Goal: Information Seeking & Learning: Learn about a topic

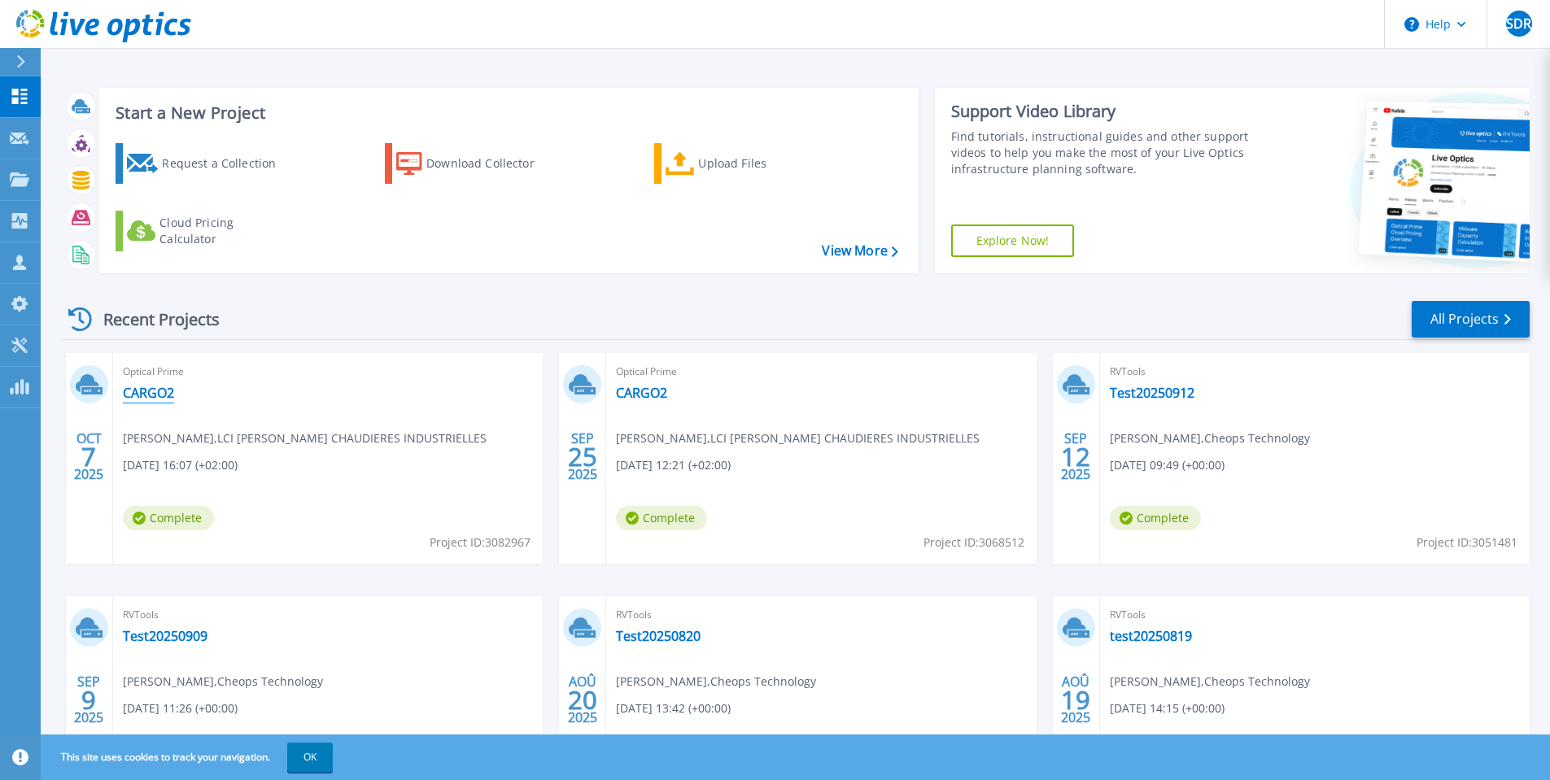
click at [155, 385] on link "CARGO2" at bounding box center [148, 393] width 51 height 16
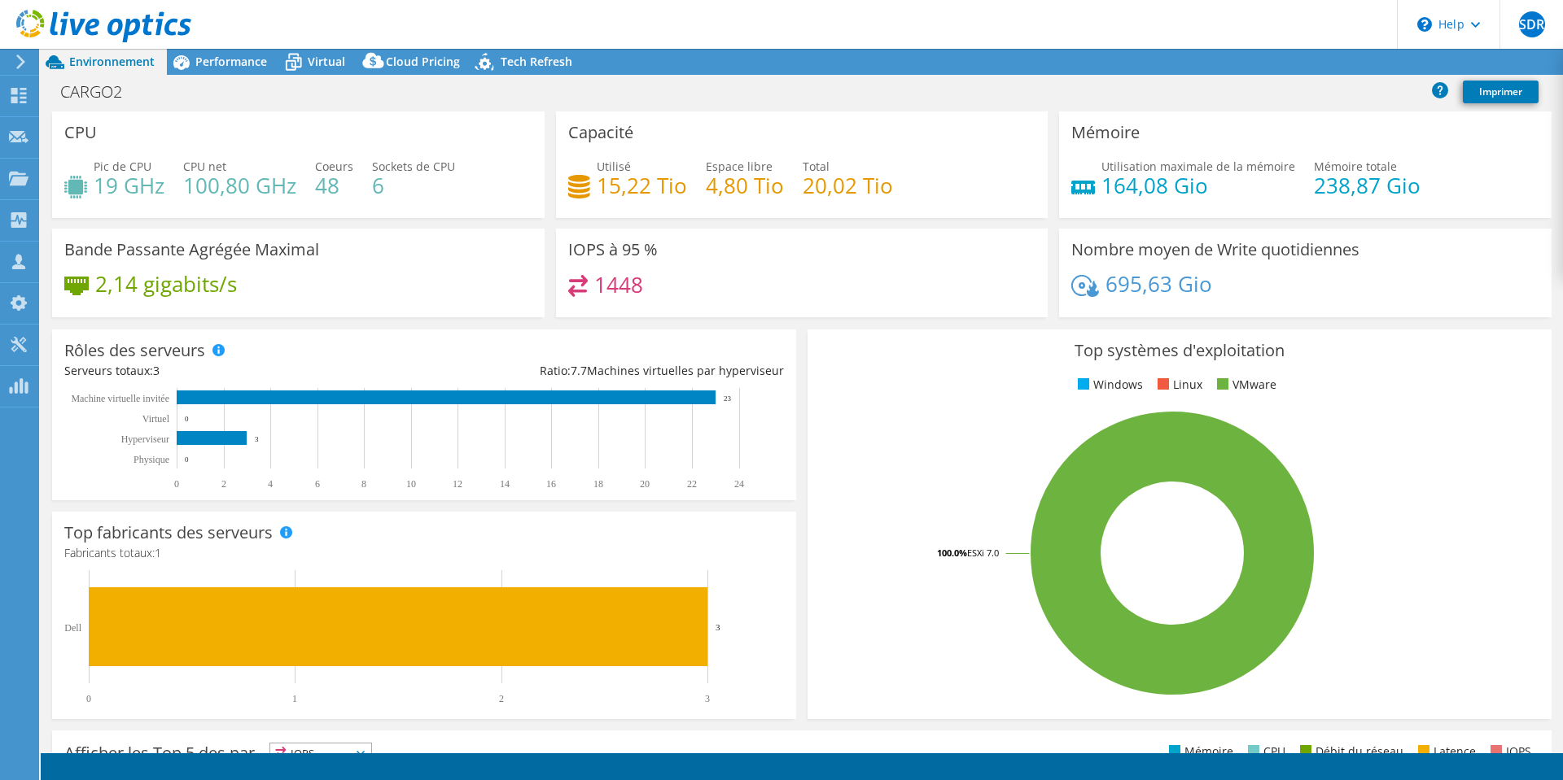
radio input "true"
radio input "false"
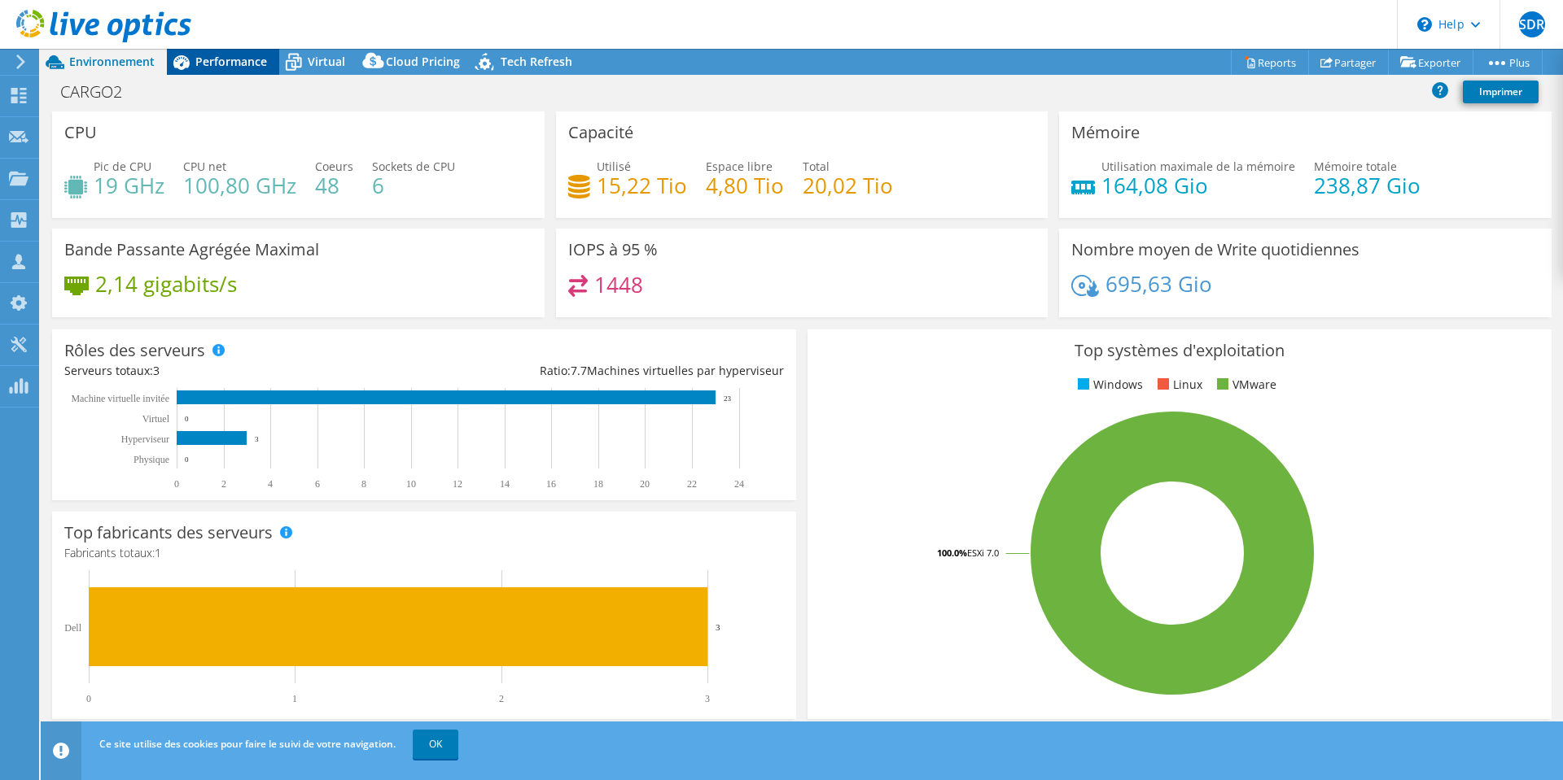
click at [228, 52] on div "Performance" at bounding box center [223, 62] width 112 height 26
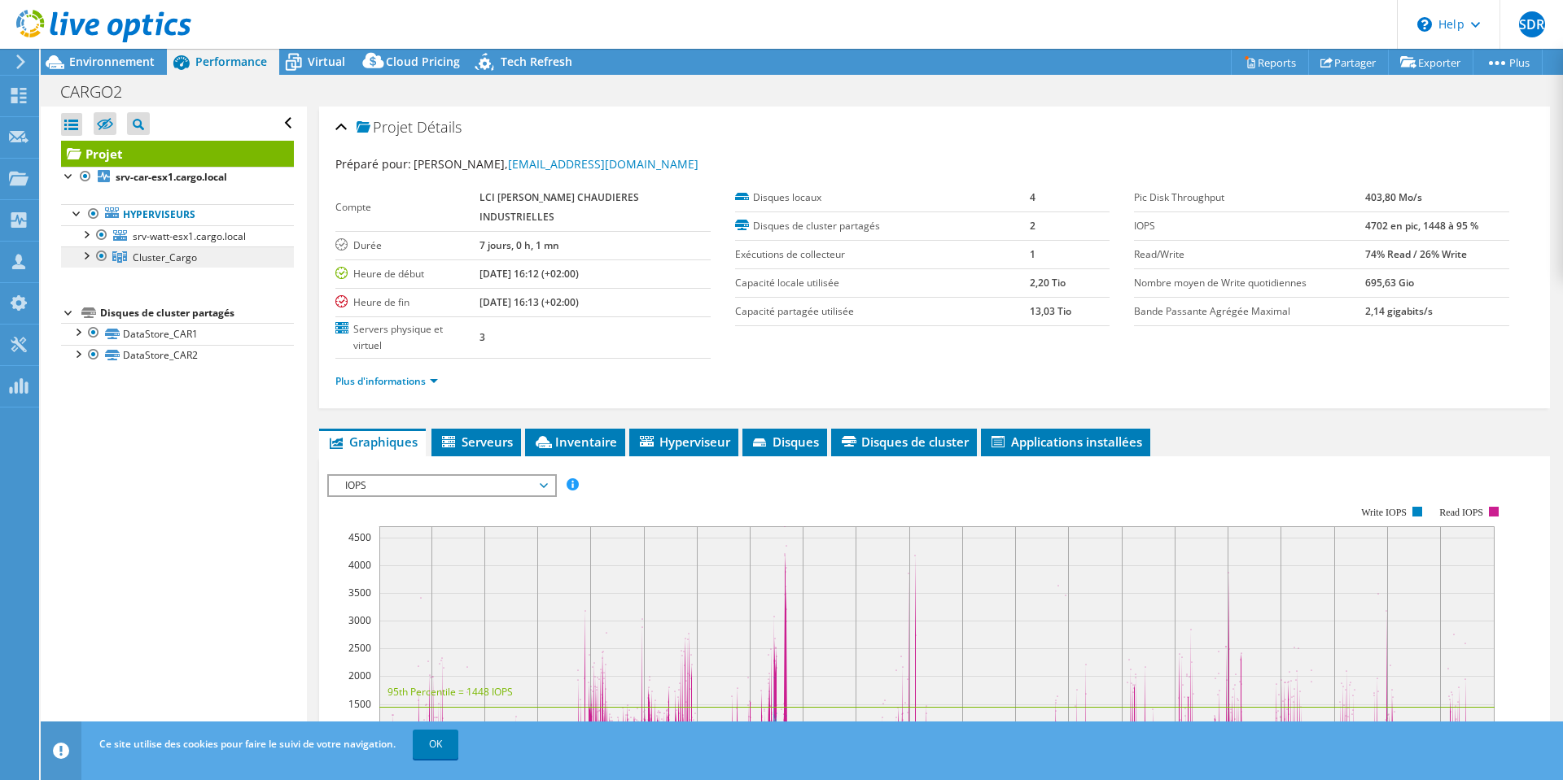
click at [158, 259] on span "Cluster_Cargo" at bounding box center [165, 258] width 64 height 14
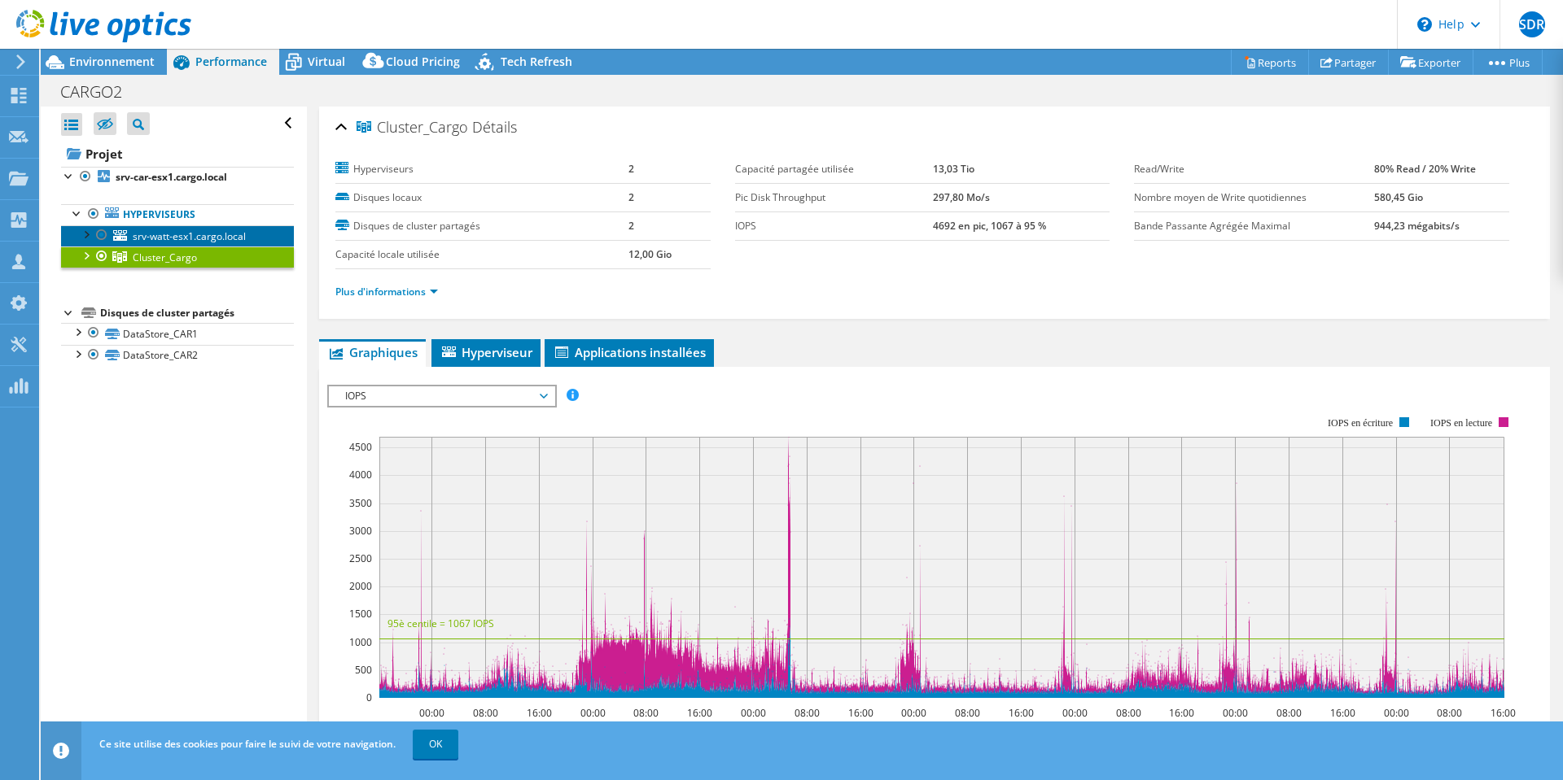
click at [173, 243] on link "srv-watt-esx1.cargo.local" at bounding box center [177, 235] width 233 height 21
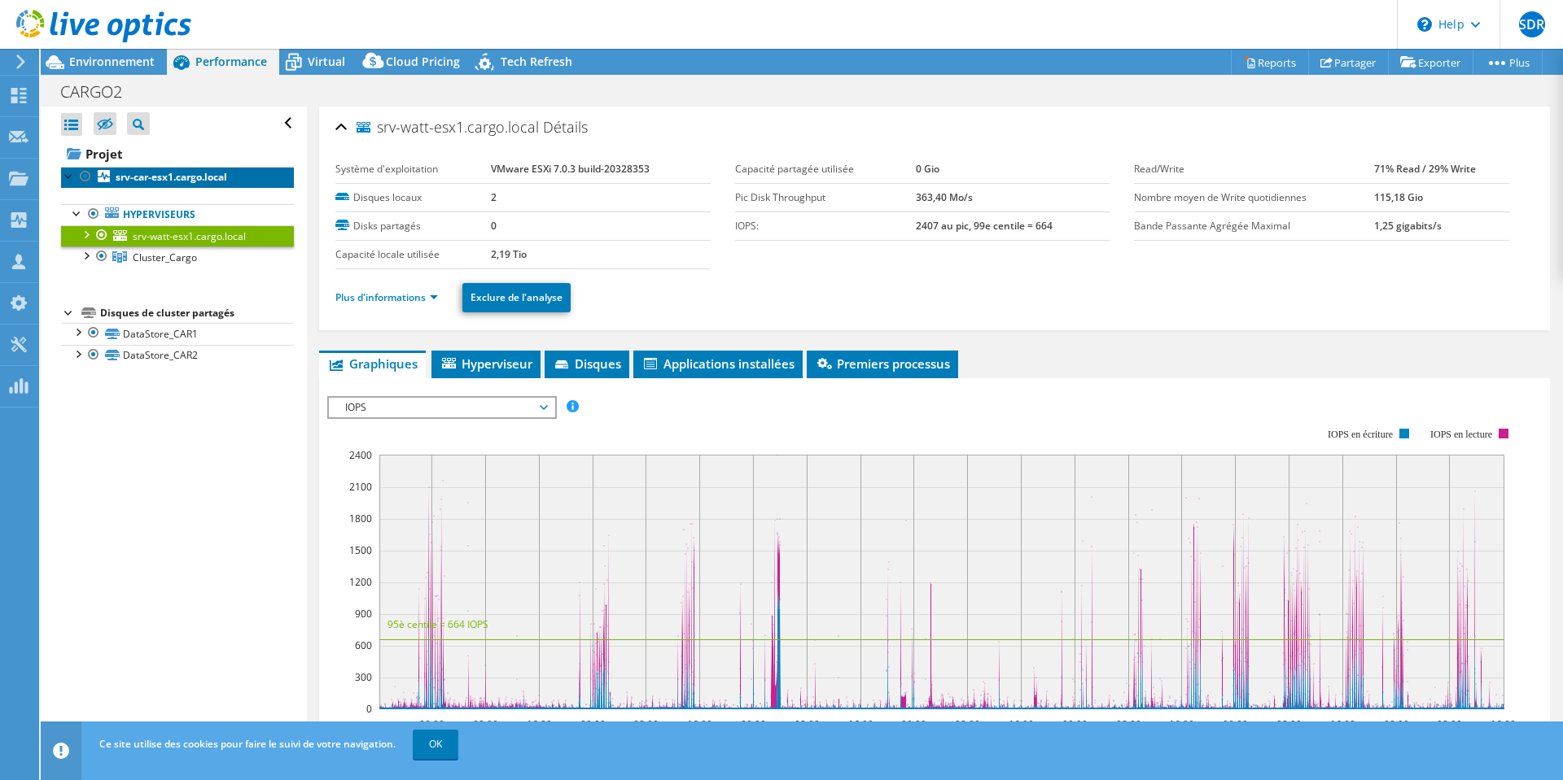
click at [158, 180] on b "srv-car-esx1.cargo.local" at bounding box center [171, 177] width 111 height 14
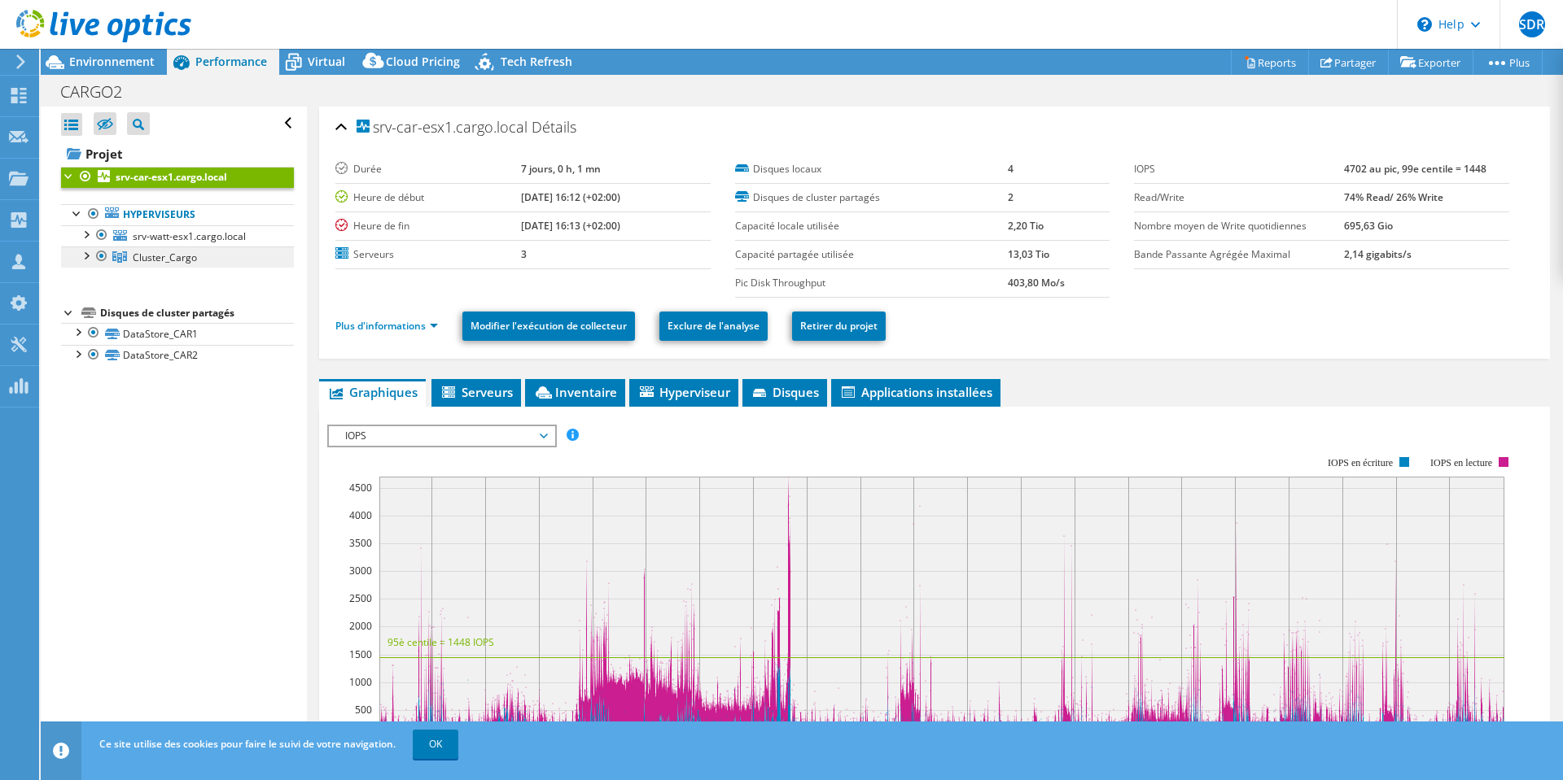
click at [177, 256] on span "Cluster_Cargo" at bounding box center [165, 258] width 64 height 14
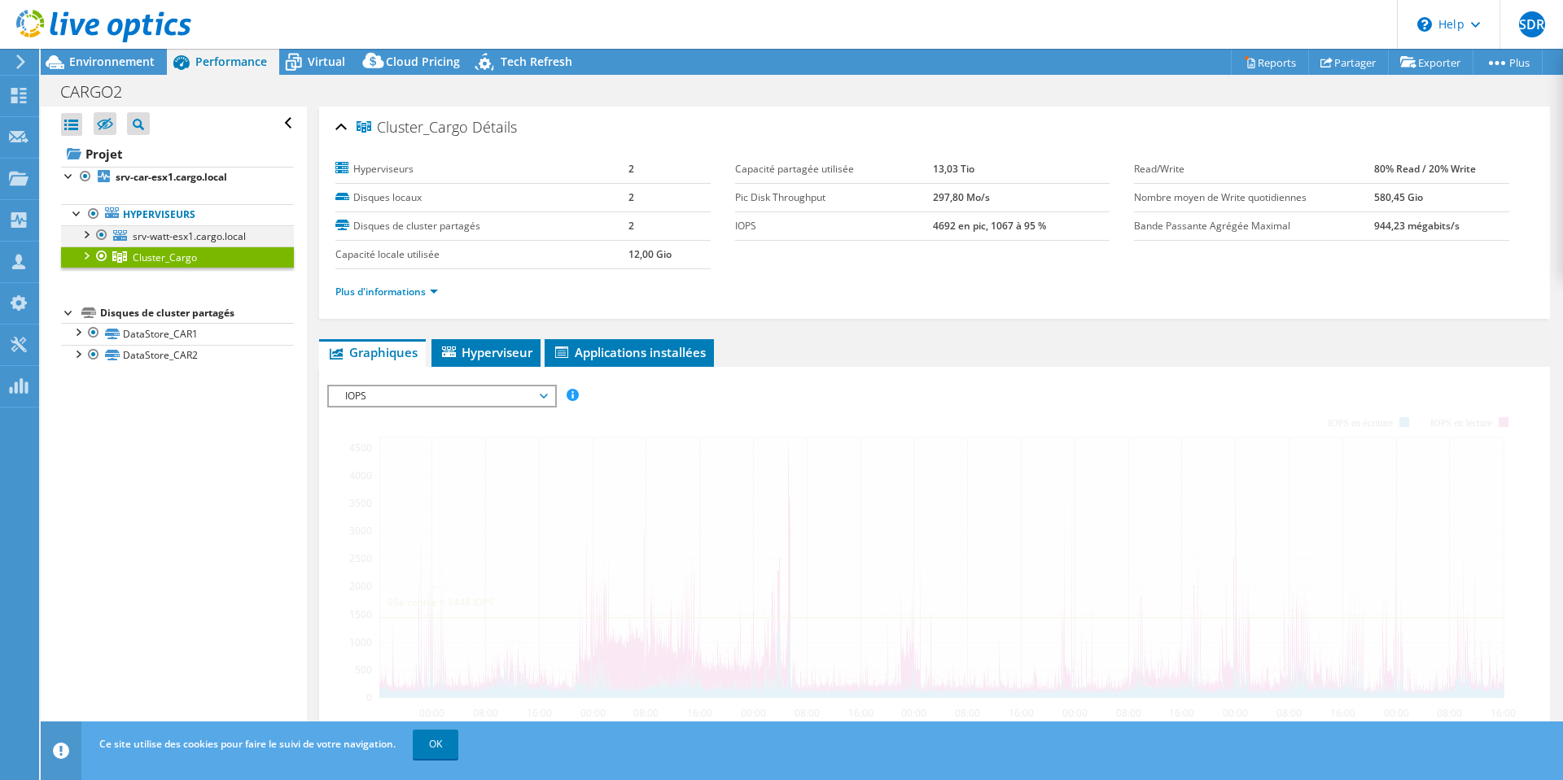
click at [86, 236] on div at bounding box center [85, 233] width 16 height 16
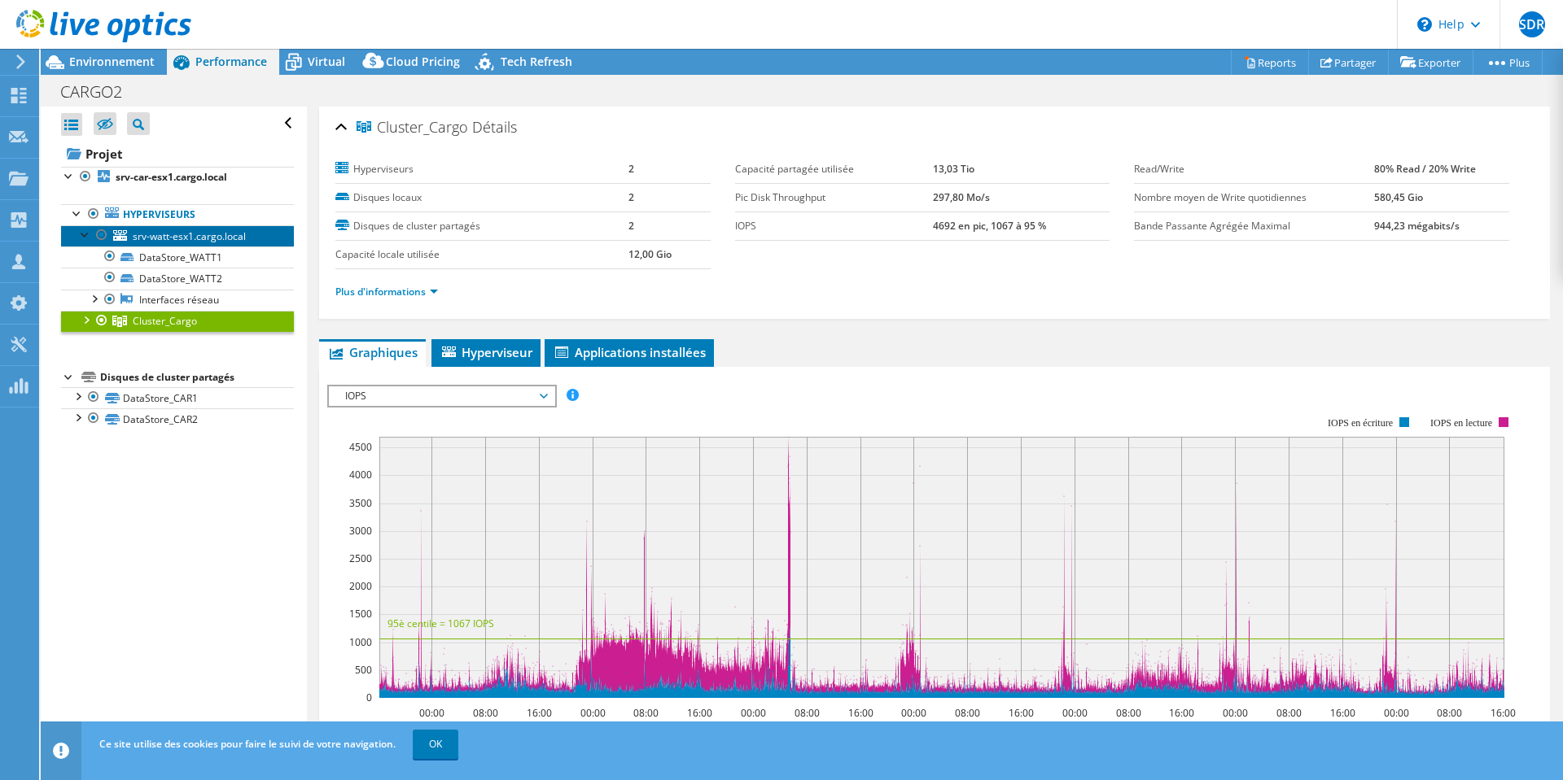
click at [175, 236] on span "srv-watt-esx1.cargo.local" at bounding box center [189, 236] width 113 height 14
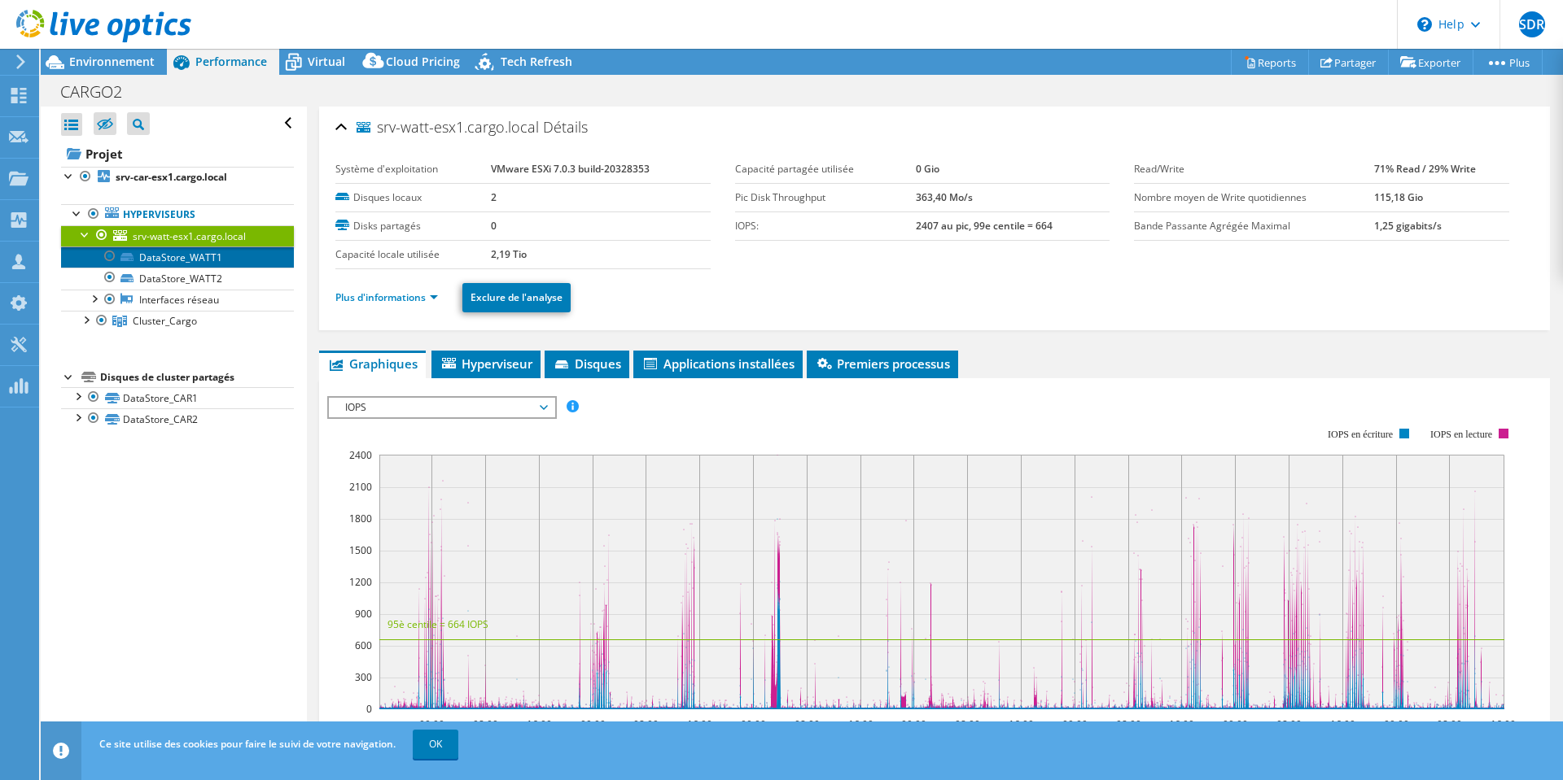
click at [176, 259] on link "DataStore_WATT1" at bounding box center [177, 257] width 233 height 21
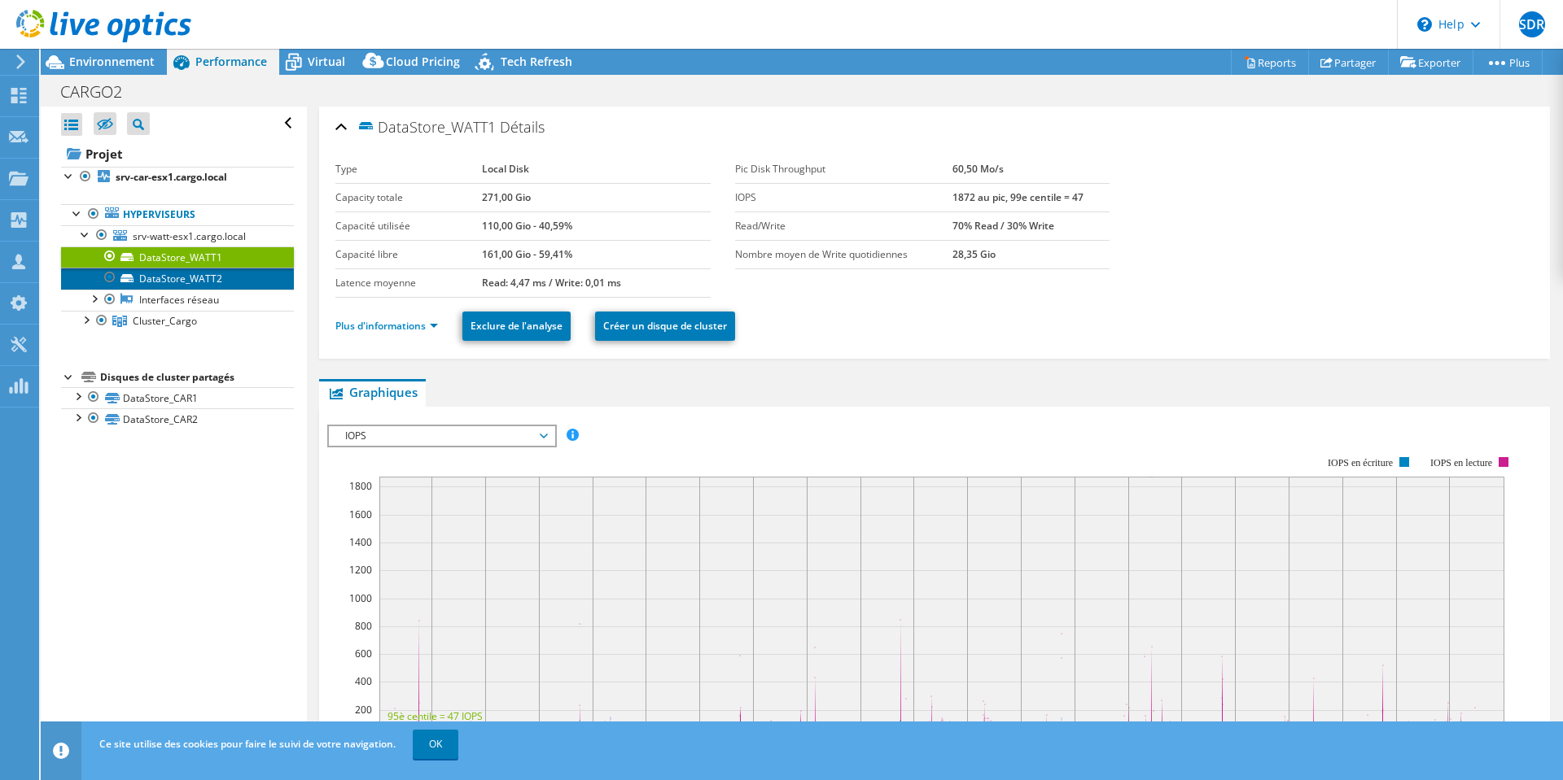
click at [176, 280] on link "DataStore_WATT2" at bounding box center [177, 278] width 233 height 21
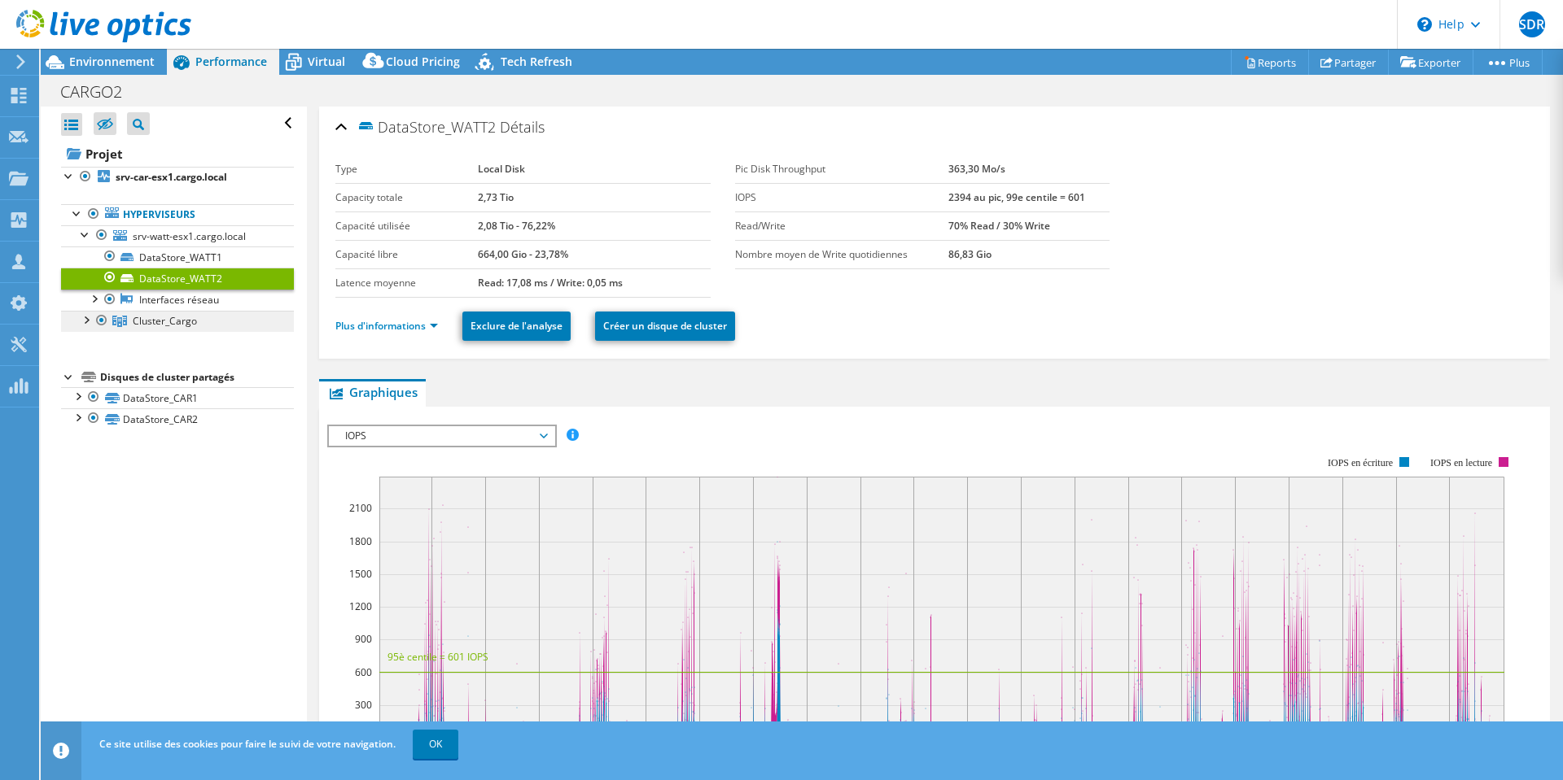
click at [175, 325] on span "Cluster_Cargo" at bounding box center [165, 321] width 64 height 14
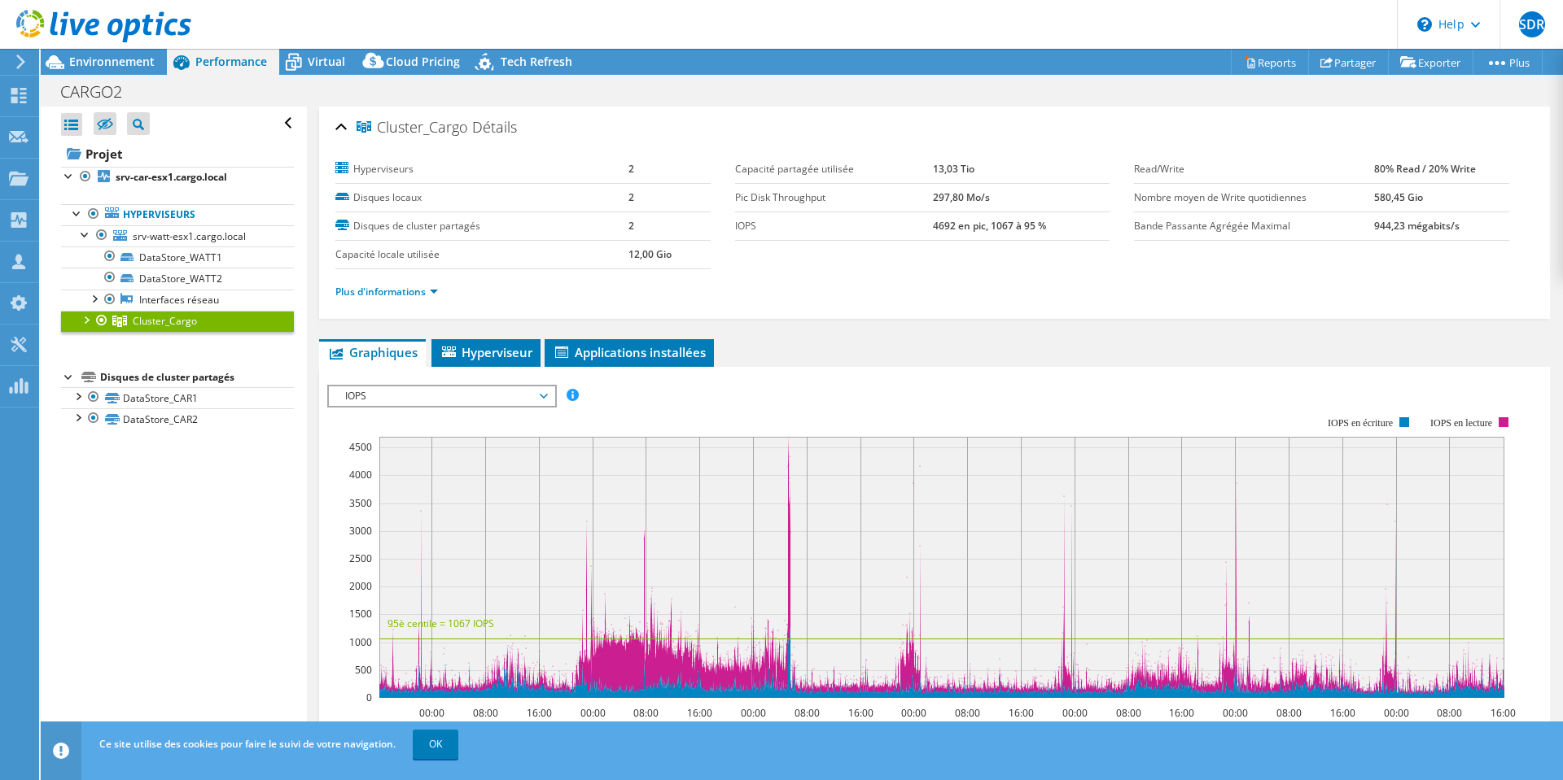
click at [88, 320] on div at bounding box center [85, 319] width 16 height 16
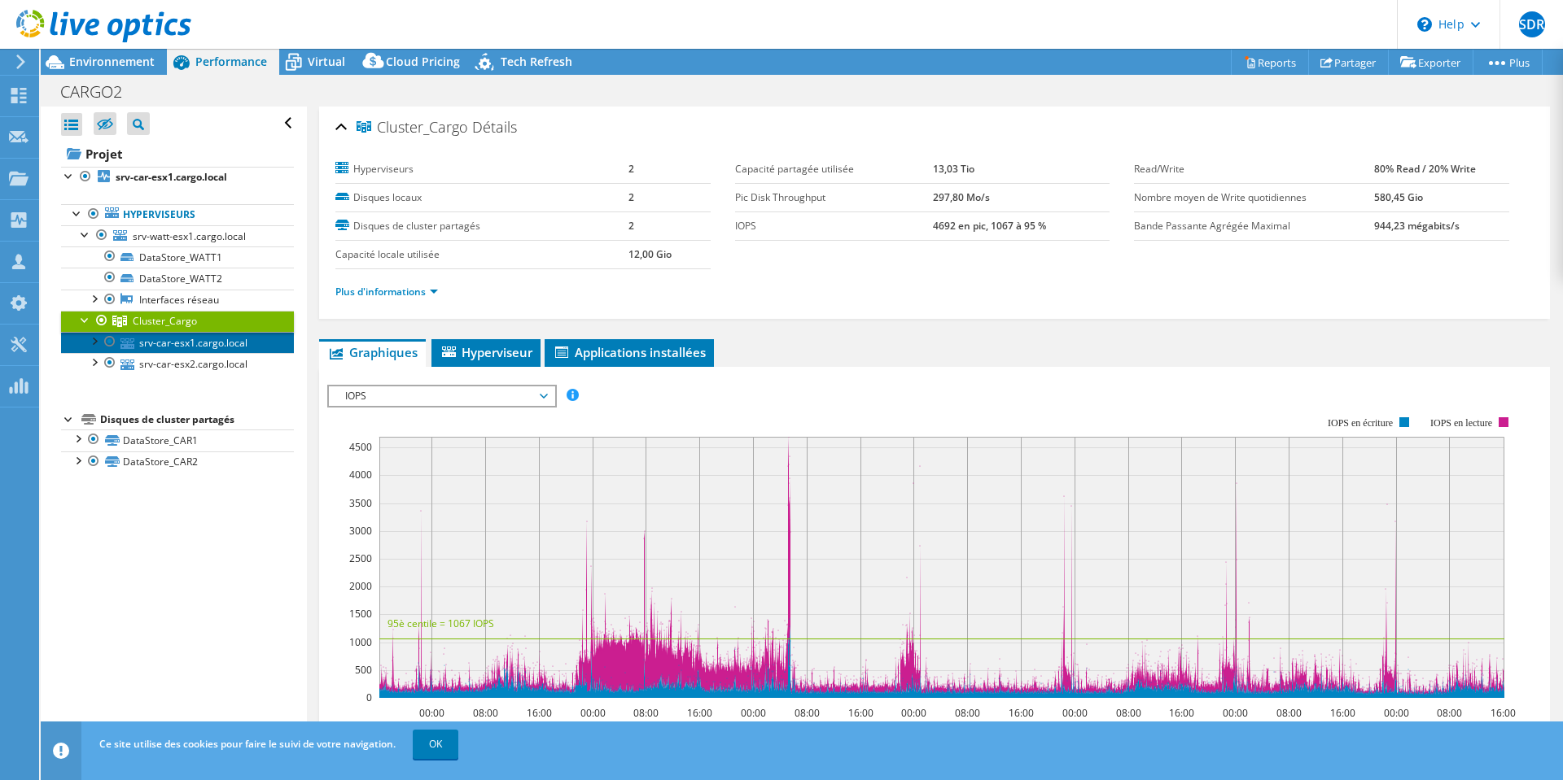
click at [154, 347] on link "srv-car-esx1.cargo.local" at bounding box center [177, 342] width 233 height 21
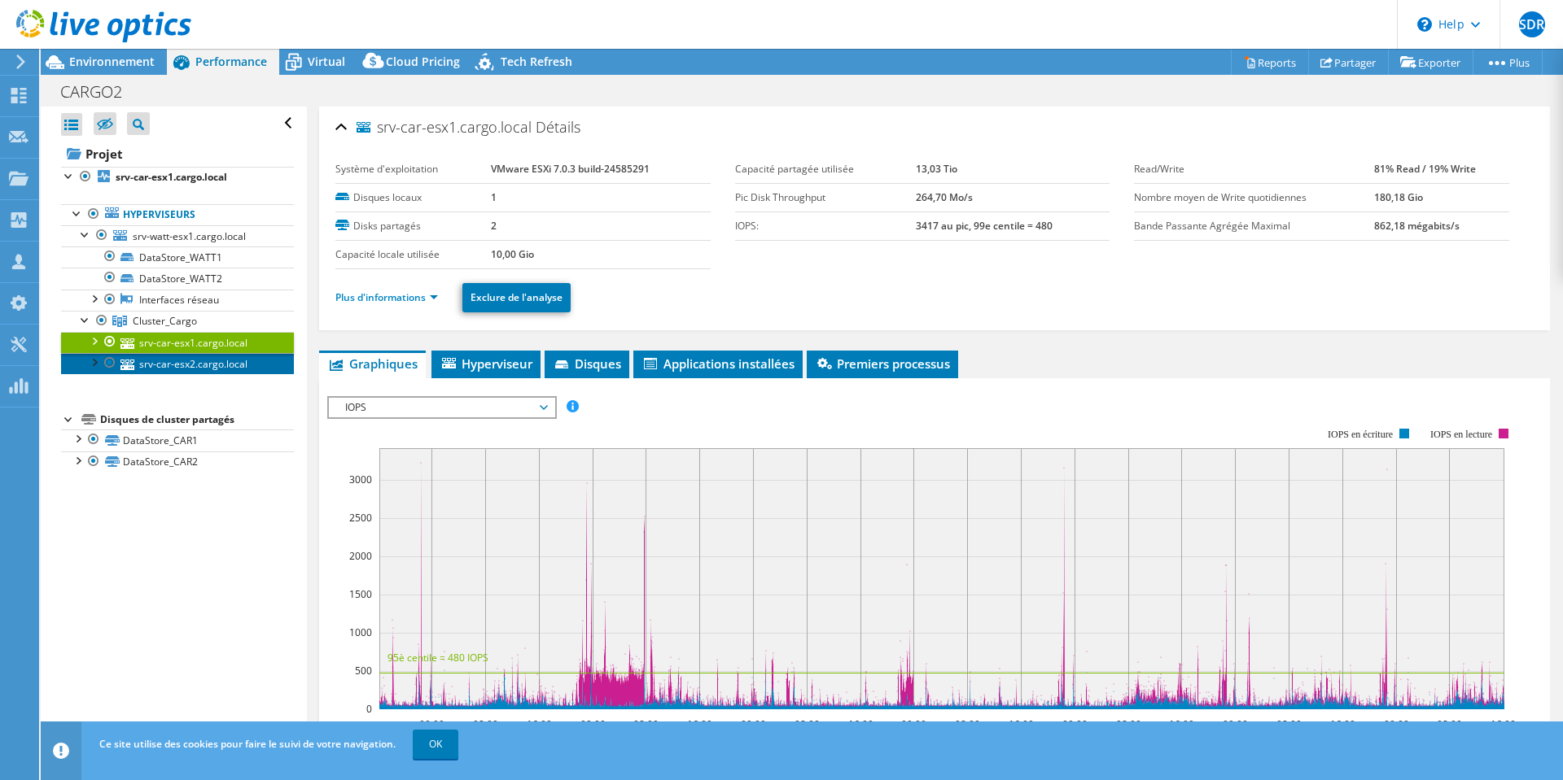
click at [165, 368] on link "srv-car-esx2.cargo.local" at bounding box center [177, 363] width 233 height 21
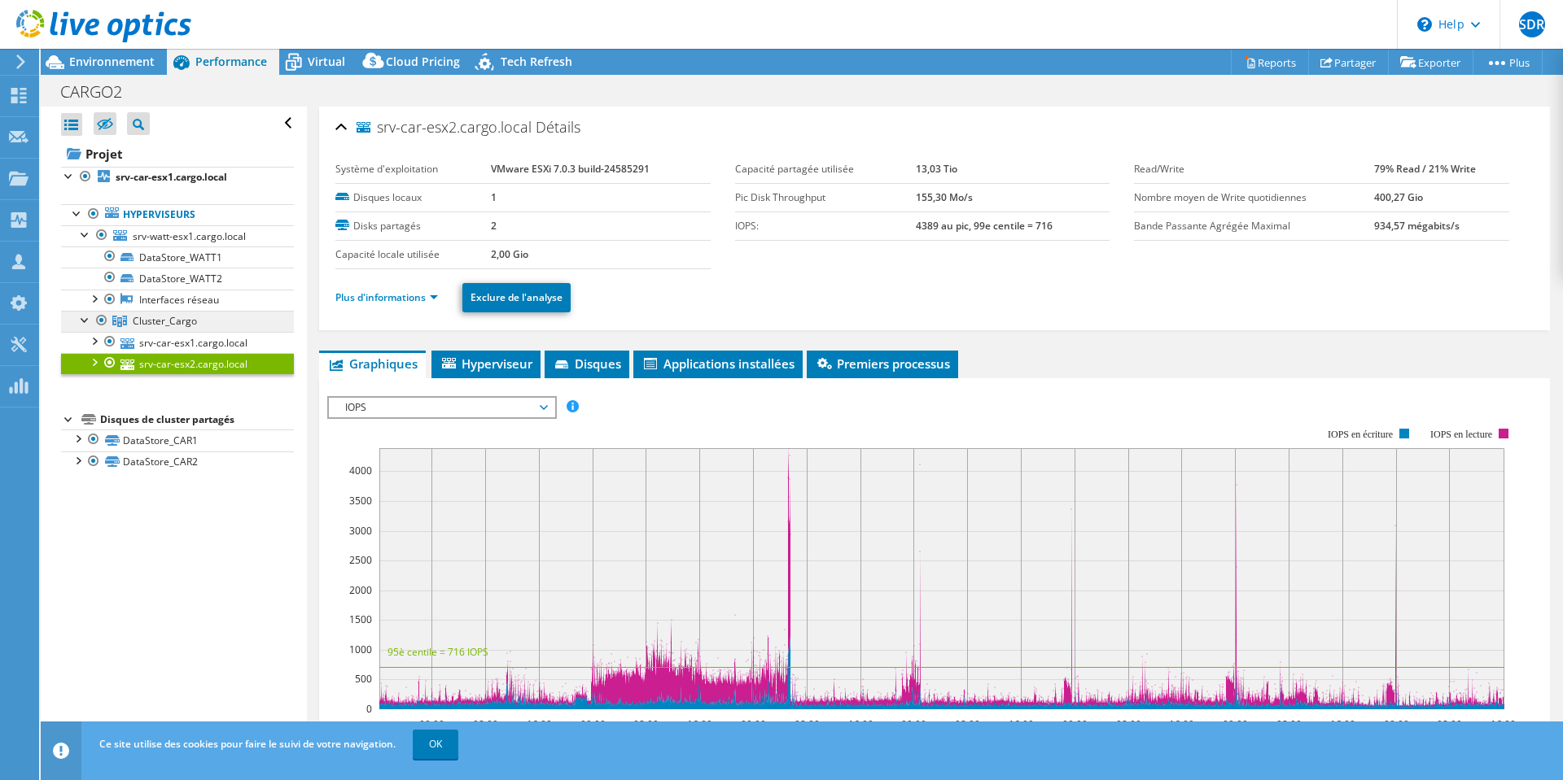
click at [168, 320] on span "Cluster_Cargo" at bounding box center [165, 321] width 64 height 14
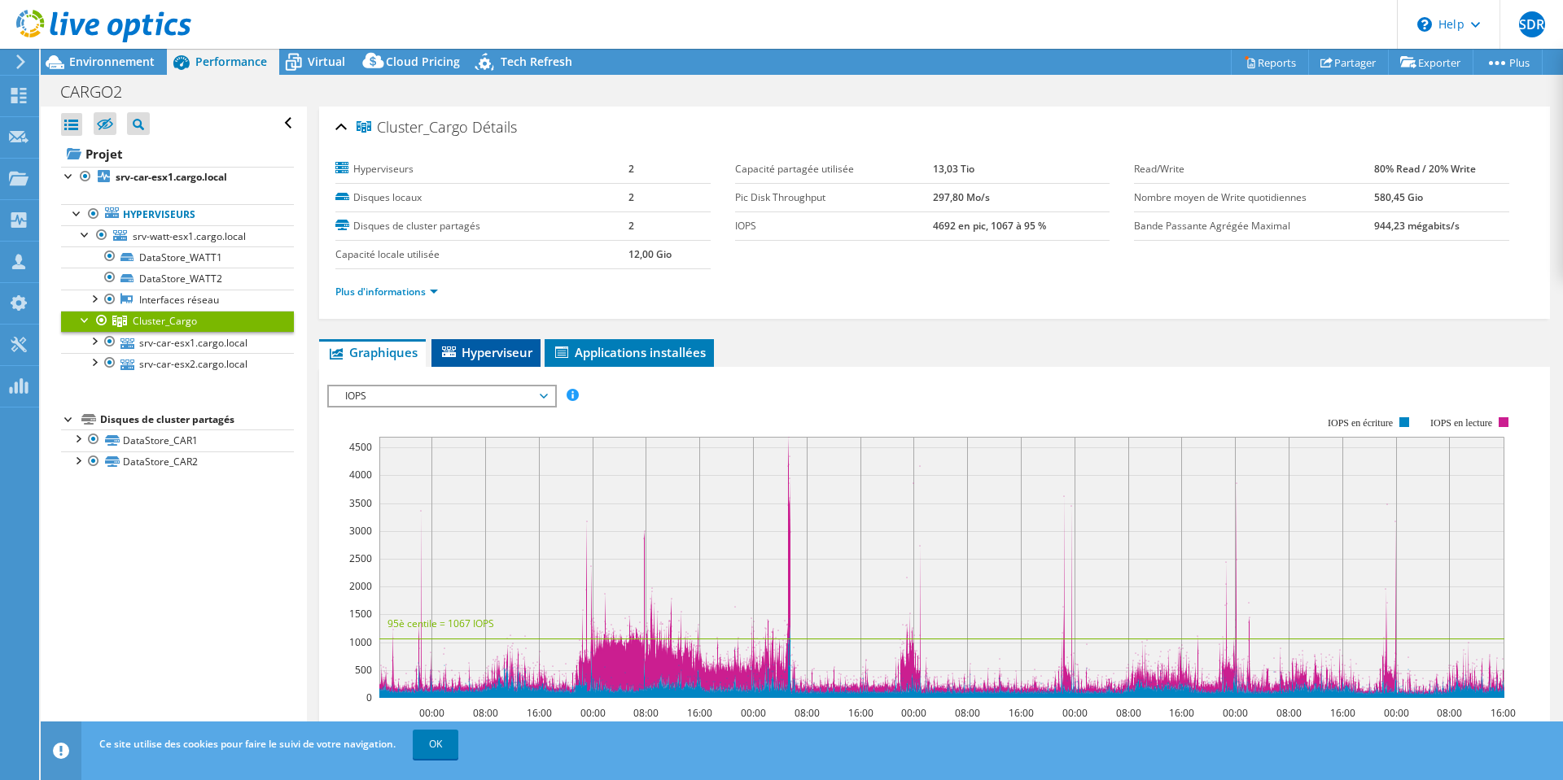
click at [476, 356] on span "Hyperviseur" at bounding box center [485, 352] width 93 height 16
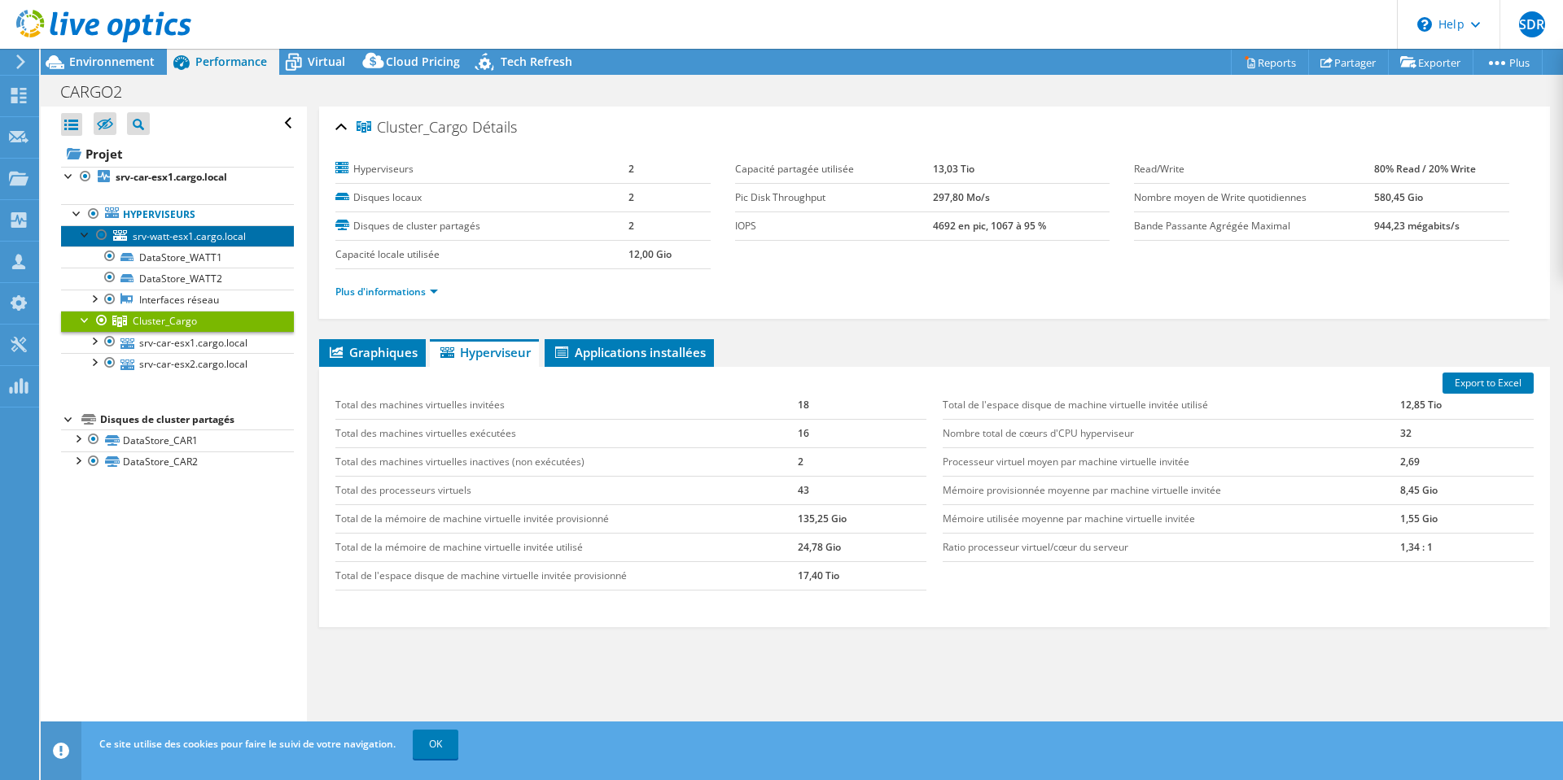
click at [211, 239] on span "srv-watt-esx1.cargo.local" at bounding box center [189, 236] width 113 height 14
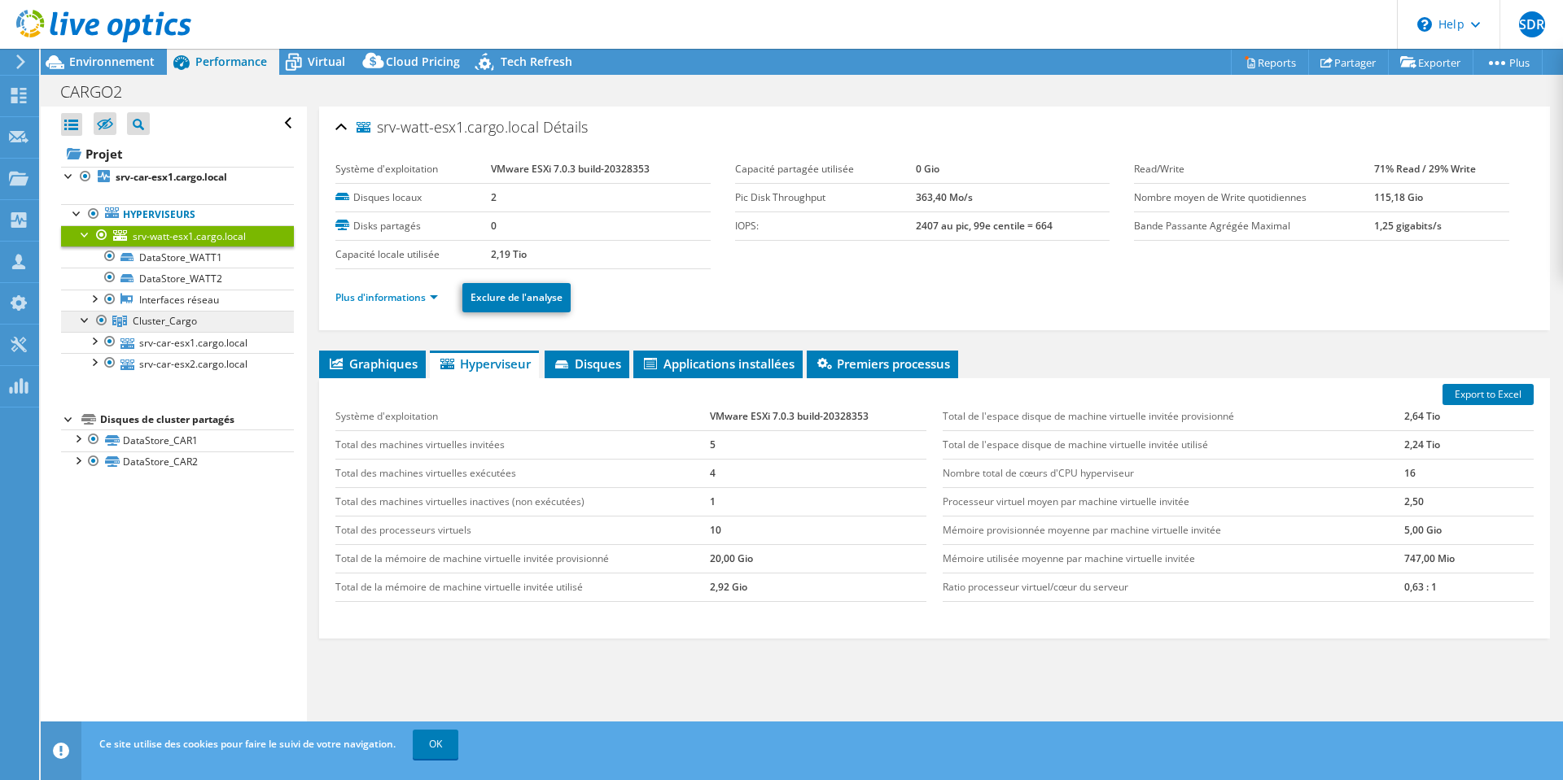
click at [196, 322] on link "Cluster_Cargo" at bounding box center [177, 321] width 233 height 21
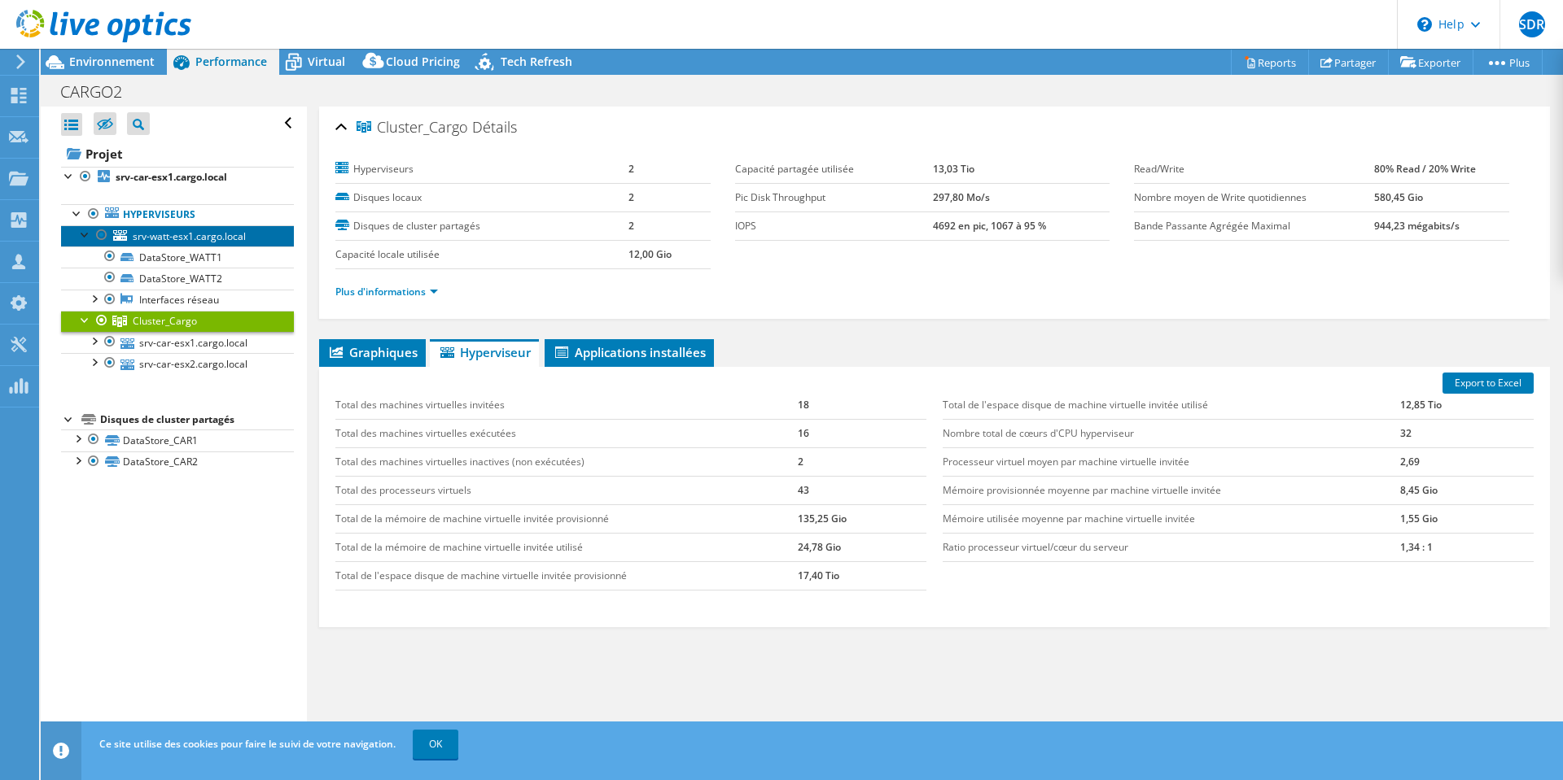
click at [224, 239] on span "srv-watt-esx1.cargo.local" at bounding box center [189, 236] width 113 height 14
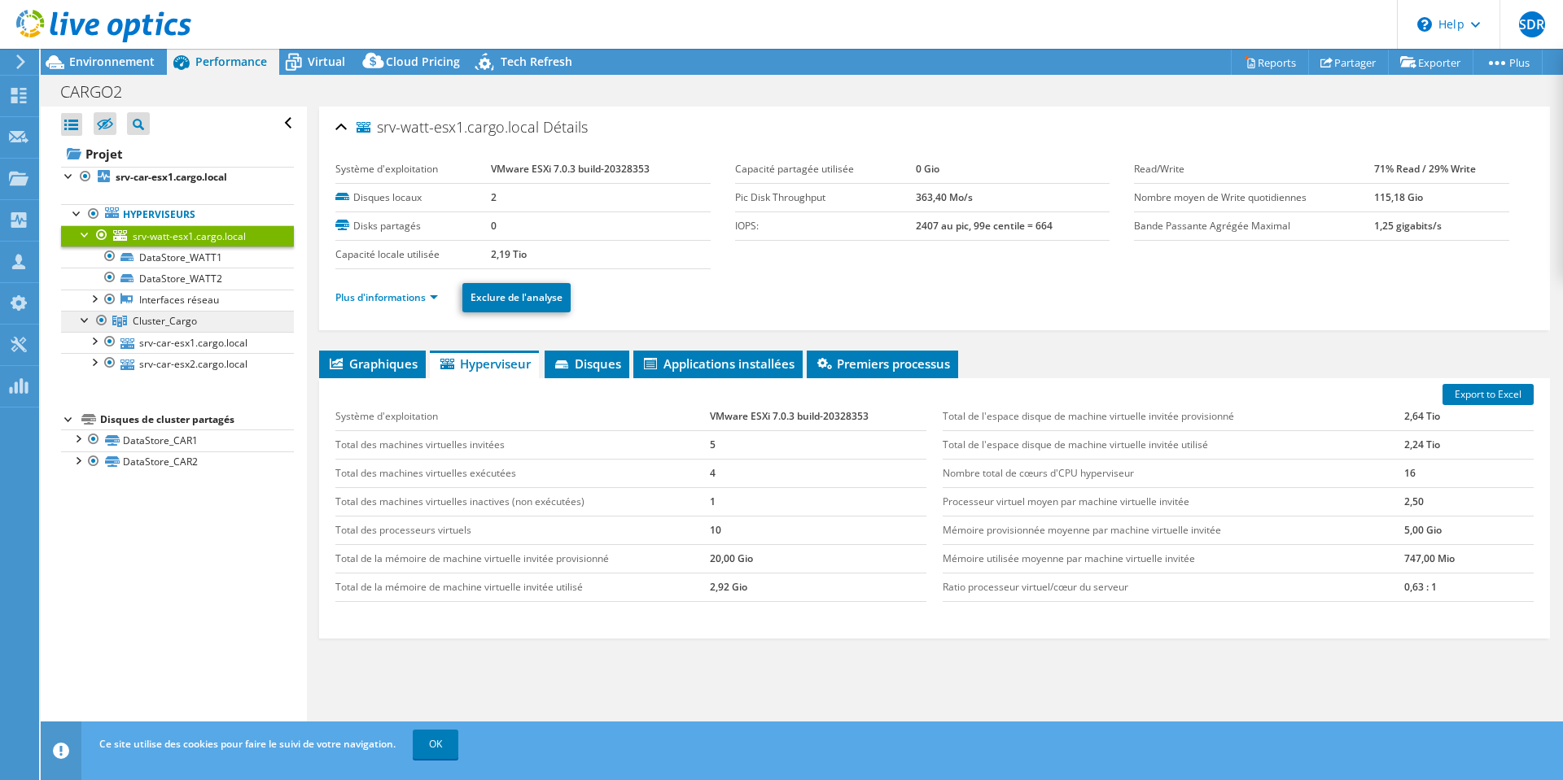
click at [177, 323] on span "Cluster_Cargo" at bounding box center [165, 321] width 64 height 14
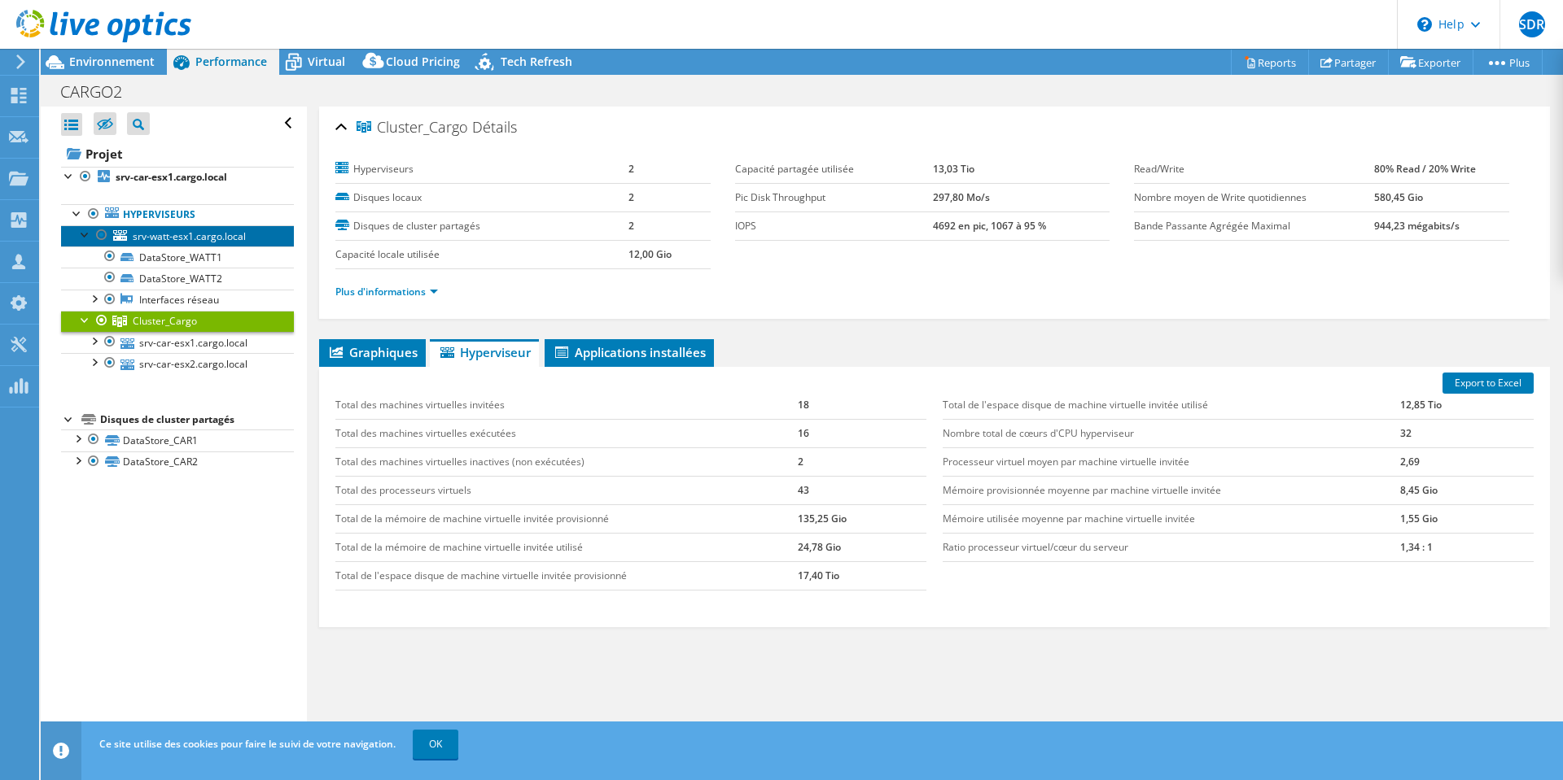
click at [206, 240] on span "srv-watt-esx1.cargo.local" at bounding box center [189, 236] width 113 height 14
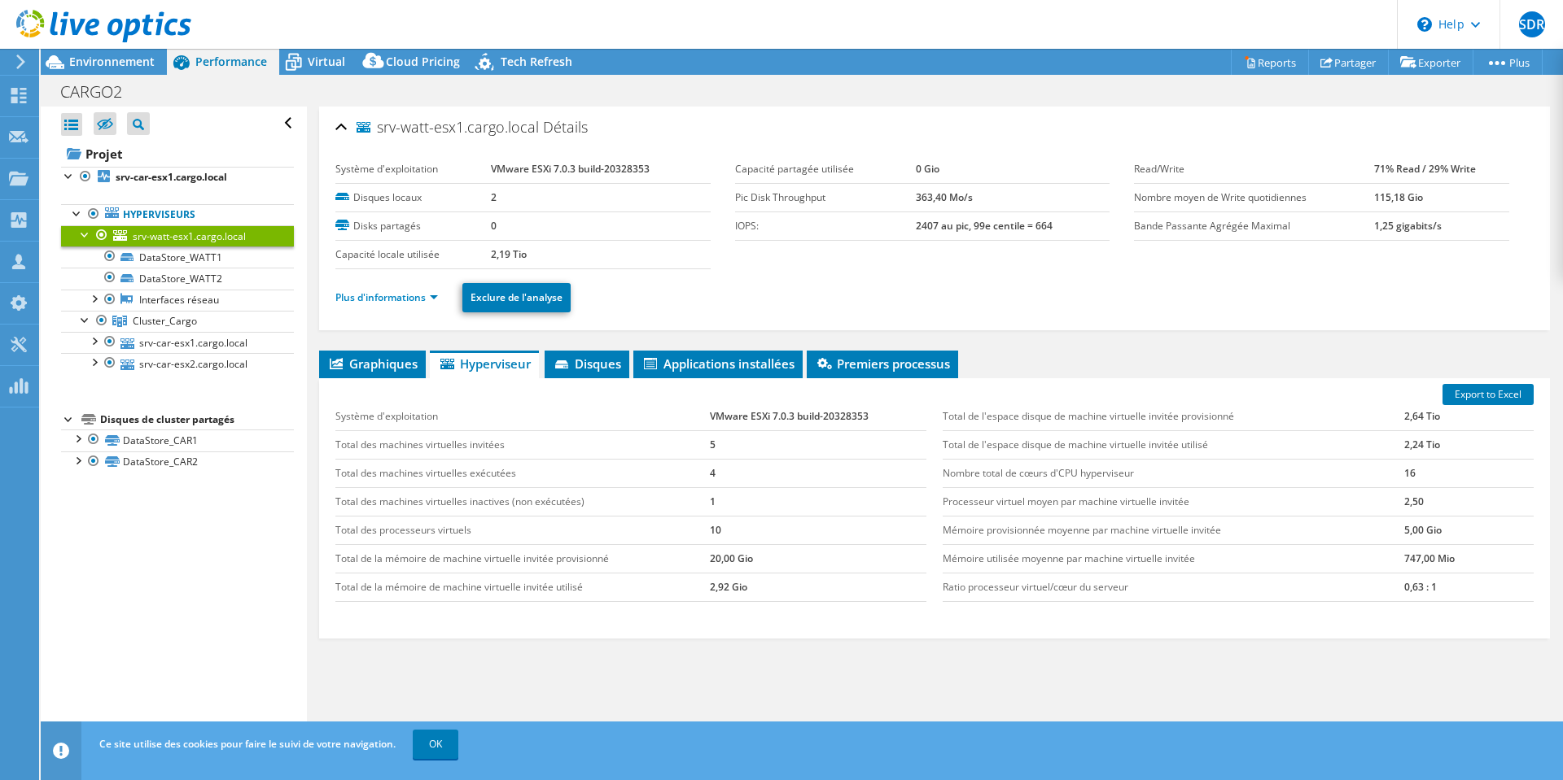
select select "USD"
click at [194, 318] on span "Cluster_Cargo" at bounding box center [165, 321] width 64 height 14
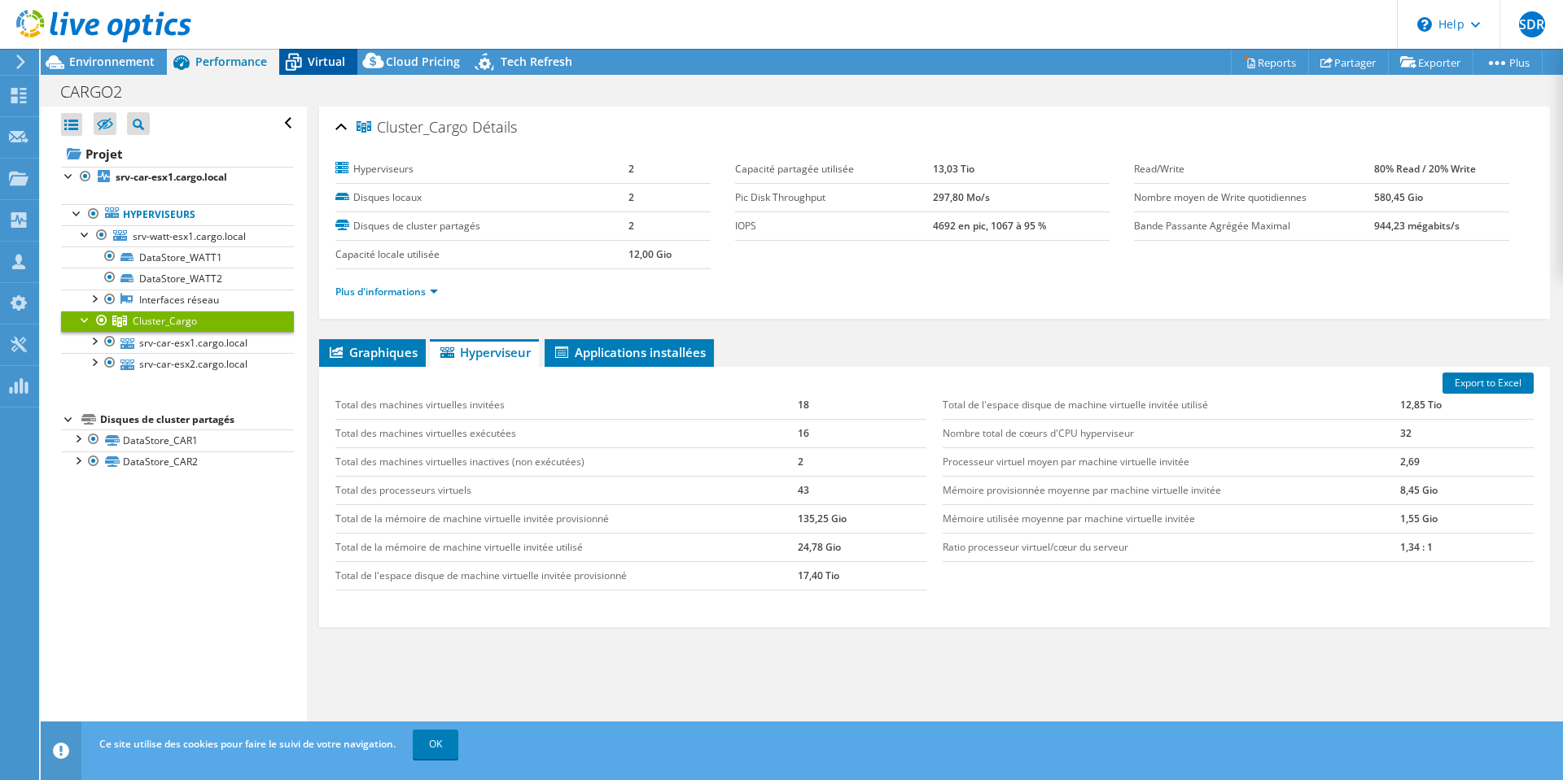
click at [326, 59] on span "Virtual" at bounding box center [326, 61] width 37 height 15
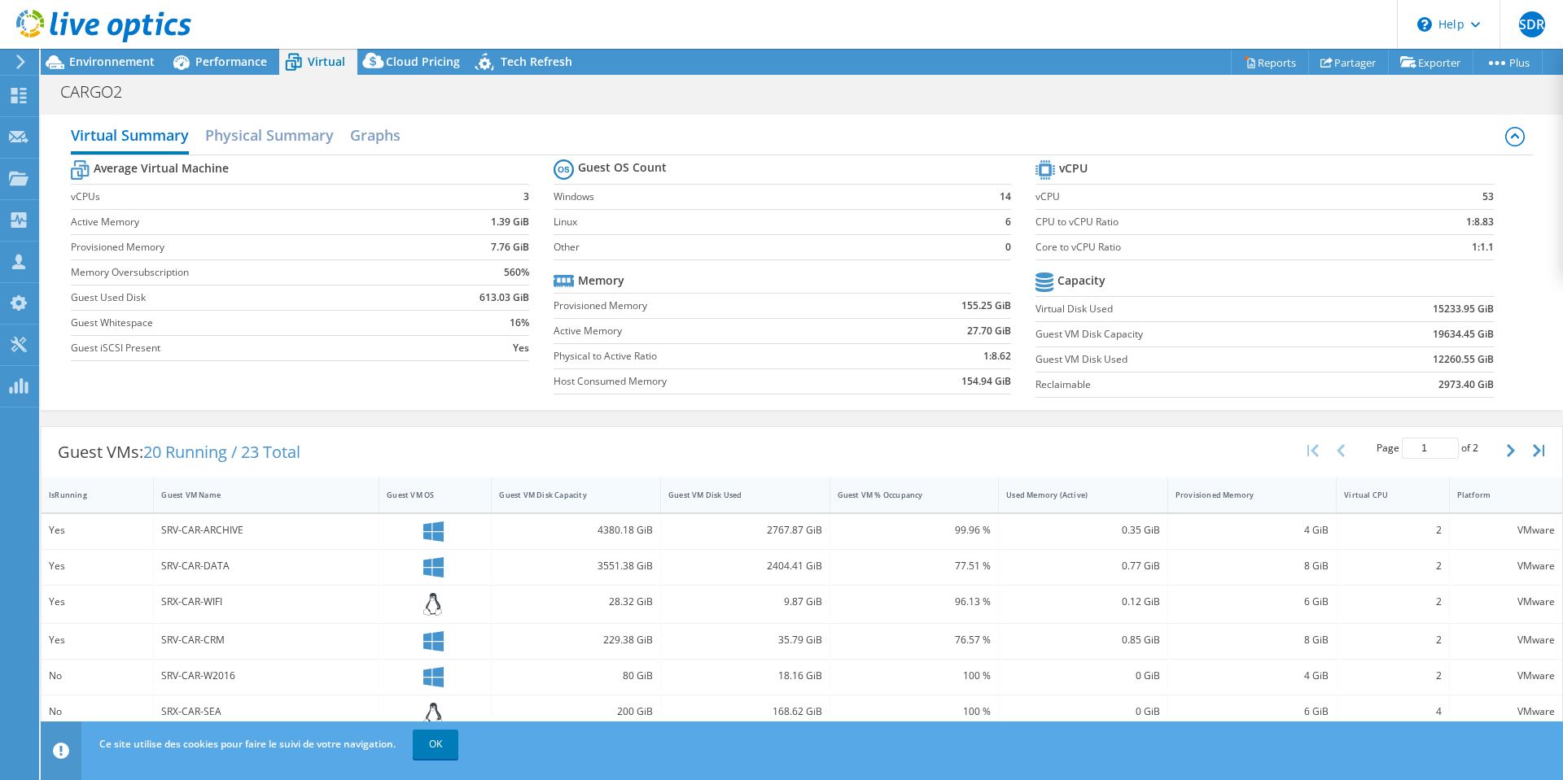
click at [605, 486] on div "Guest VM Disk Capacity" at bounding box center [566, 495] width 149 height 25
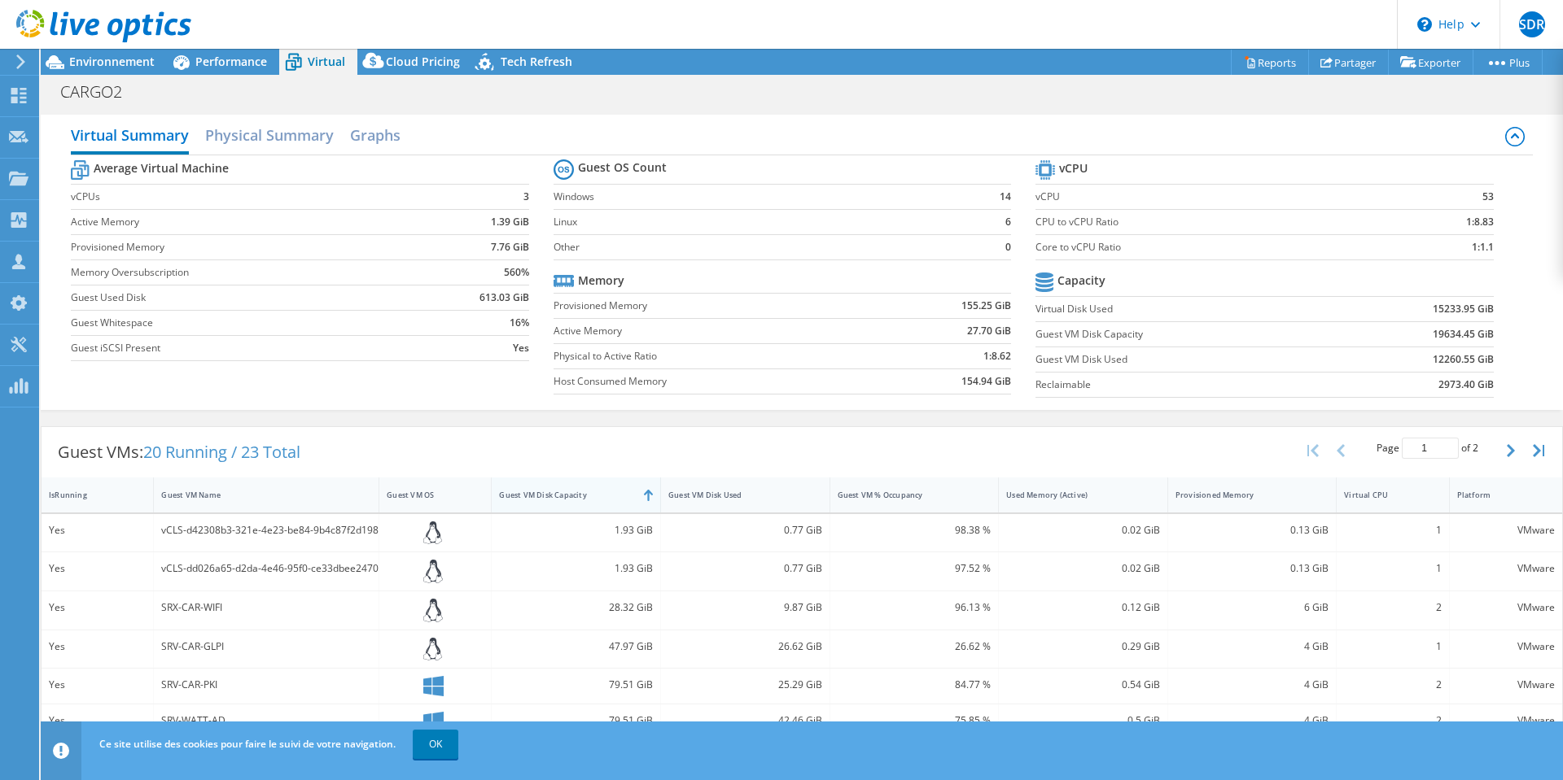
click at [631, 494] on div "Guest VM Disk Capacity" at bounding box center [566, 495] width 149 height 25
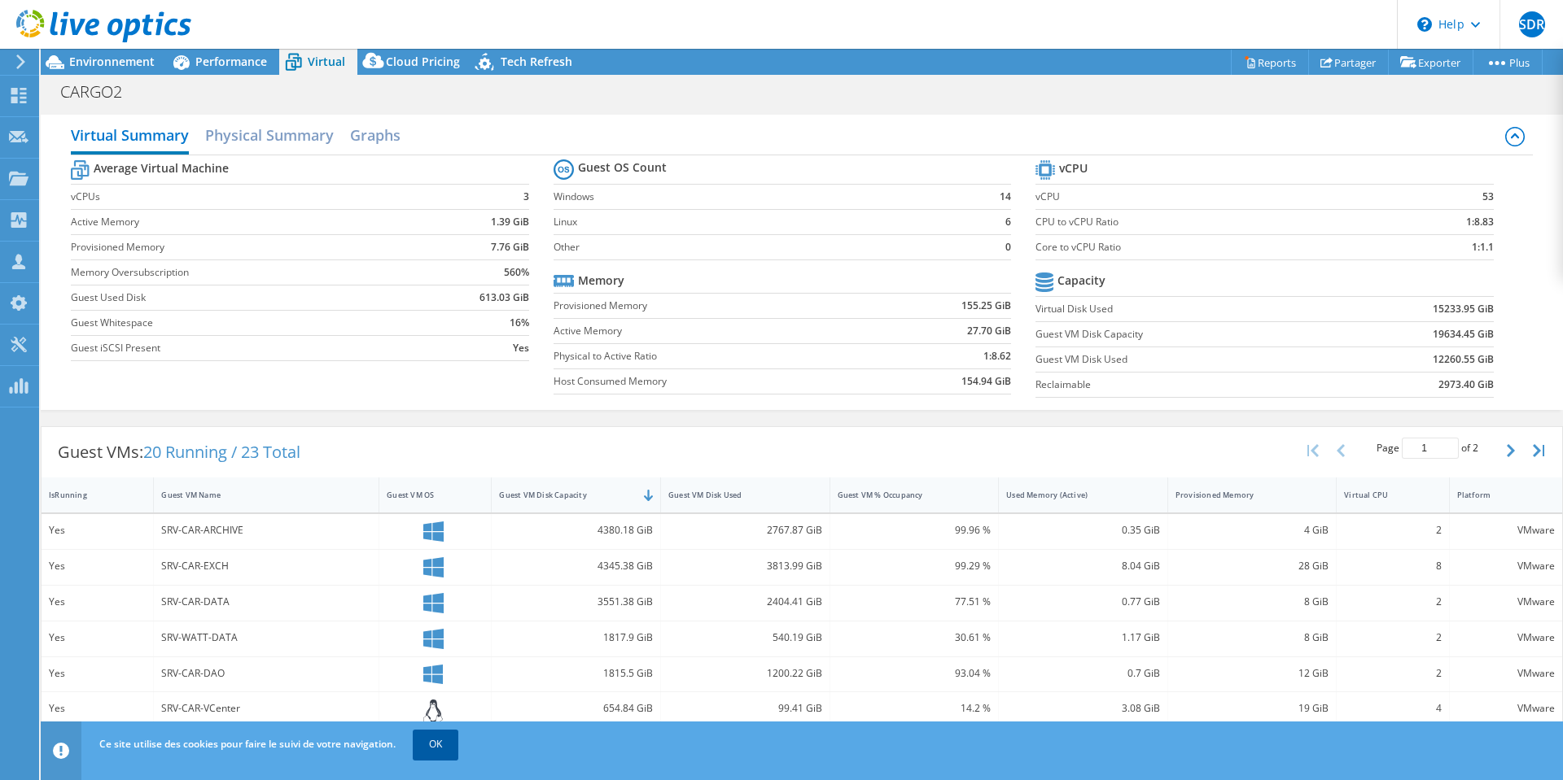
click at [443, 745] on link "OK" at bounding box center [436, 744] width 46 height 29
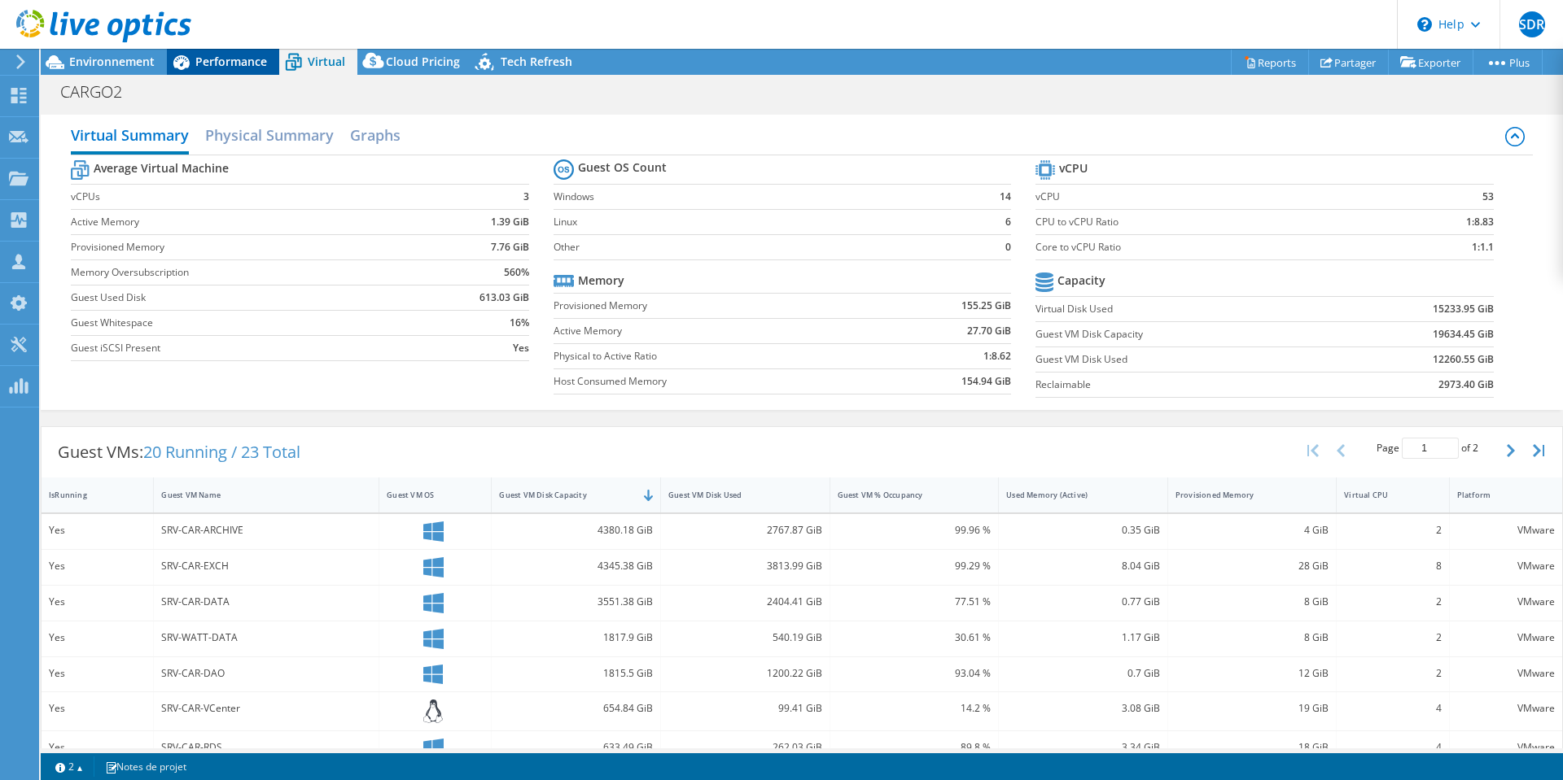
click at [223, 63] on span "Performance" at bounding box center [231, 61] width 72 height 15
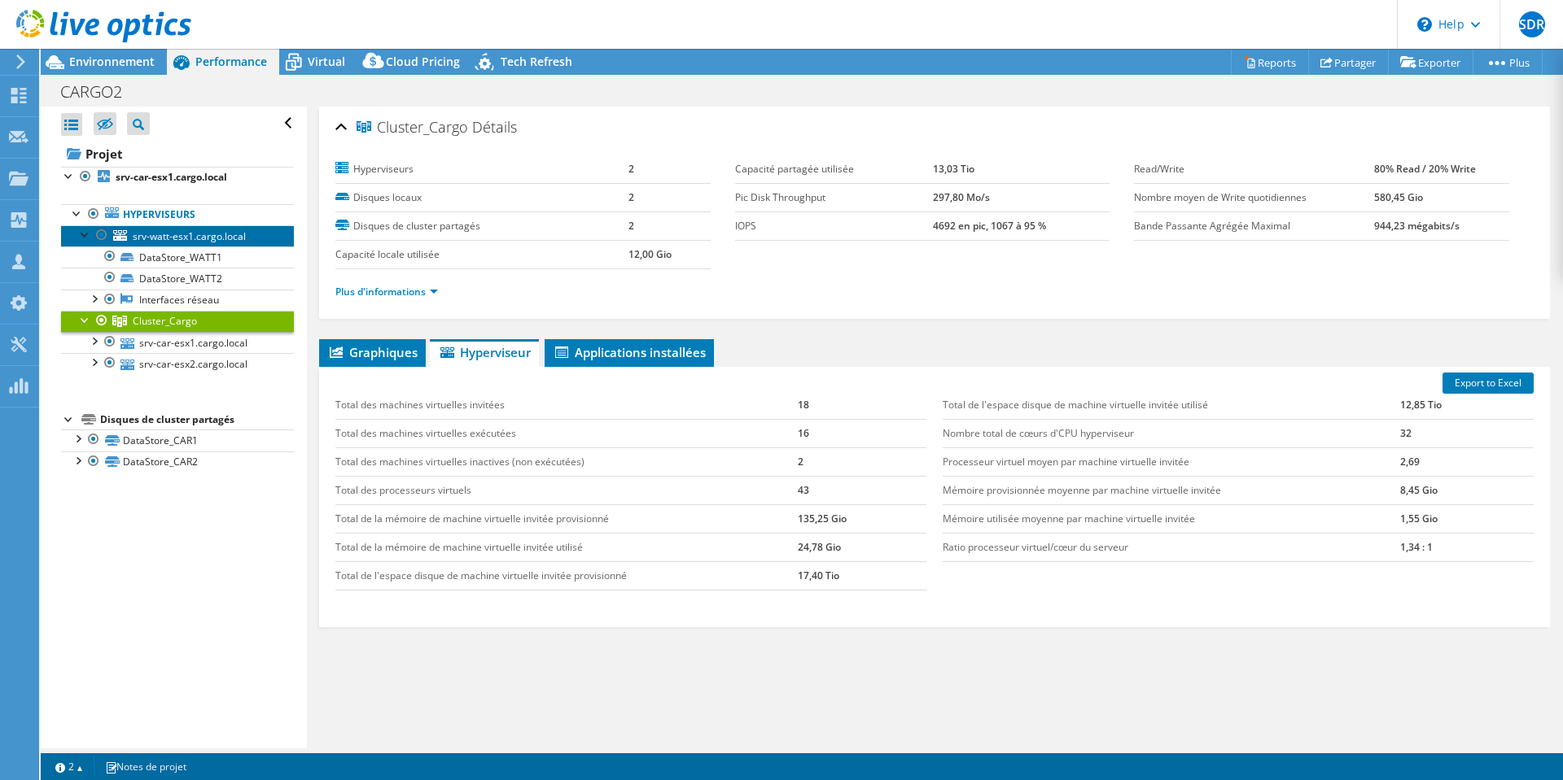
click at [183, 236] on span "srv-watt-esx1.cargo.local" at bounding box center [189, 236] width 113 height 14
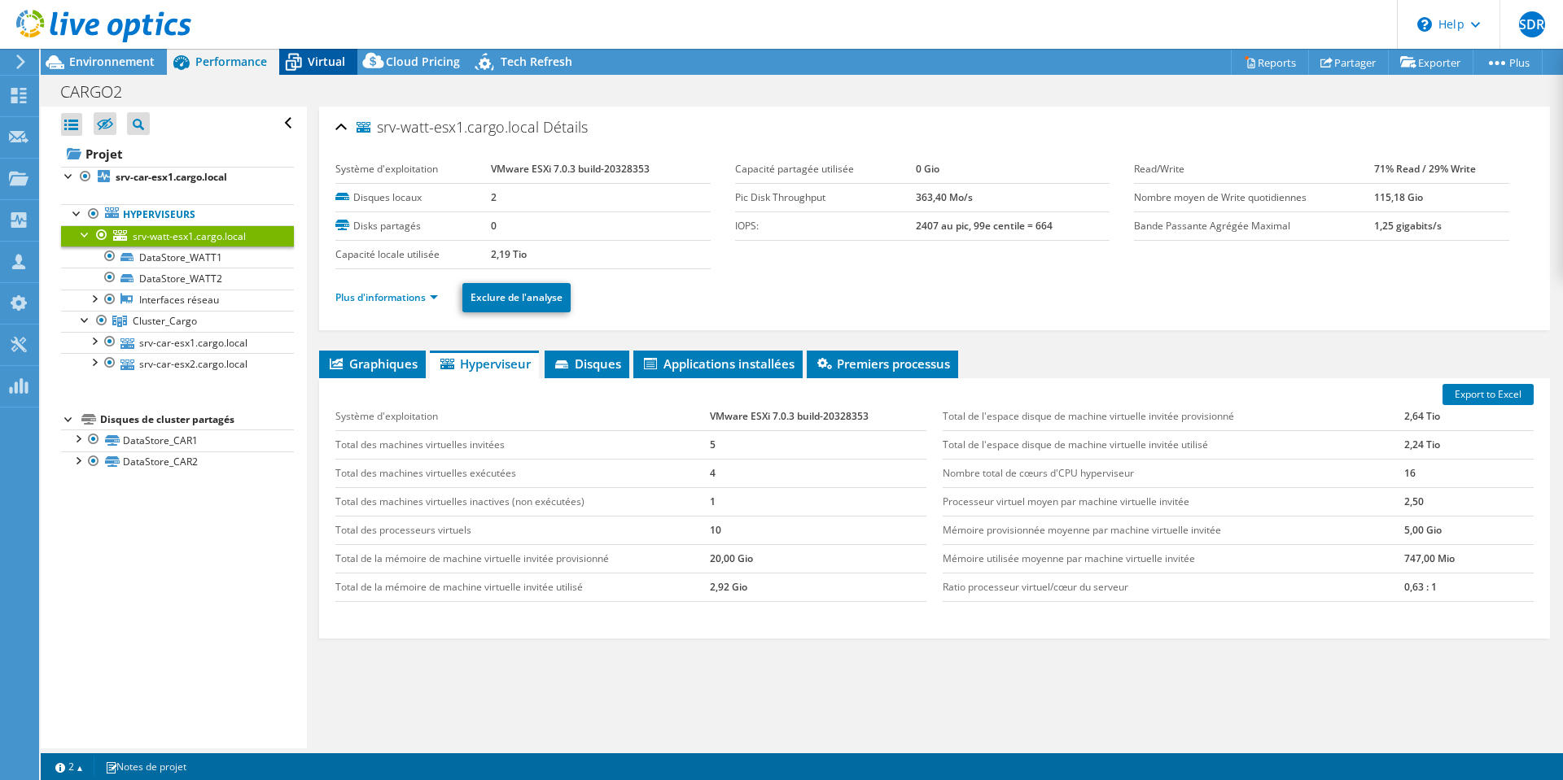
click at [324, 65] on span "Virtual" at bounding box center [326, 61] width 37 height 15
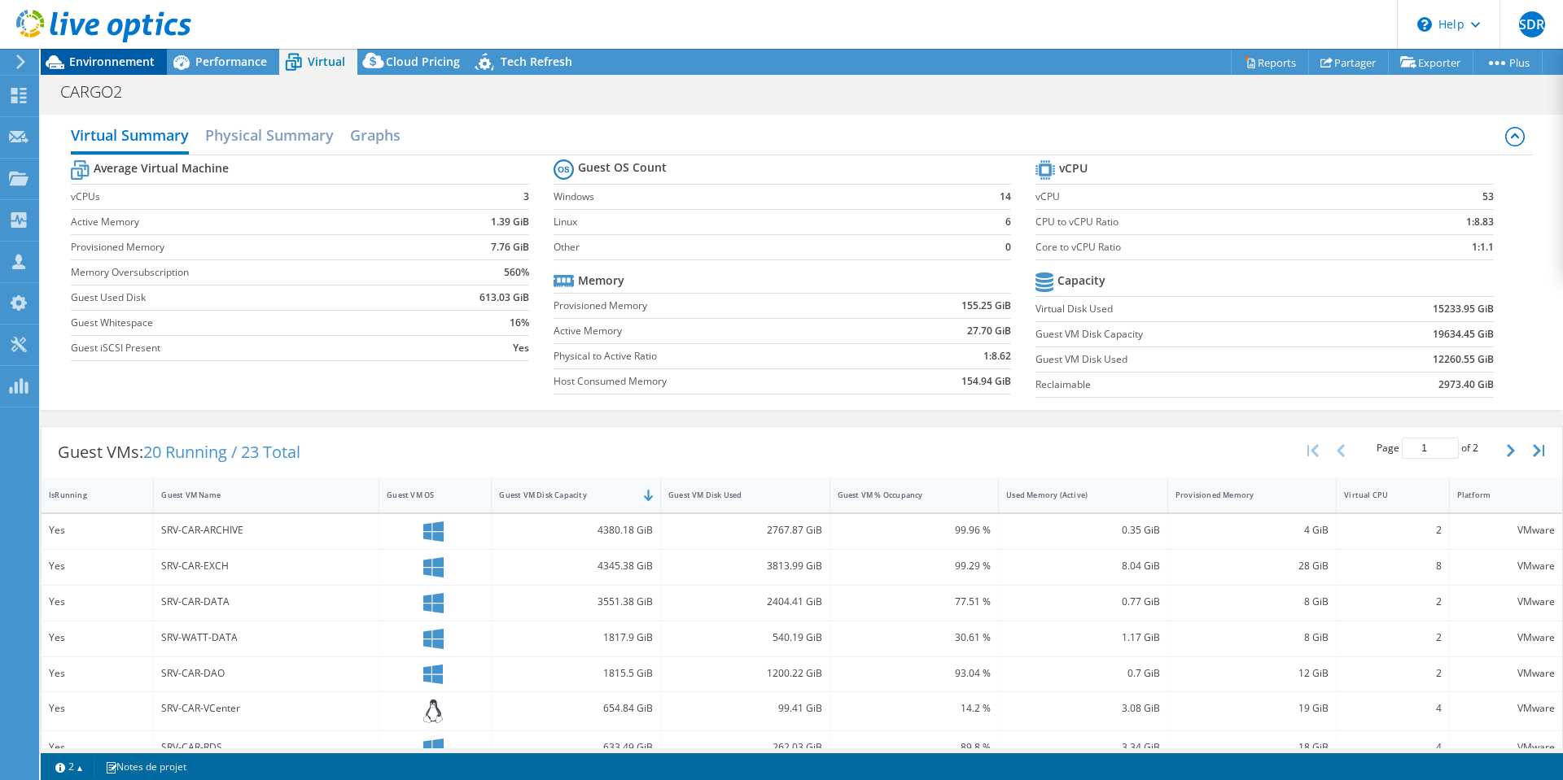
click at [112, 61] on span "Environnement" at bounding box center [111, 61] width 85 height 15
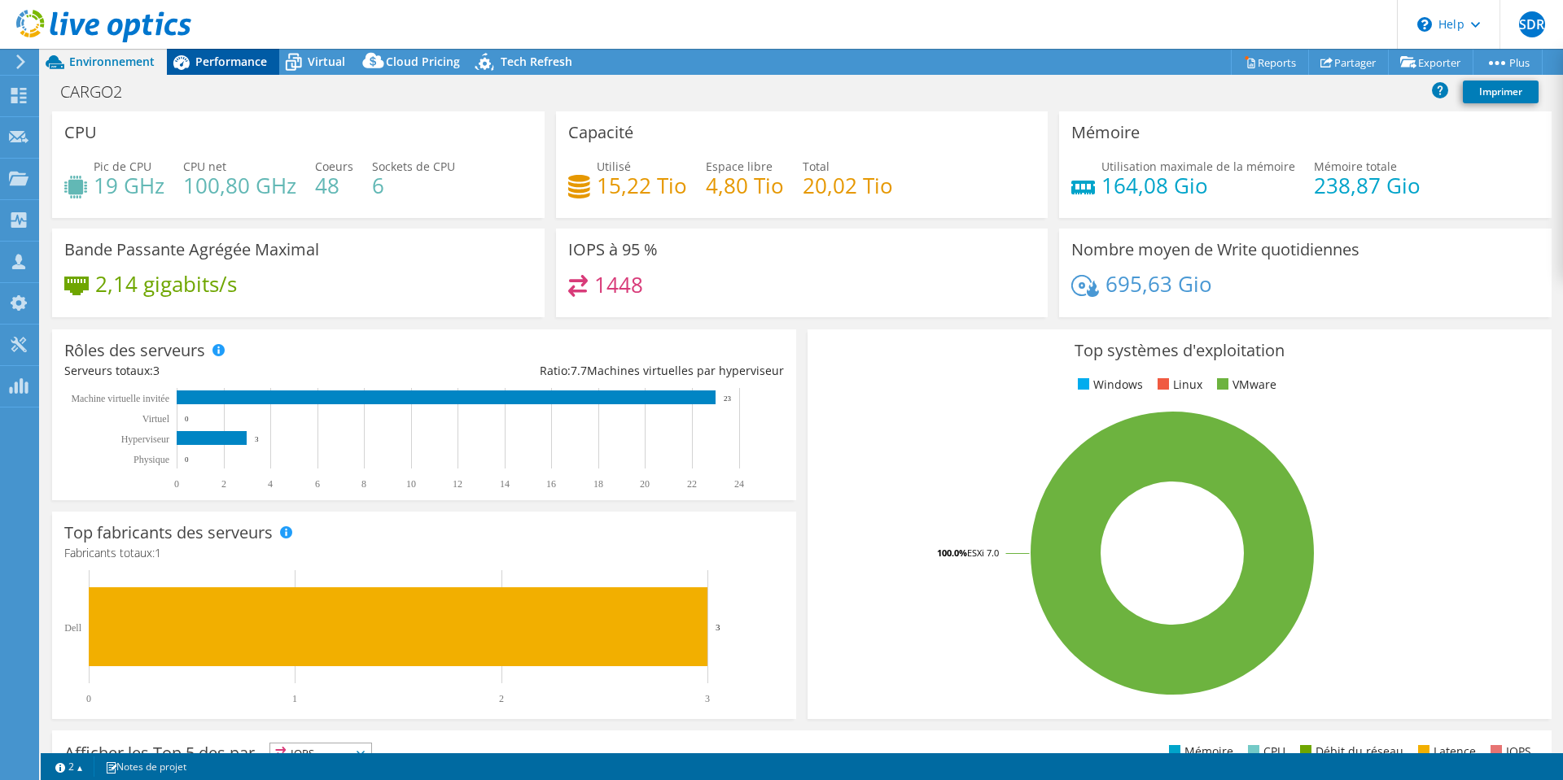
click at [210, 59] on span "Performance" at bounding box center [231, 61] width 72 height 15
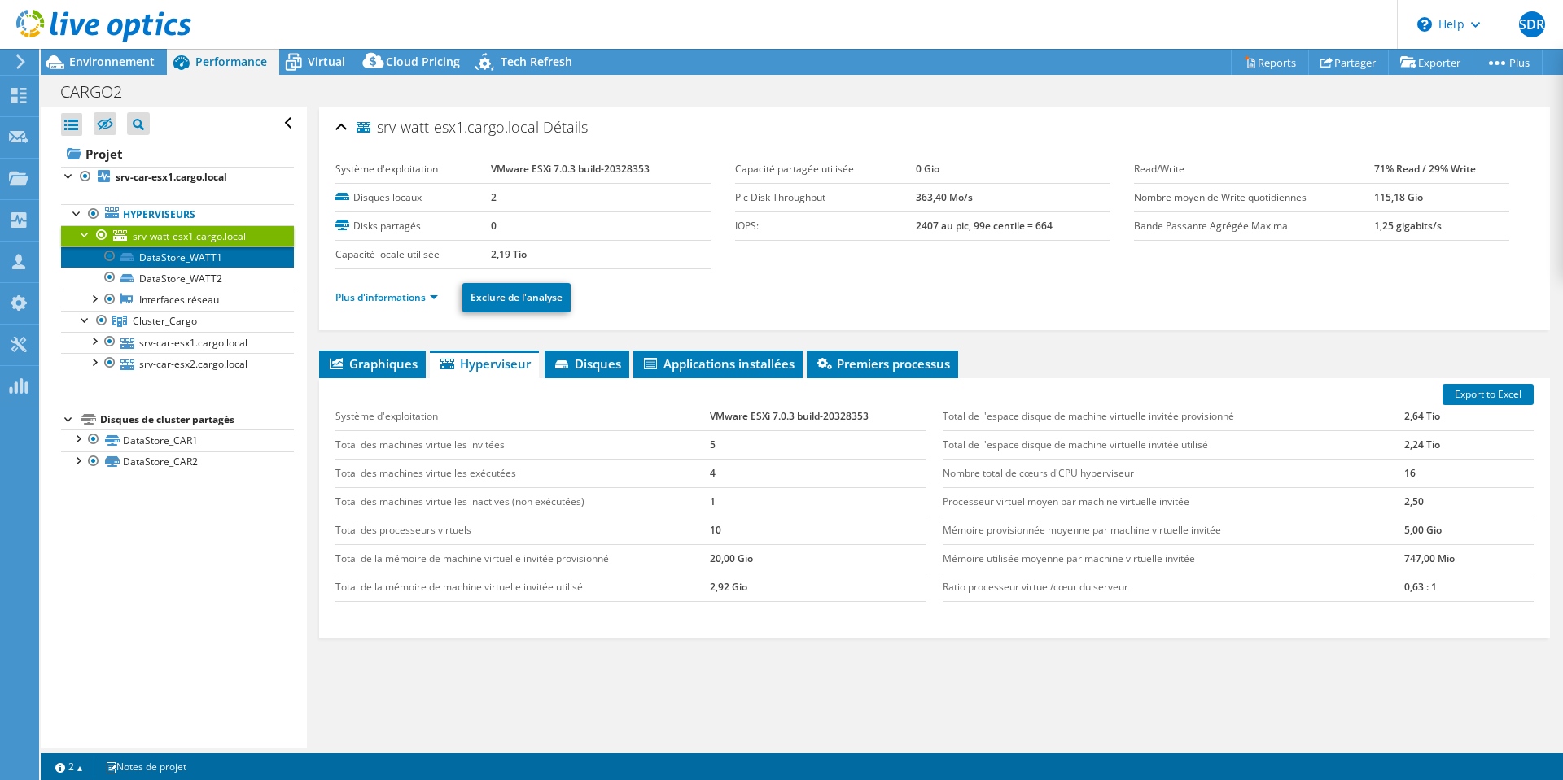
click at [190, 259] on link "DataStore_WATT1" at bounding box center [177, 257] width 233 height 21
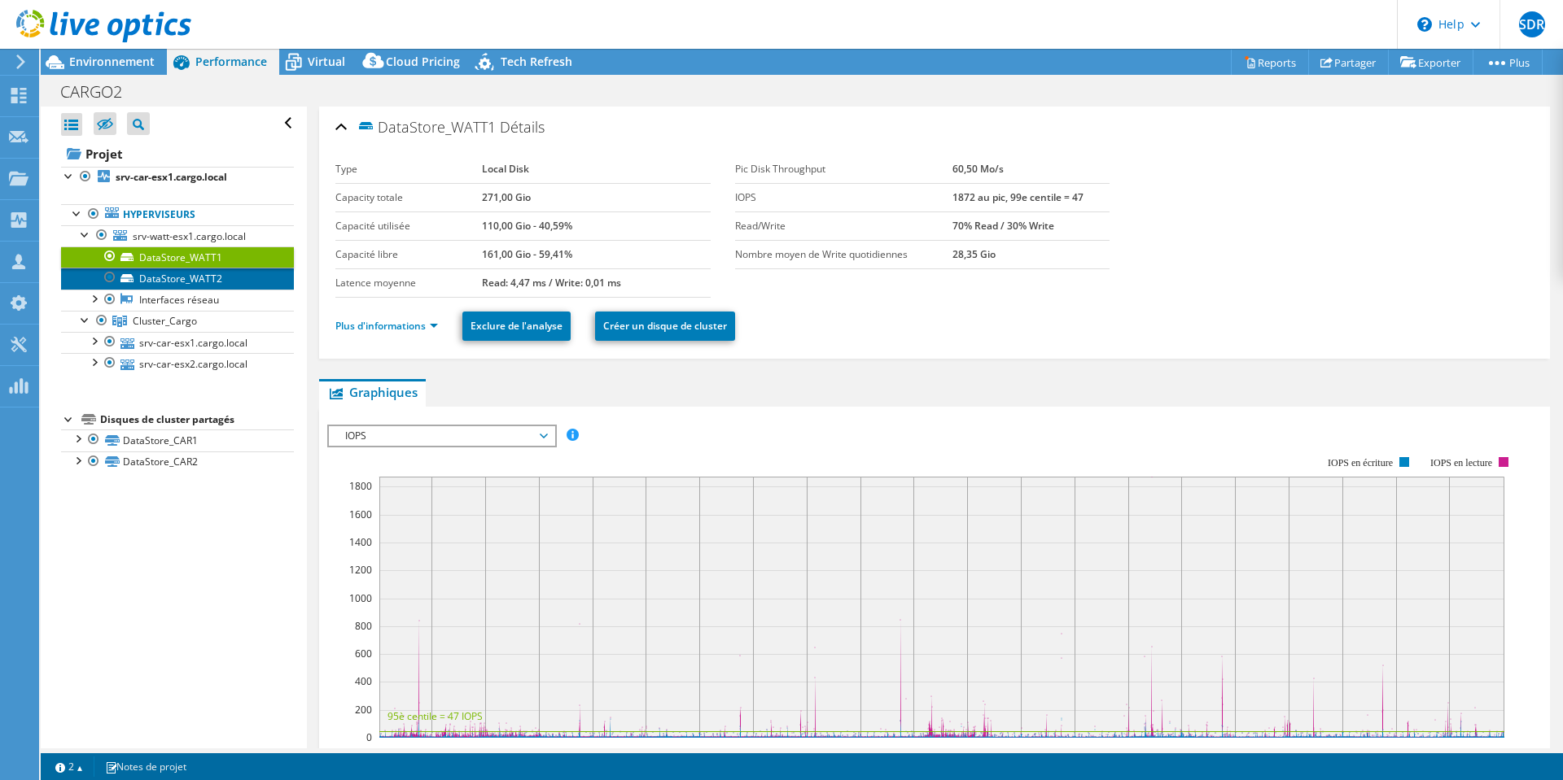
click at [198, 278] on link "DataStore_WATT2" at bounding box center [177, 278] width 233 height 21
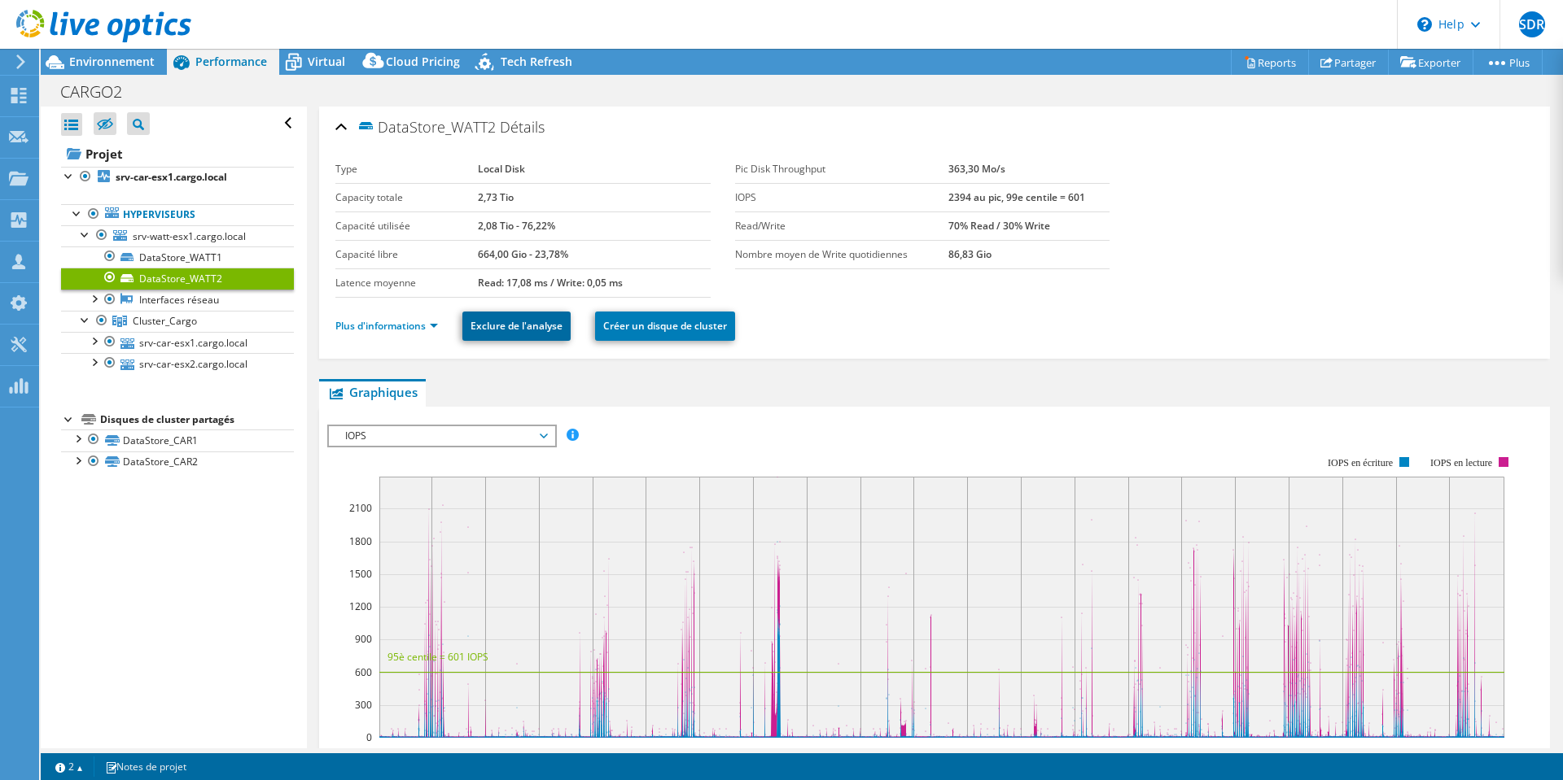
click at [548, 318] on link "Exclure de l'analyse" at bounding box center [516, 326] width 108 height 29
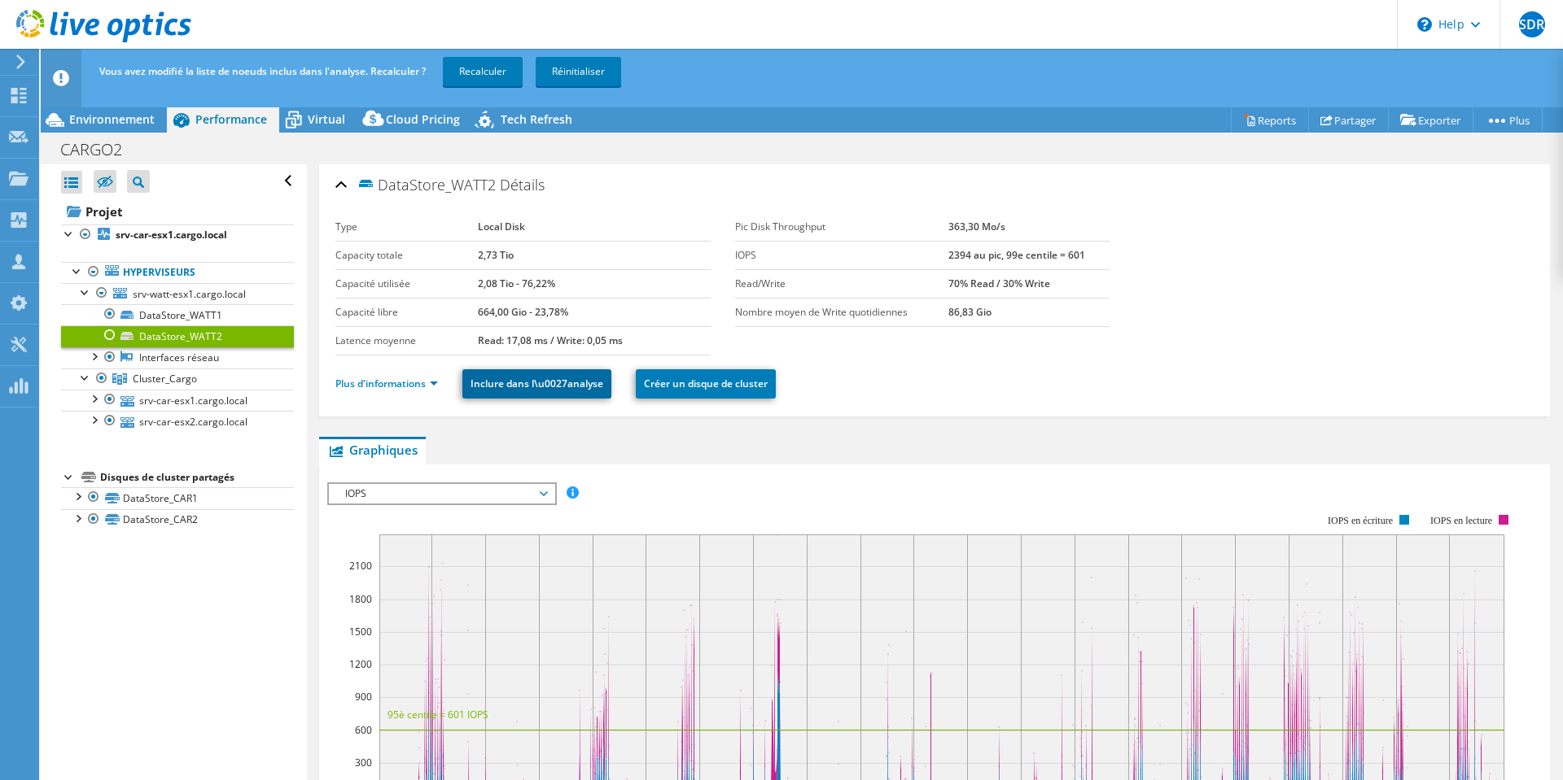
click at [553, 387] on link "Inclure dans l\u0027analyse" at bounding box center [536, 383] width 149 height 29
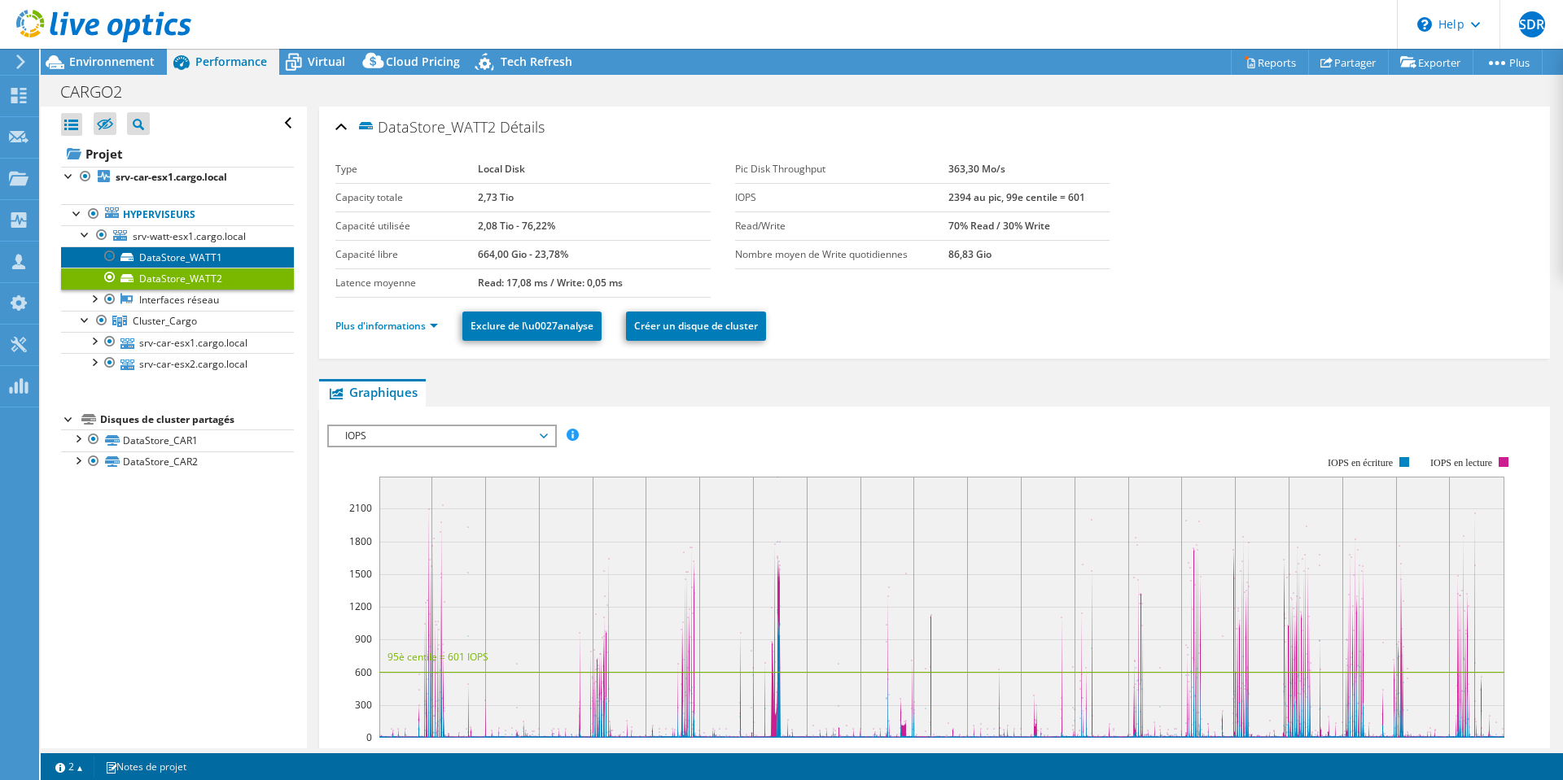
click at [181, 252] on link "DataStore_WATT1" at bounding box center [177, 257] width 233 height 21
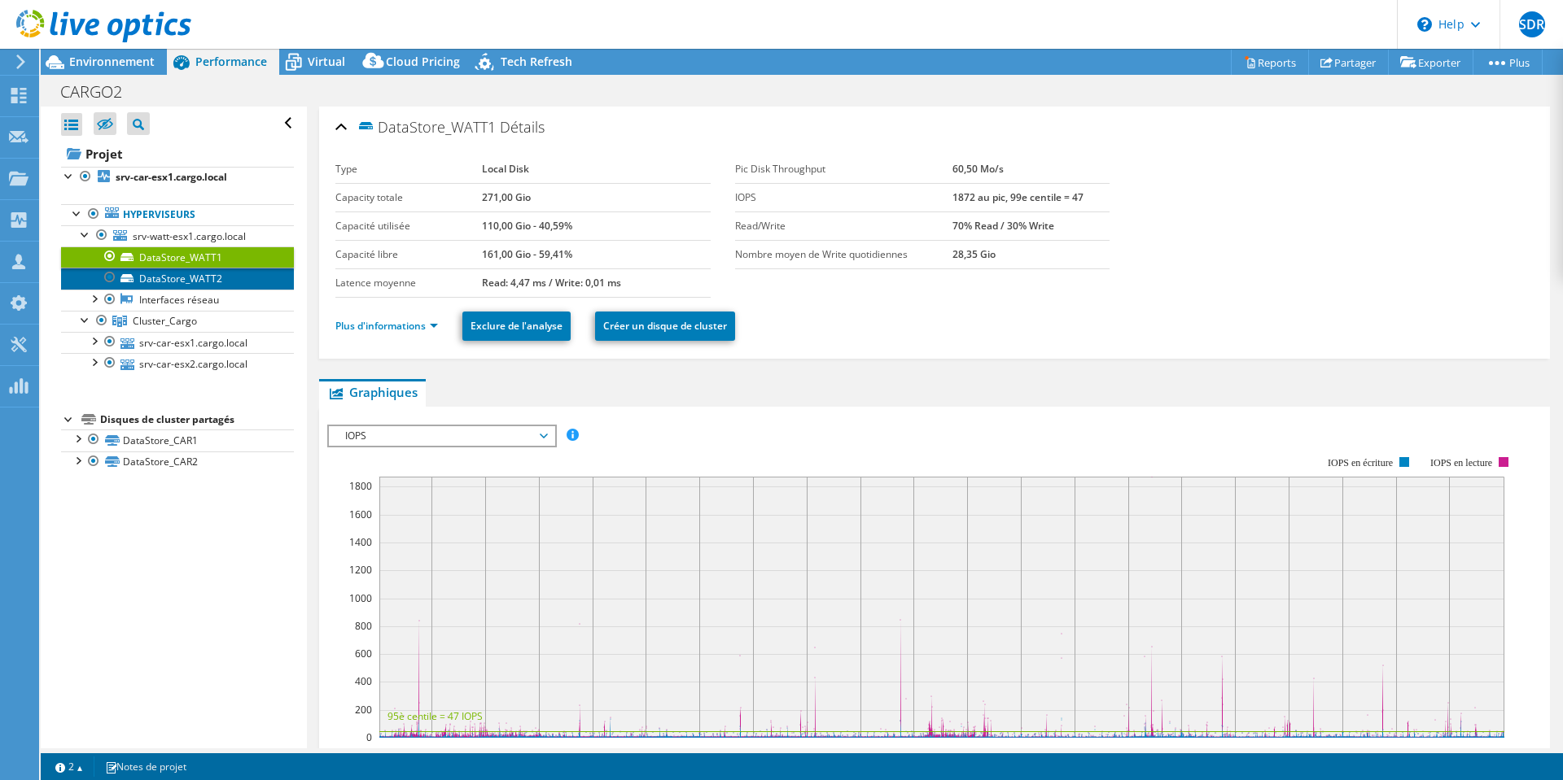
click at [183, 280] on link "DataStore_WATT2" at bounding box center [177, 278] width 233 height 21
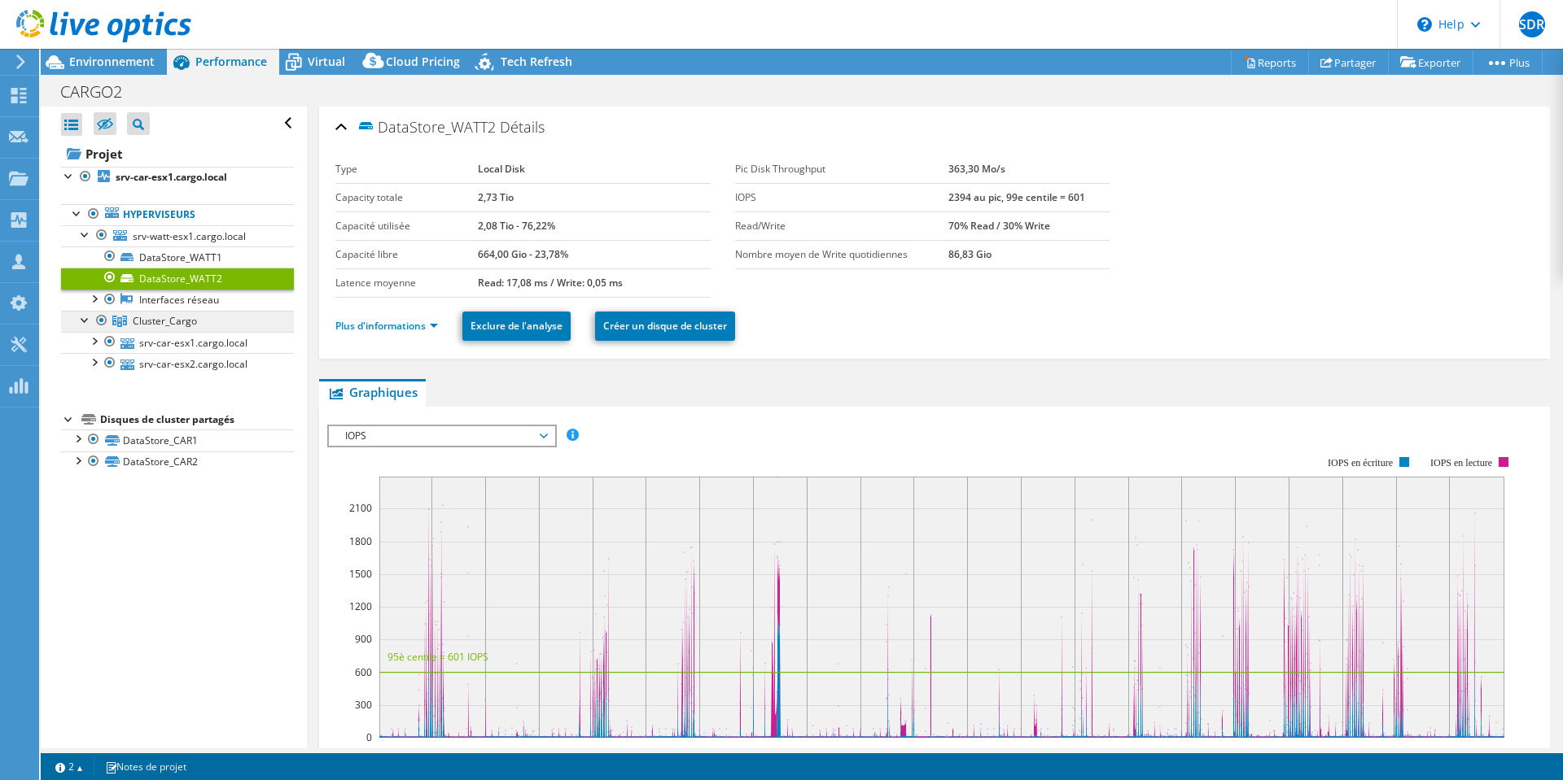
click at [149, 319] on span "Cluster_Cargo" at bounding box center [165, 321] width 64 height 14
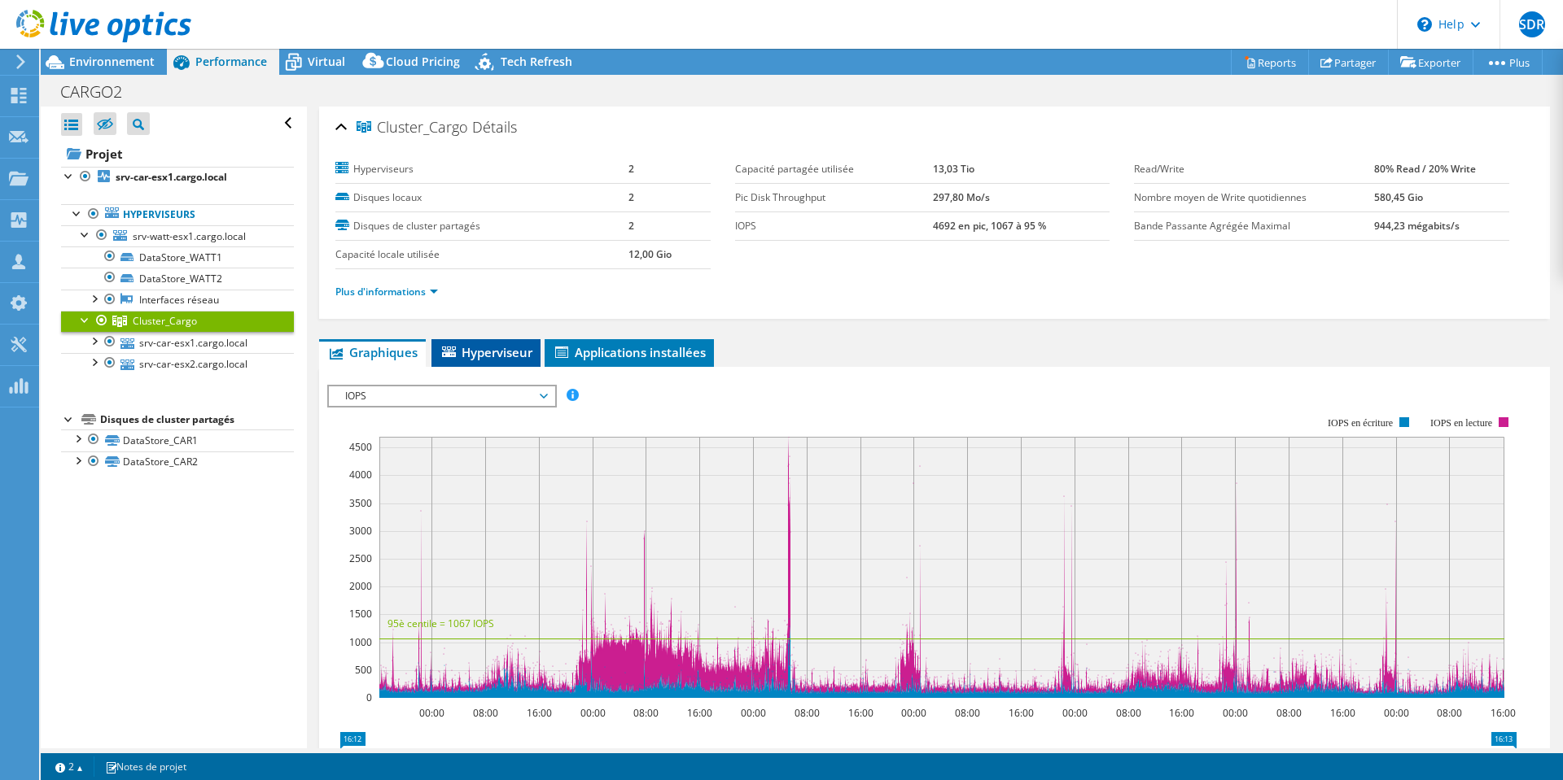
click at [466, 345] on span "Hyperviseur" at bounding box center [485, 352] width 93 height 16
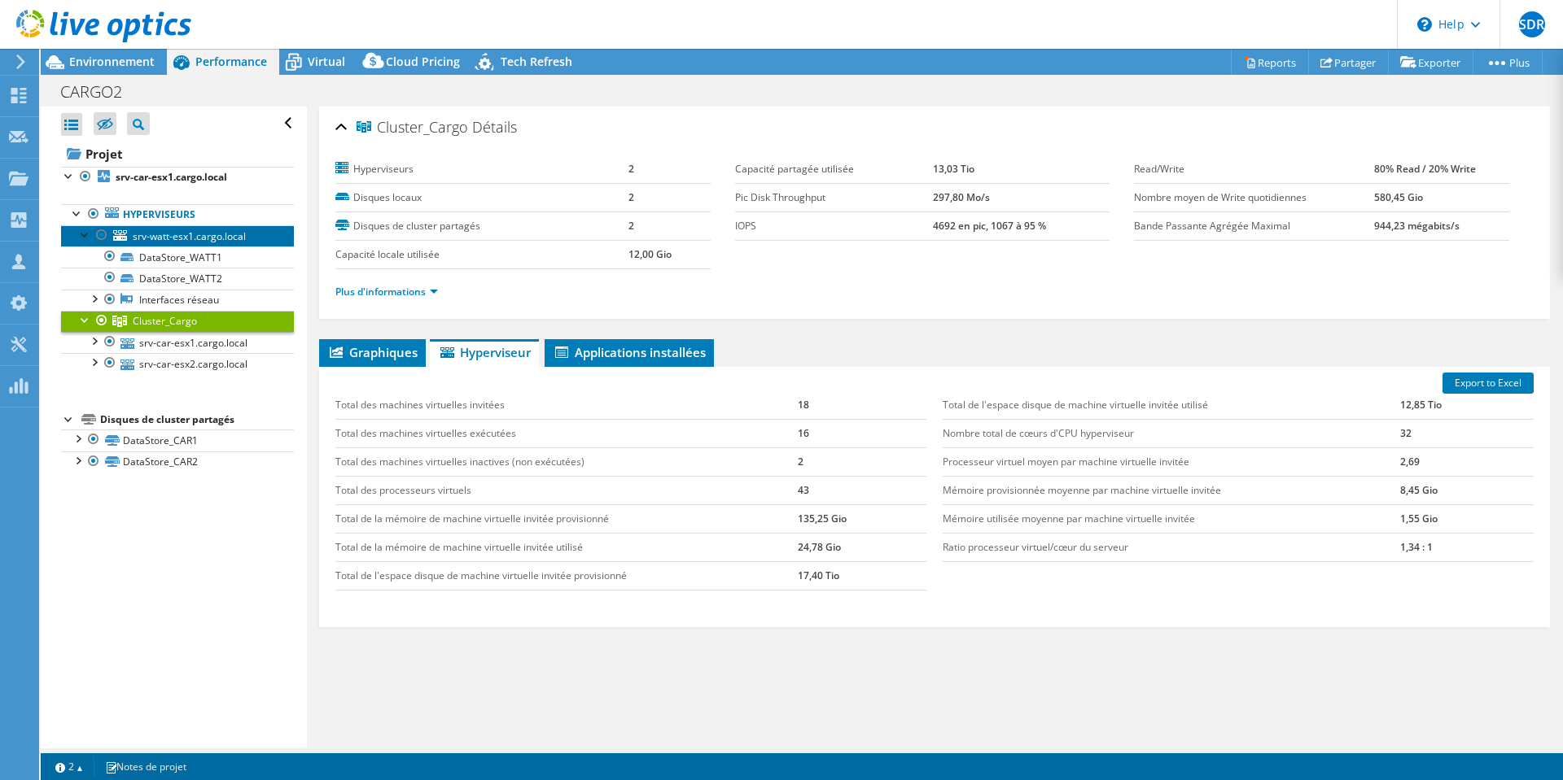
click at [195, 239] on span "srv-watt-esx1.cargo.local" at bounding box center [189, 236] width 113 height 14
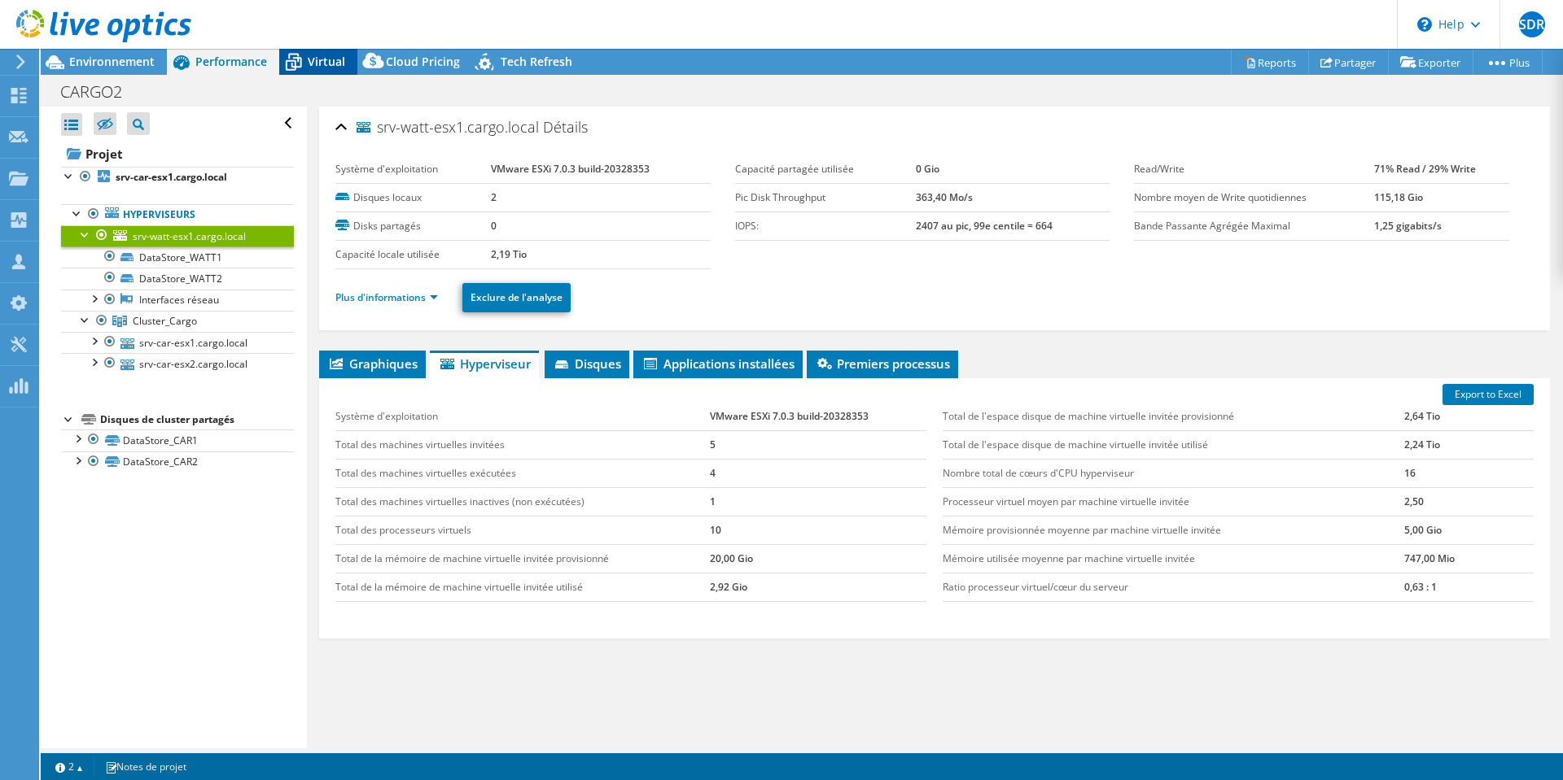
click at [332, 64] on span "Virtual" at bounding box center [326, 61] width 37 height 15
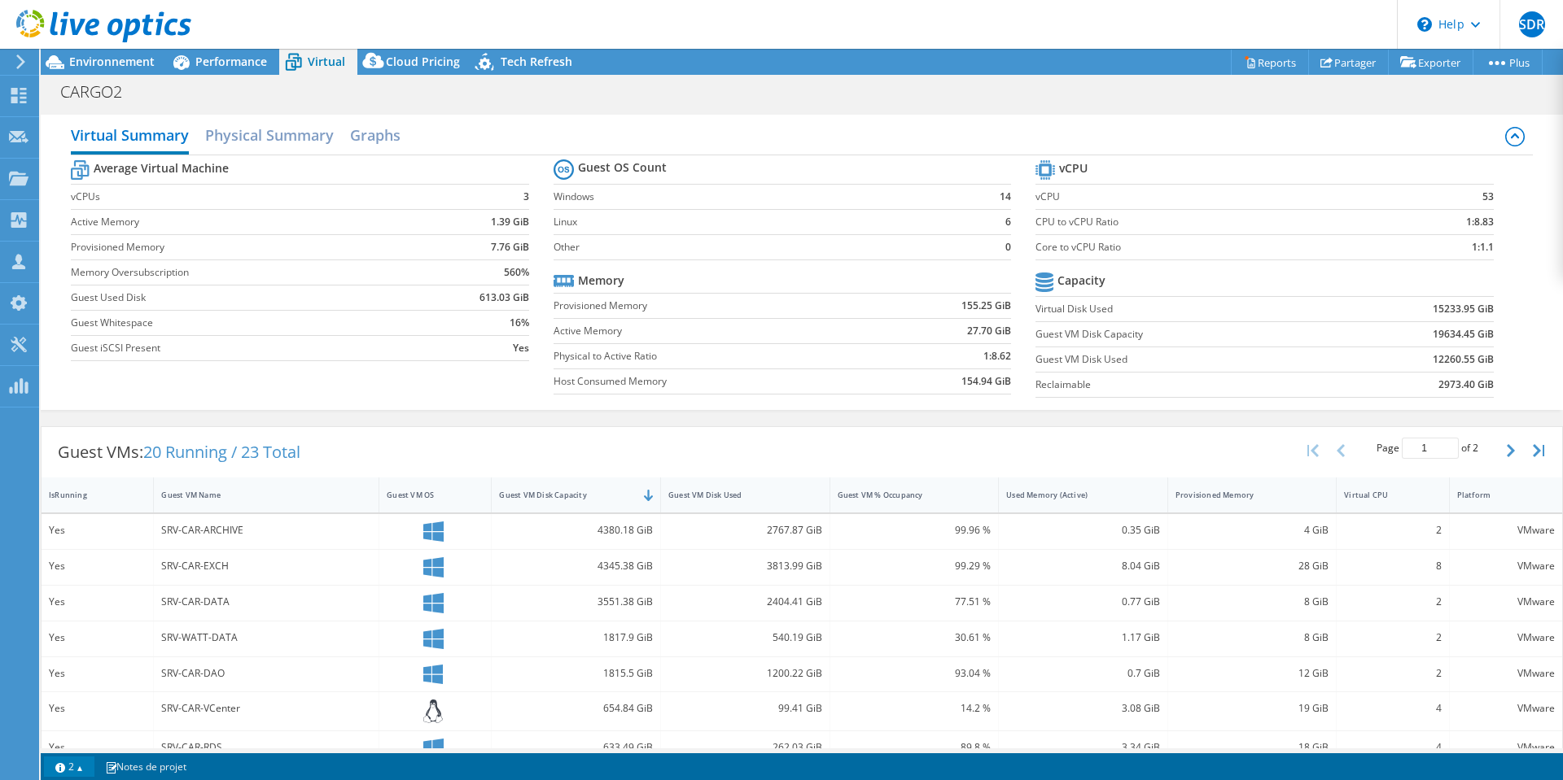
click at [84, 767] on link "2" at bounding box center [69, 767] width 50 height 20
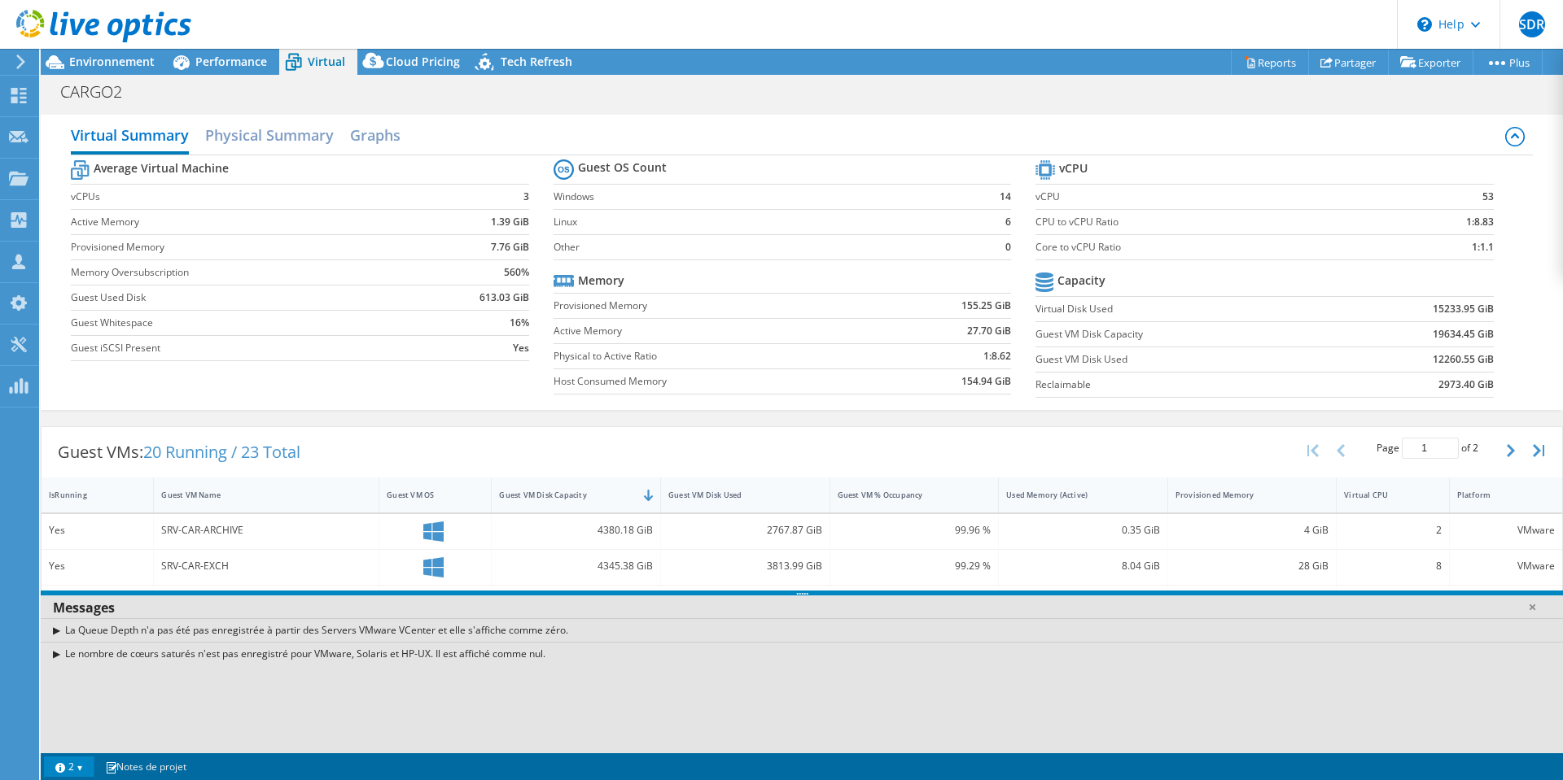
click at [84, 767] on link "2" at bounding box center [69, 767] width 50 height 20
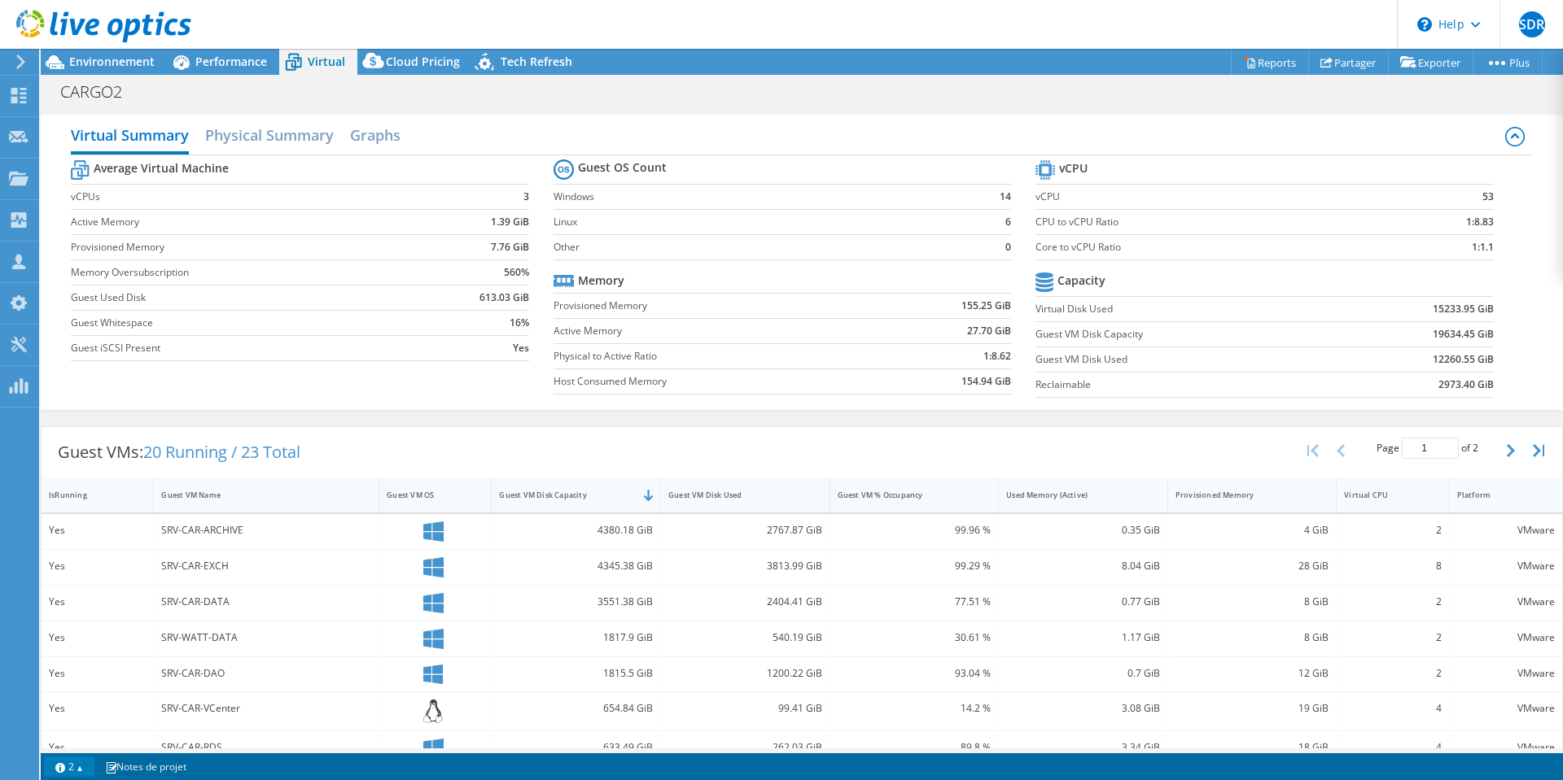
click at [84, 767] on link "2" at bounding box center [69, 767] width 50 height 20
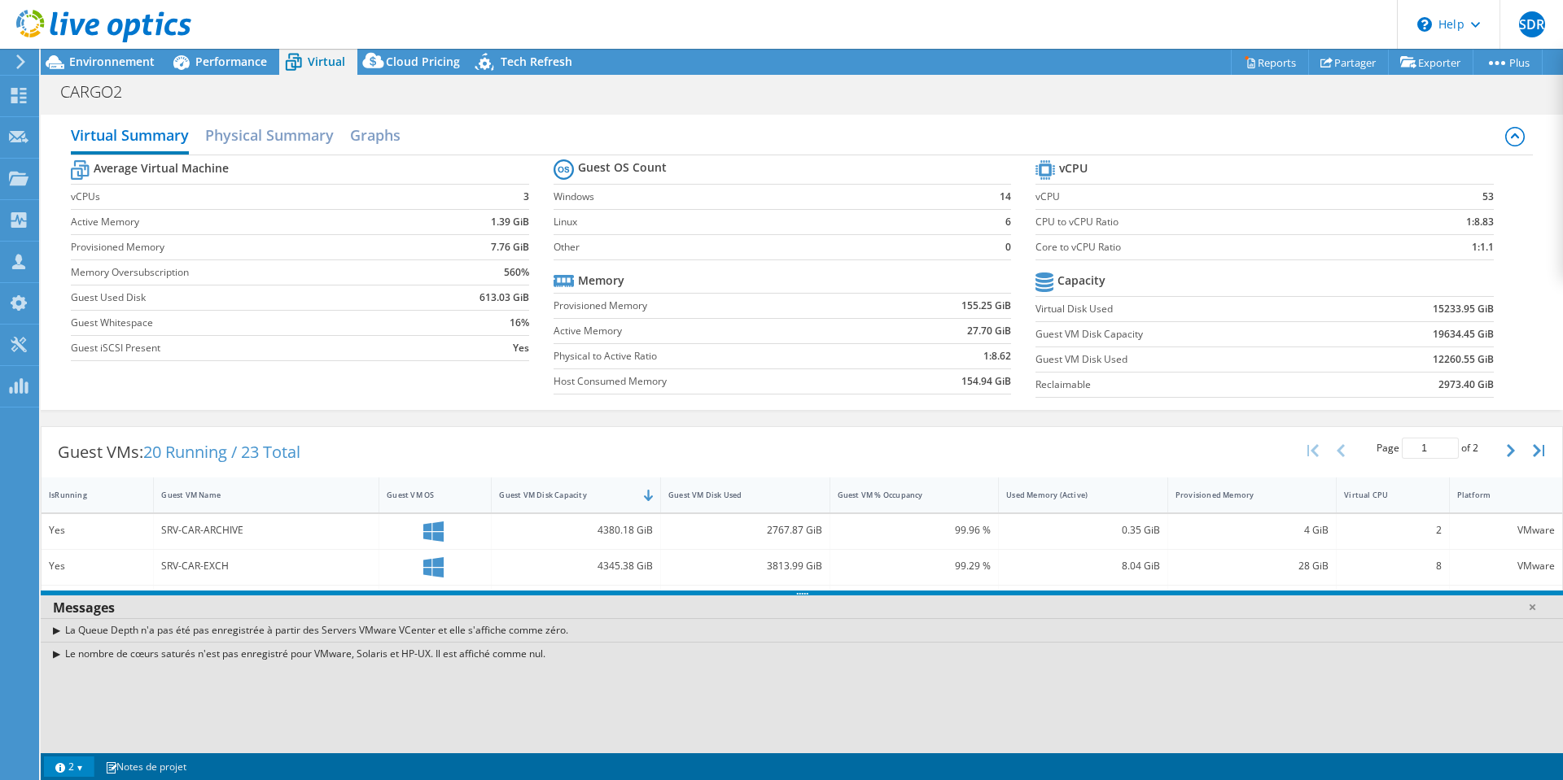
click at [84, 767] on link "2" at bounding box center [69, 767] width 50 height 20
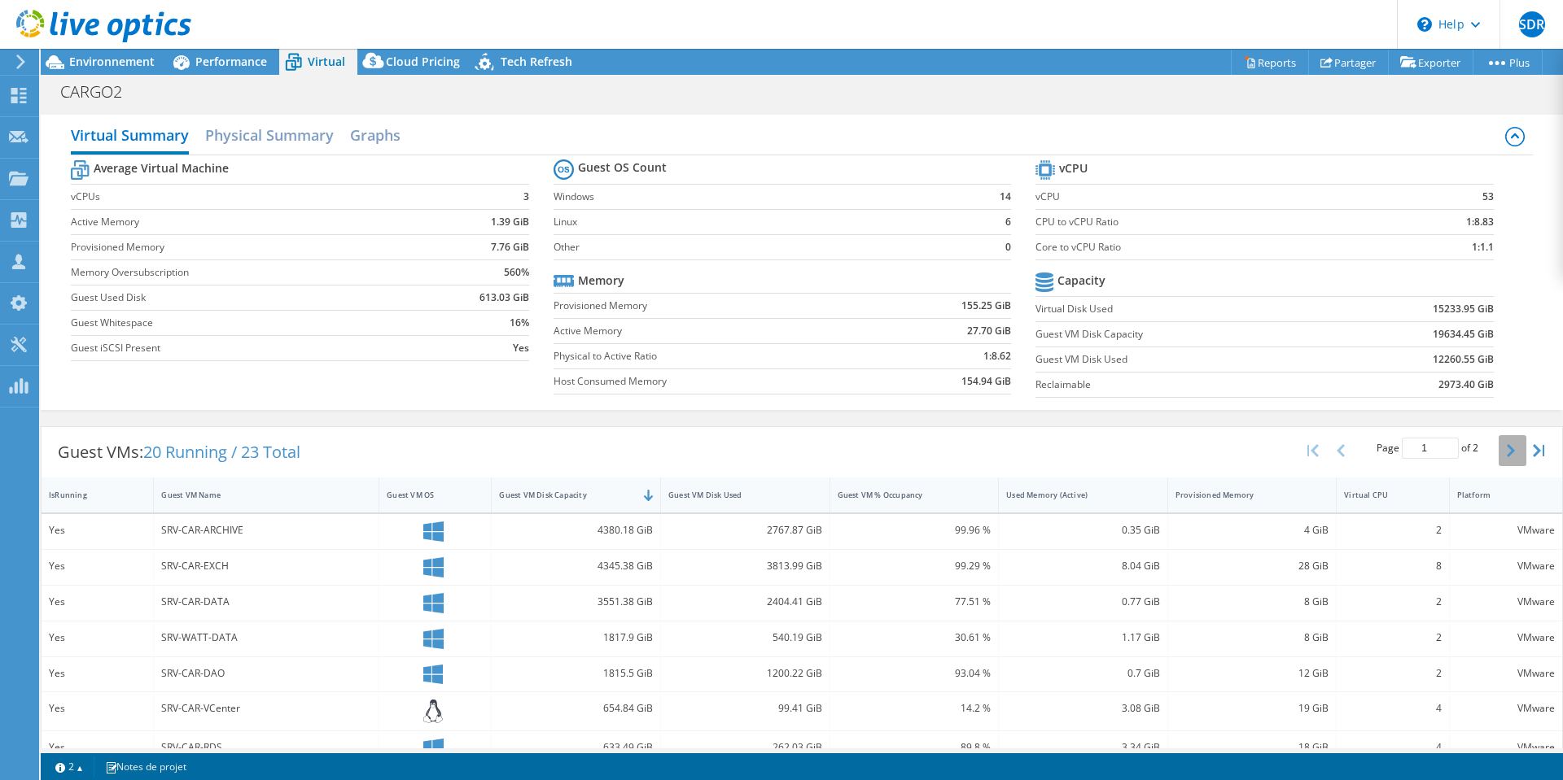
click at [1506, 452] on icon "button" at bounding box center [1510, 450] width 8 height 13
click at [1333, 455] on button "button" at bounding box center [1342, 450] width 28 height 31
type input "1"
click at [229, 63] on span "Performance" at bounding box center [231, 61] width 72 height 15
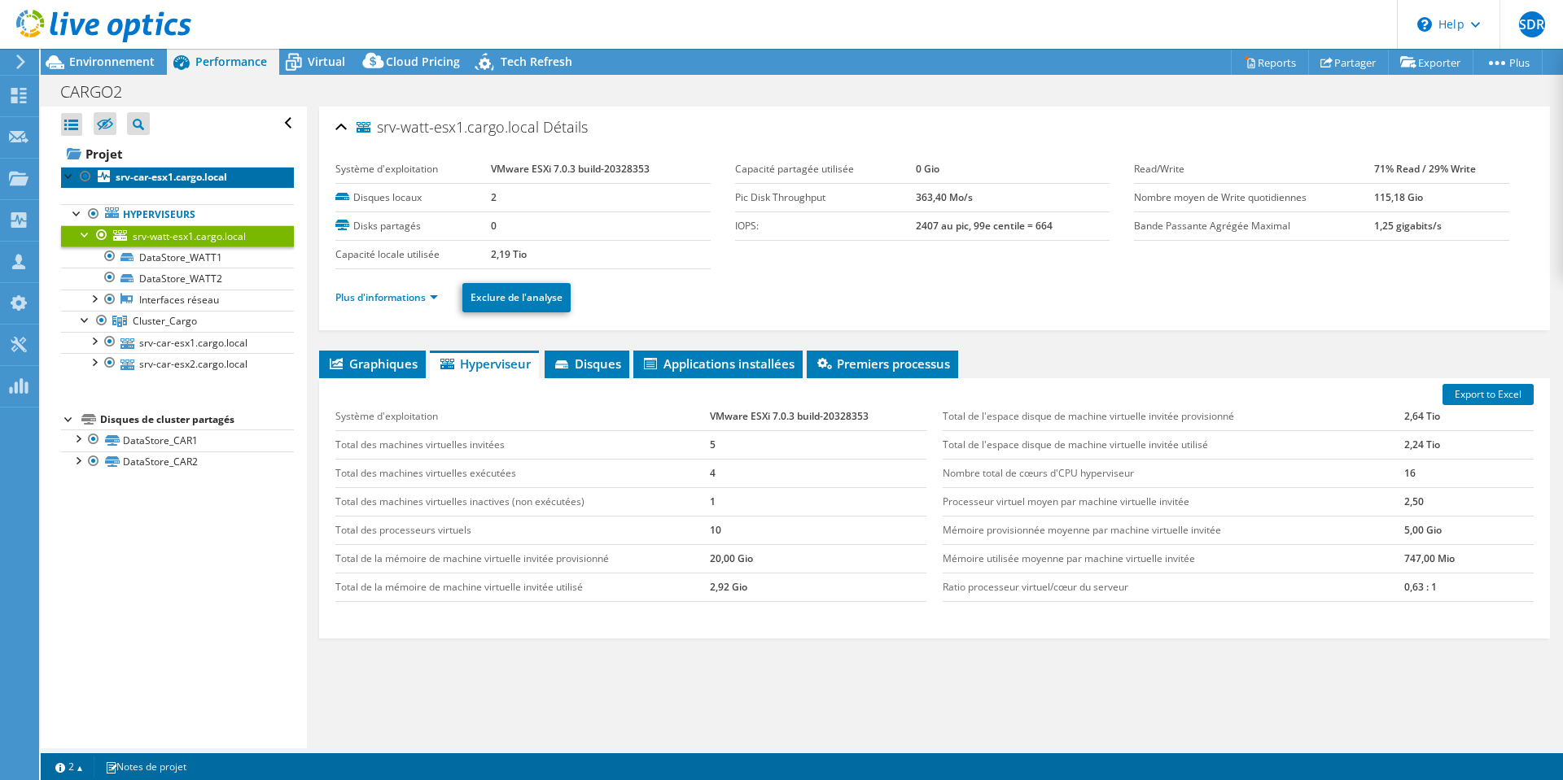
click at [176, 177] on b "srv-car-esx1.cargo.local" at bounding box center [171, 177] width 111 height 14
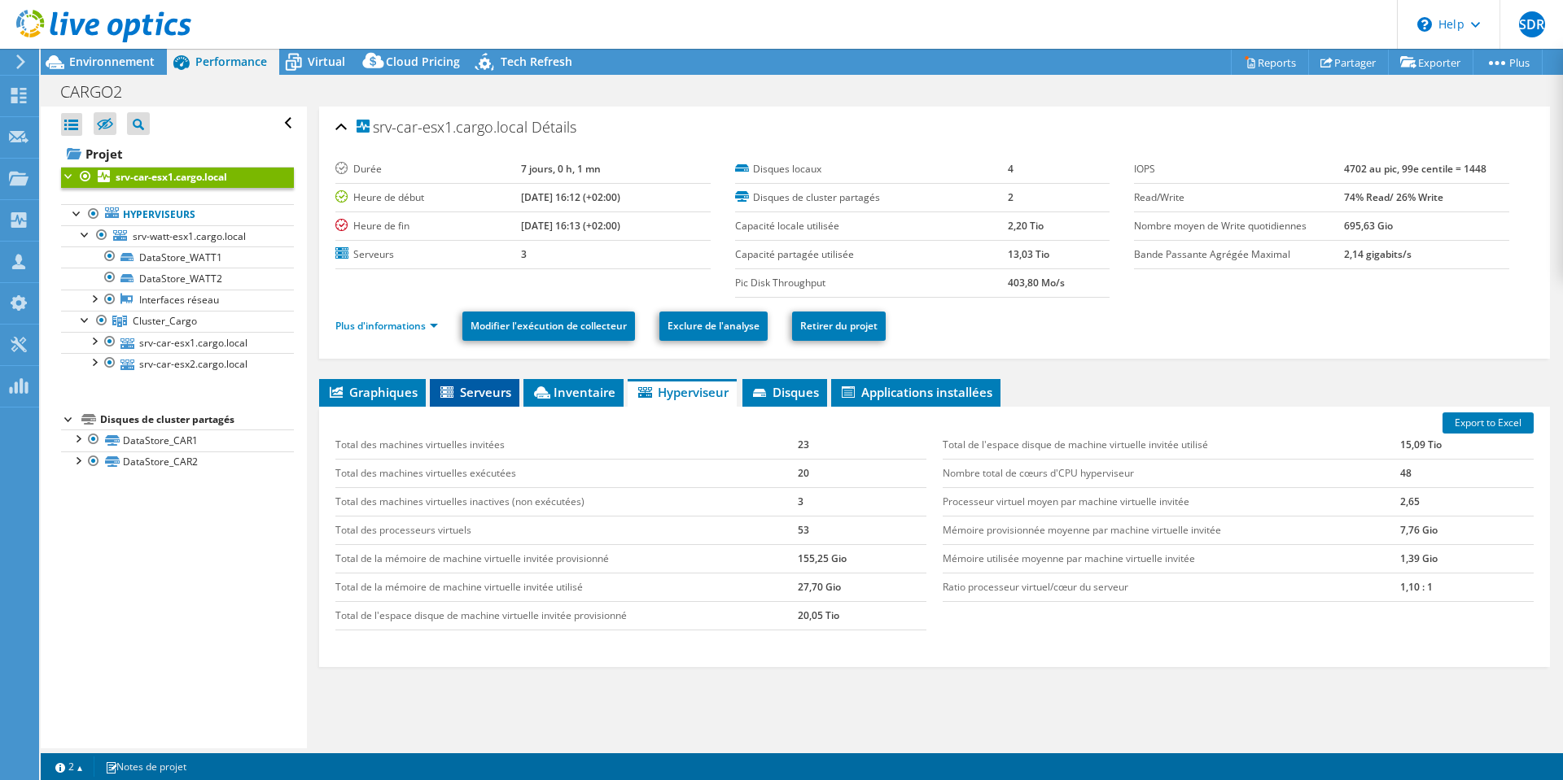
click at [461, 387] on span "Serveurs" at bounding box center [474, 392] width 73 height 16
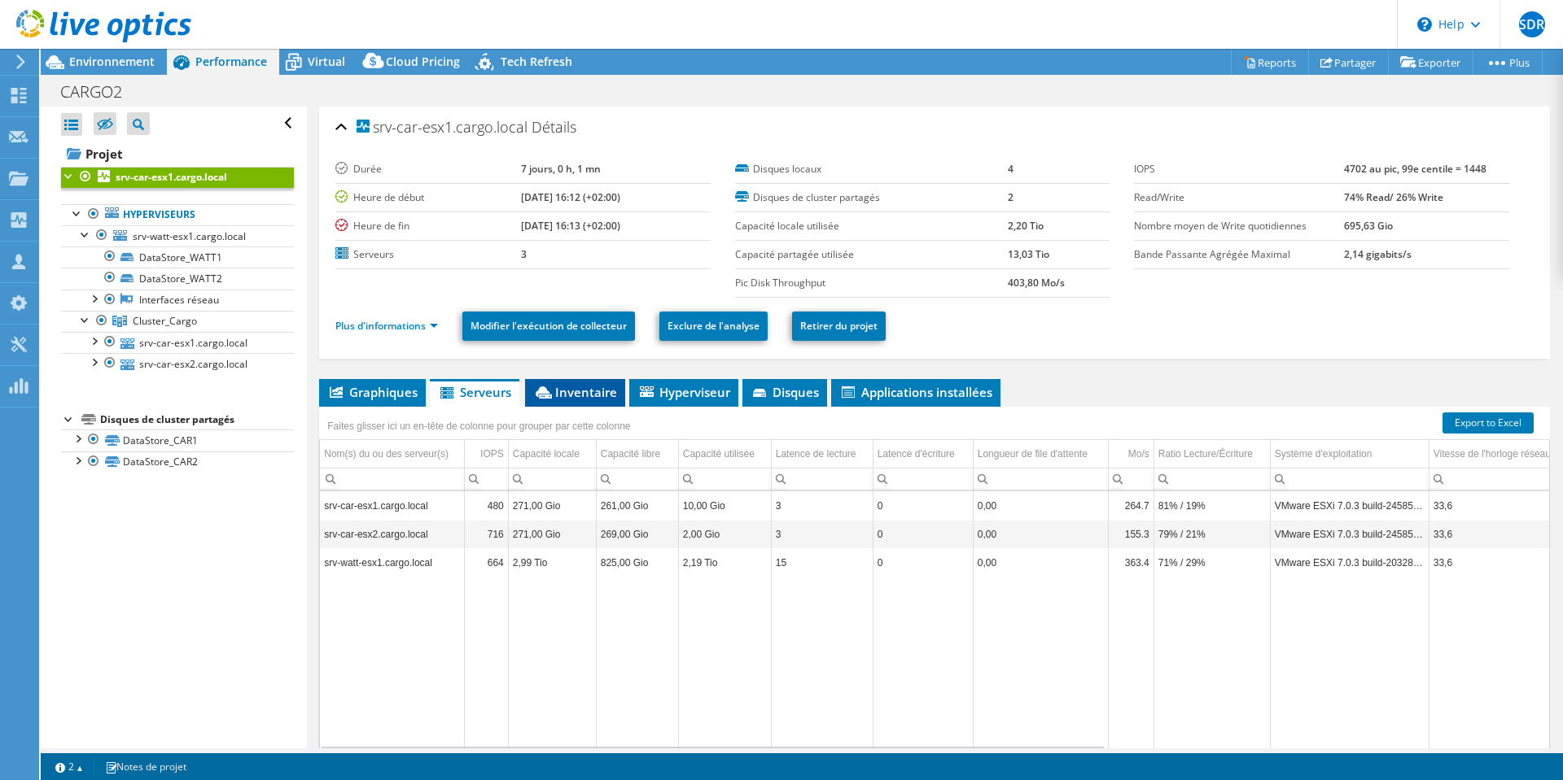
click at [573, 392] on span "Inventaire" at bounding box center [575, 392] width 84 height 16
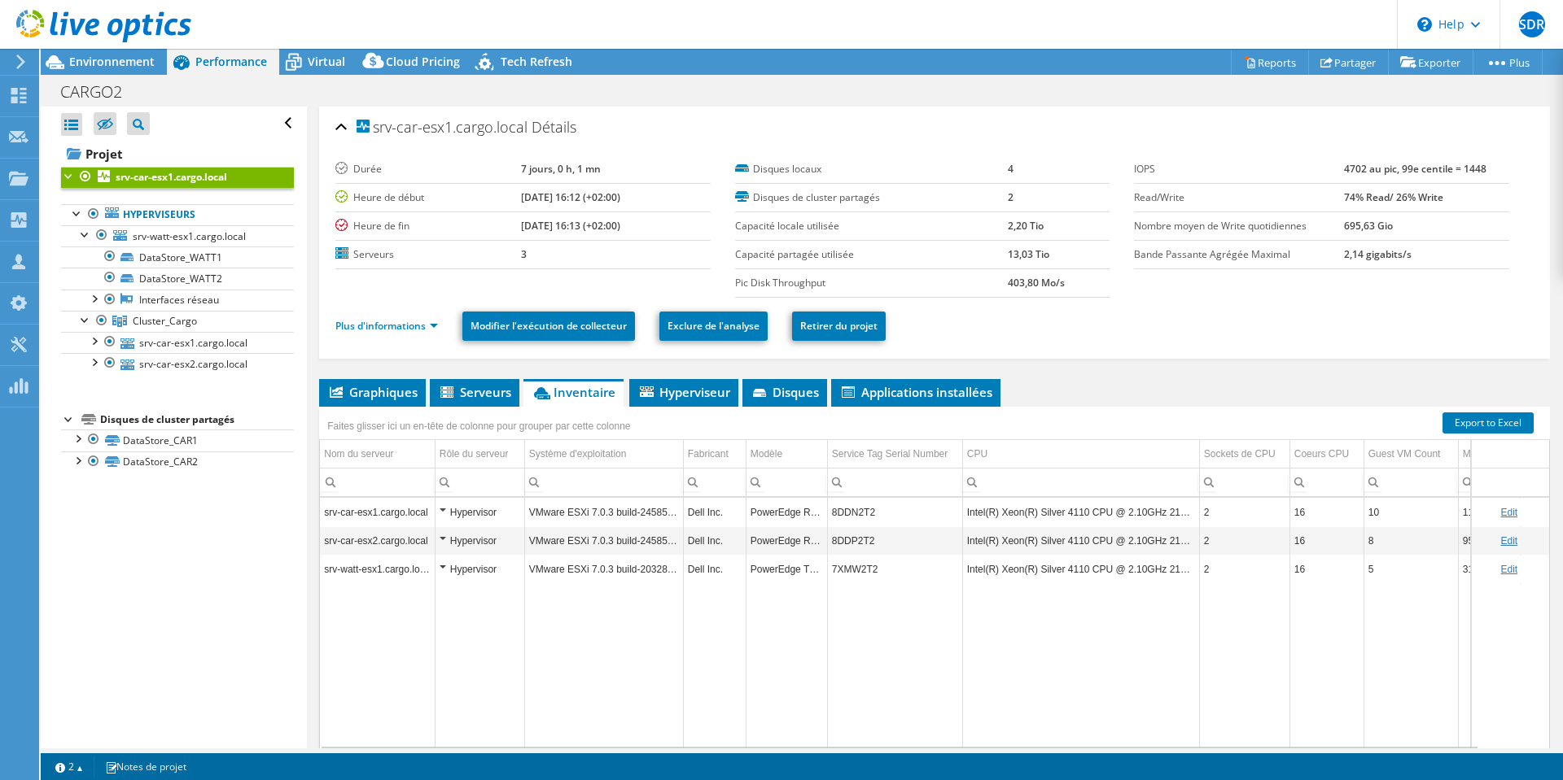
click at [447, 540] on div "Hypervisor" at bounding box center [479, 541] width 81 height 20
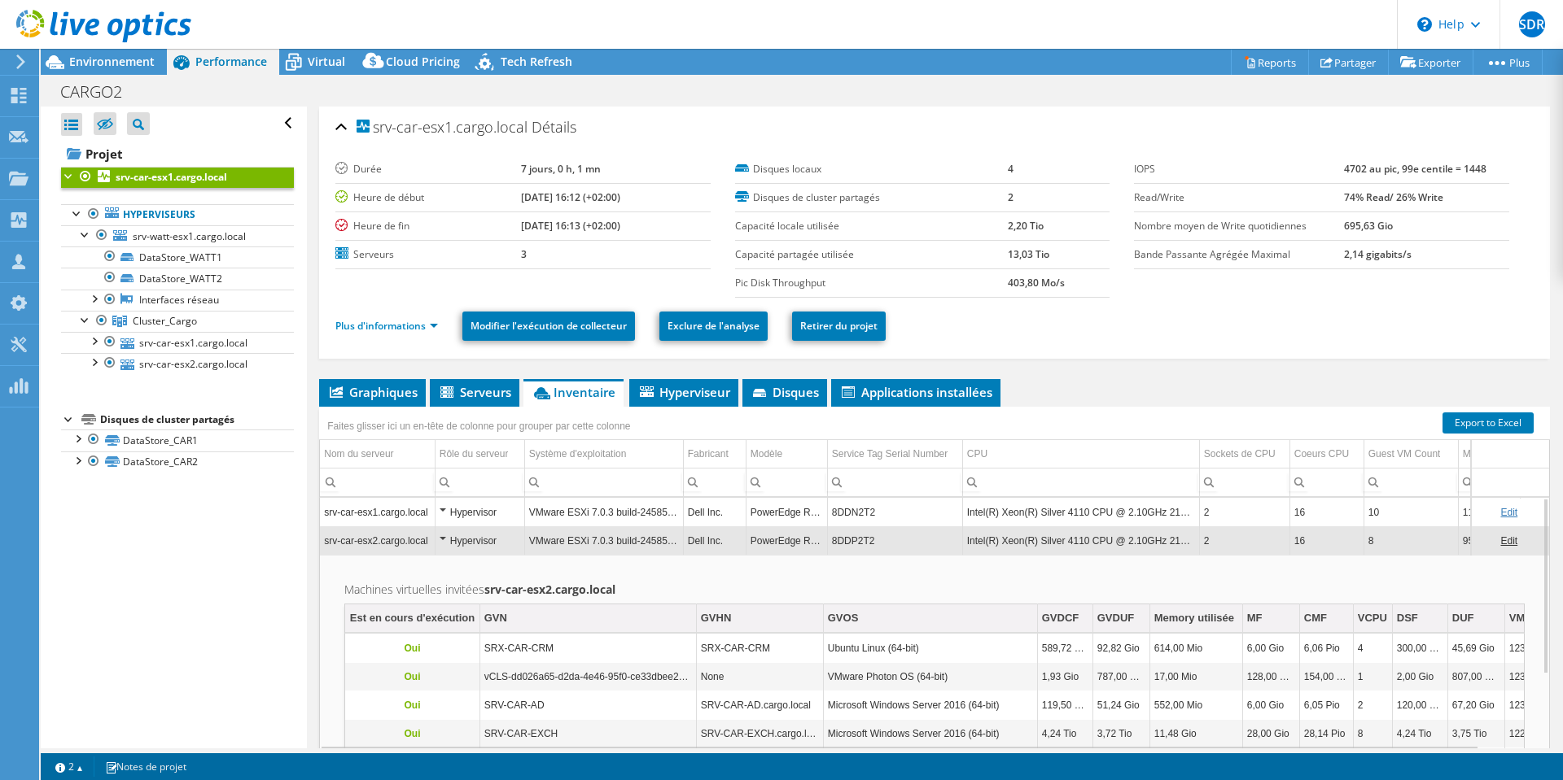
click at [441, 541] on div "Hypervisor" at bounding box center [479, 541] width 81 height 20
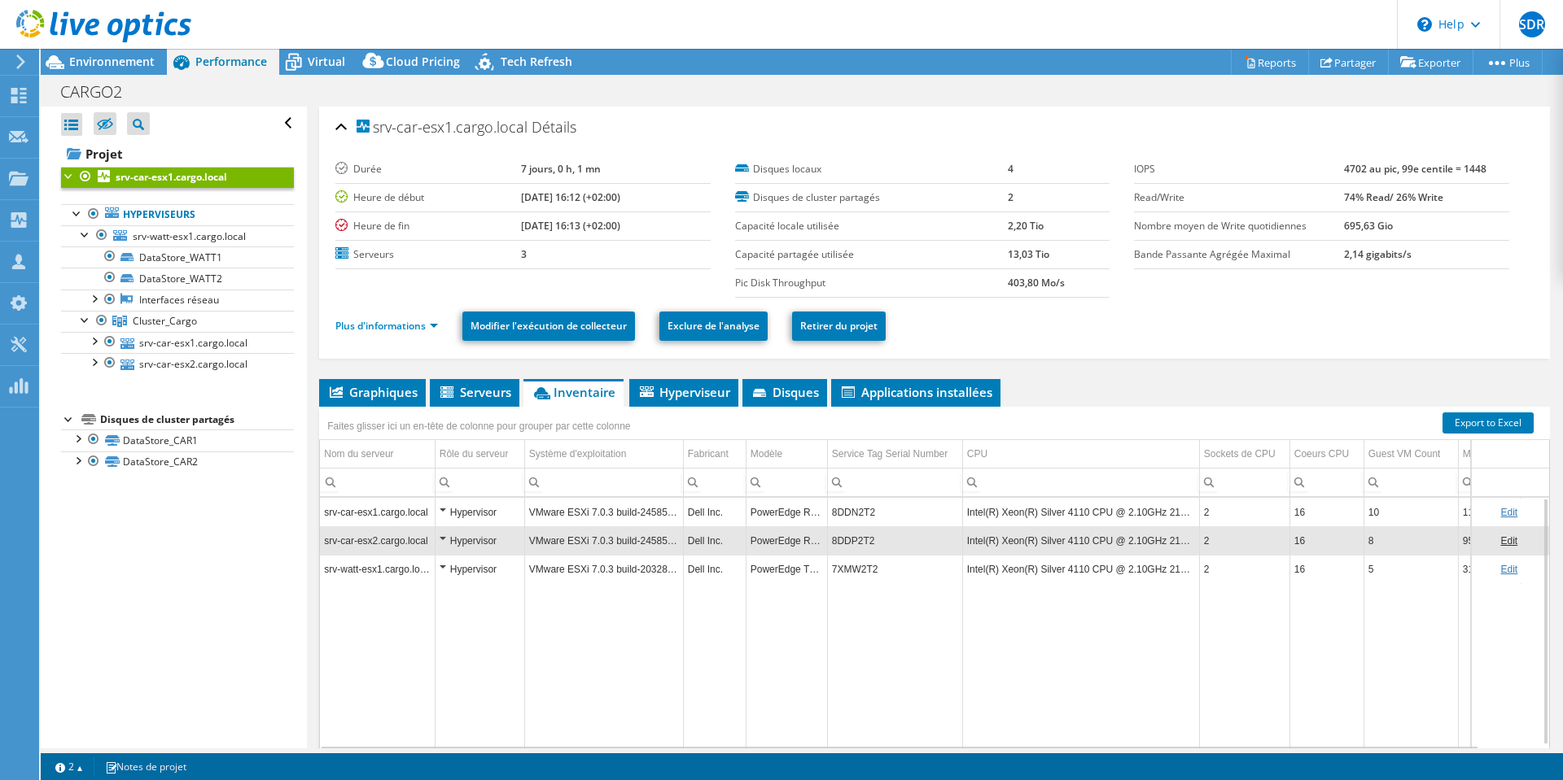
click at [444, 566] on div "Hypervisor" at bounding box center [479, 570] width 81 height 20
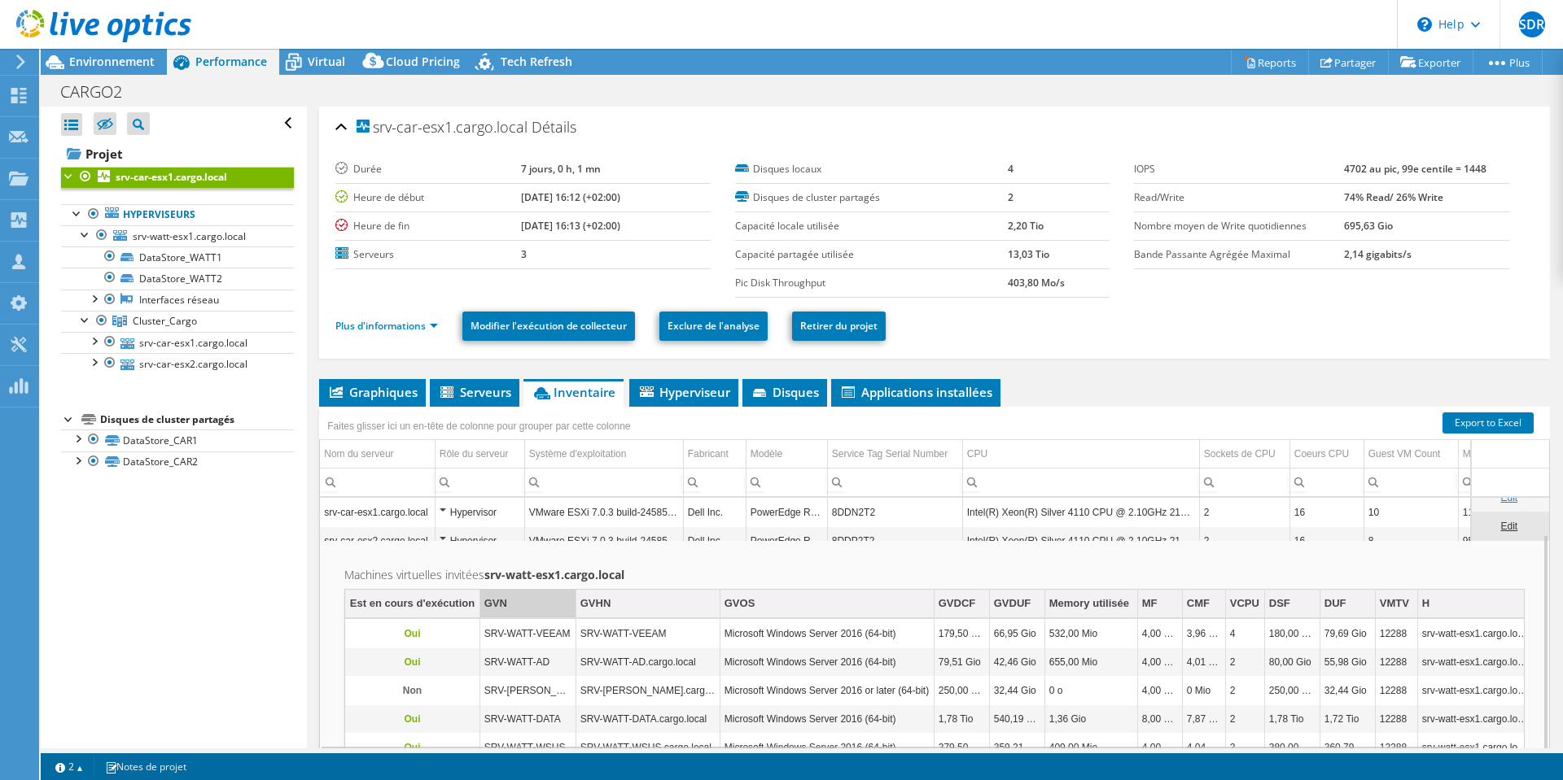
scroll to position [66, 0]
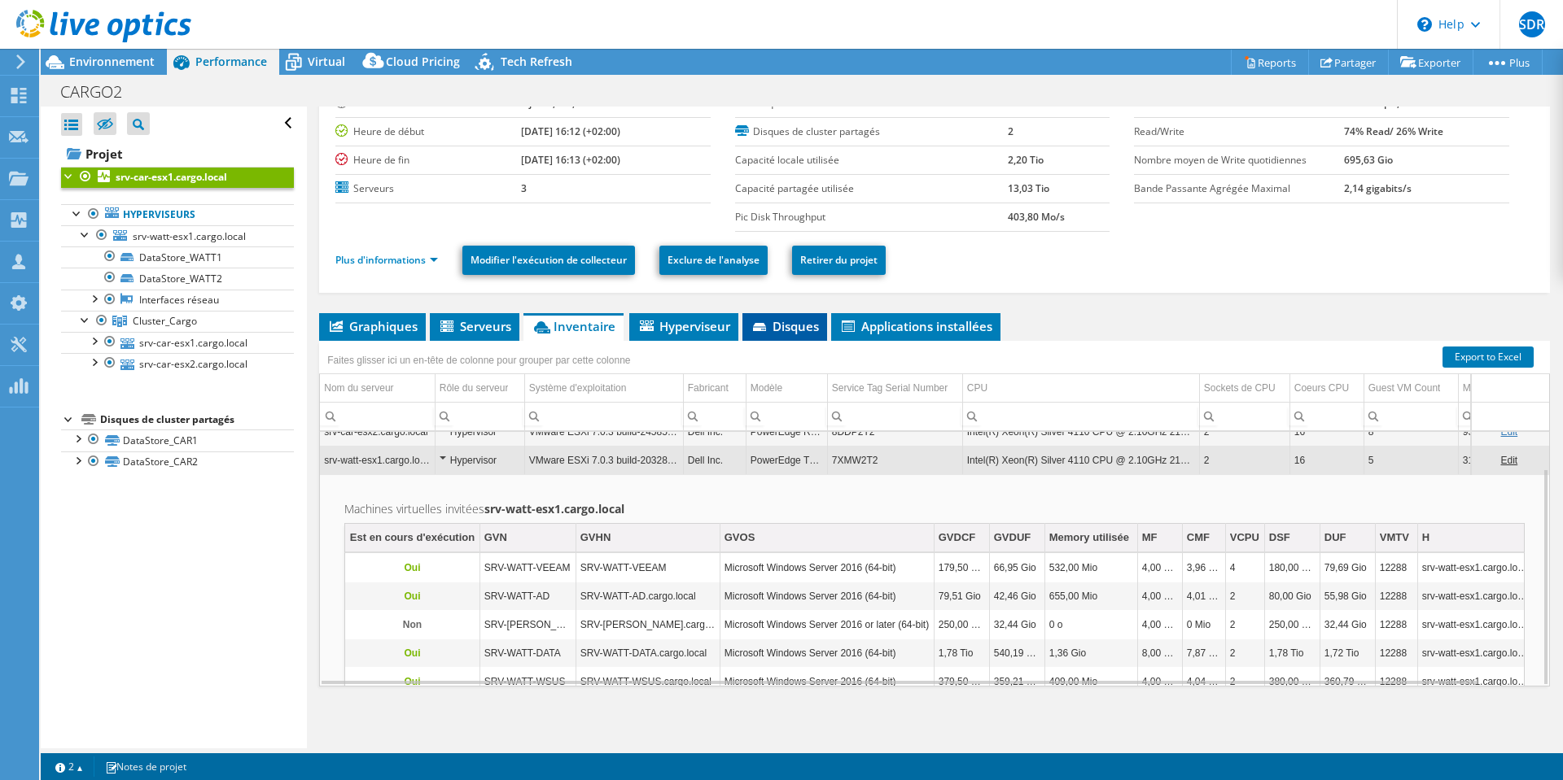
click at [799, 335] on li "Disques" at bounding box center [784, 327] width 85 height 28
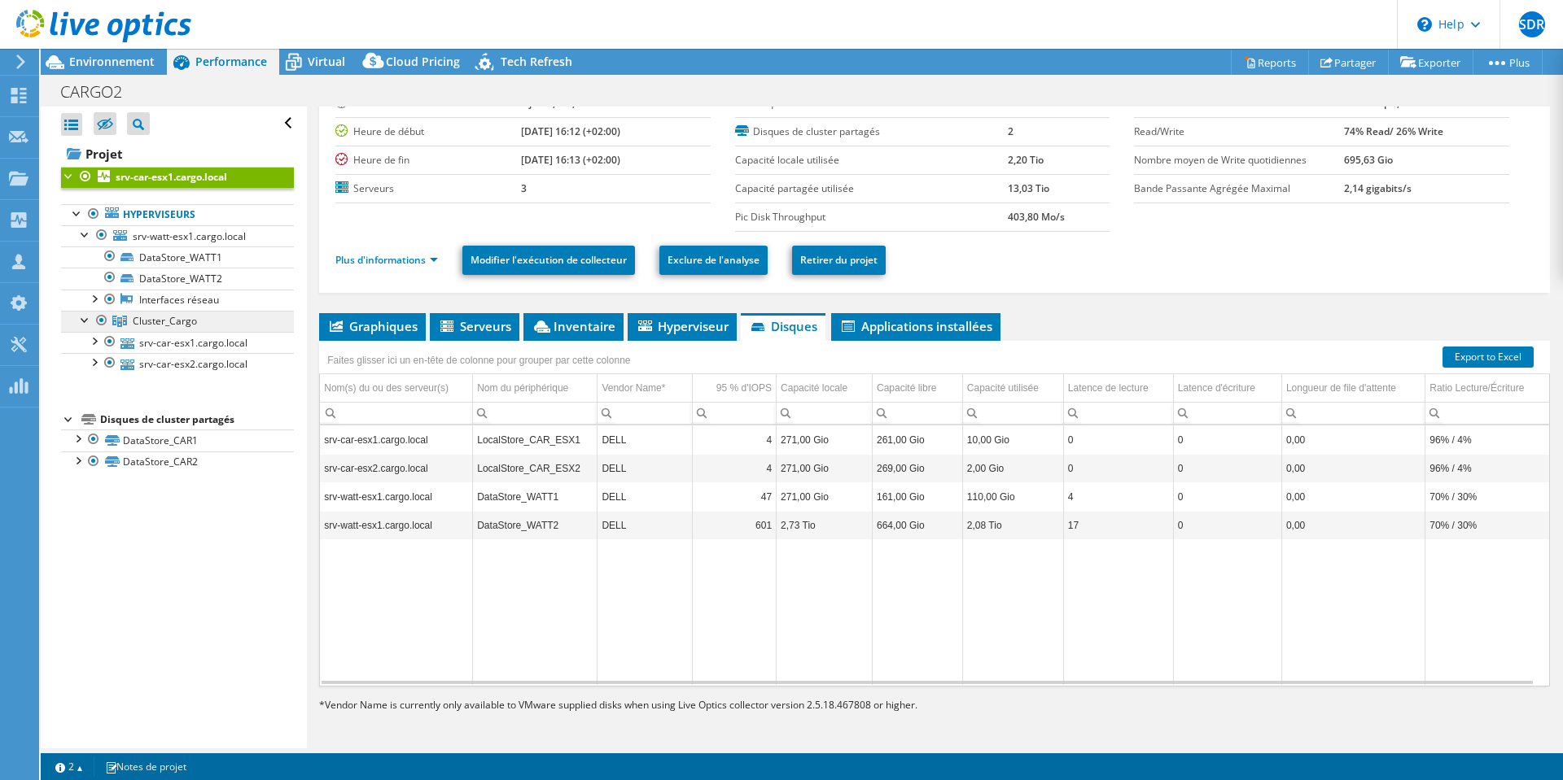
click at [187, 324] on span "Cluster_Cargo" at bounding box center [165, 321] width 64 height 14
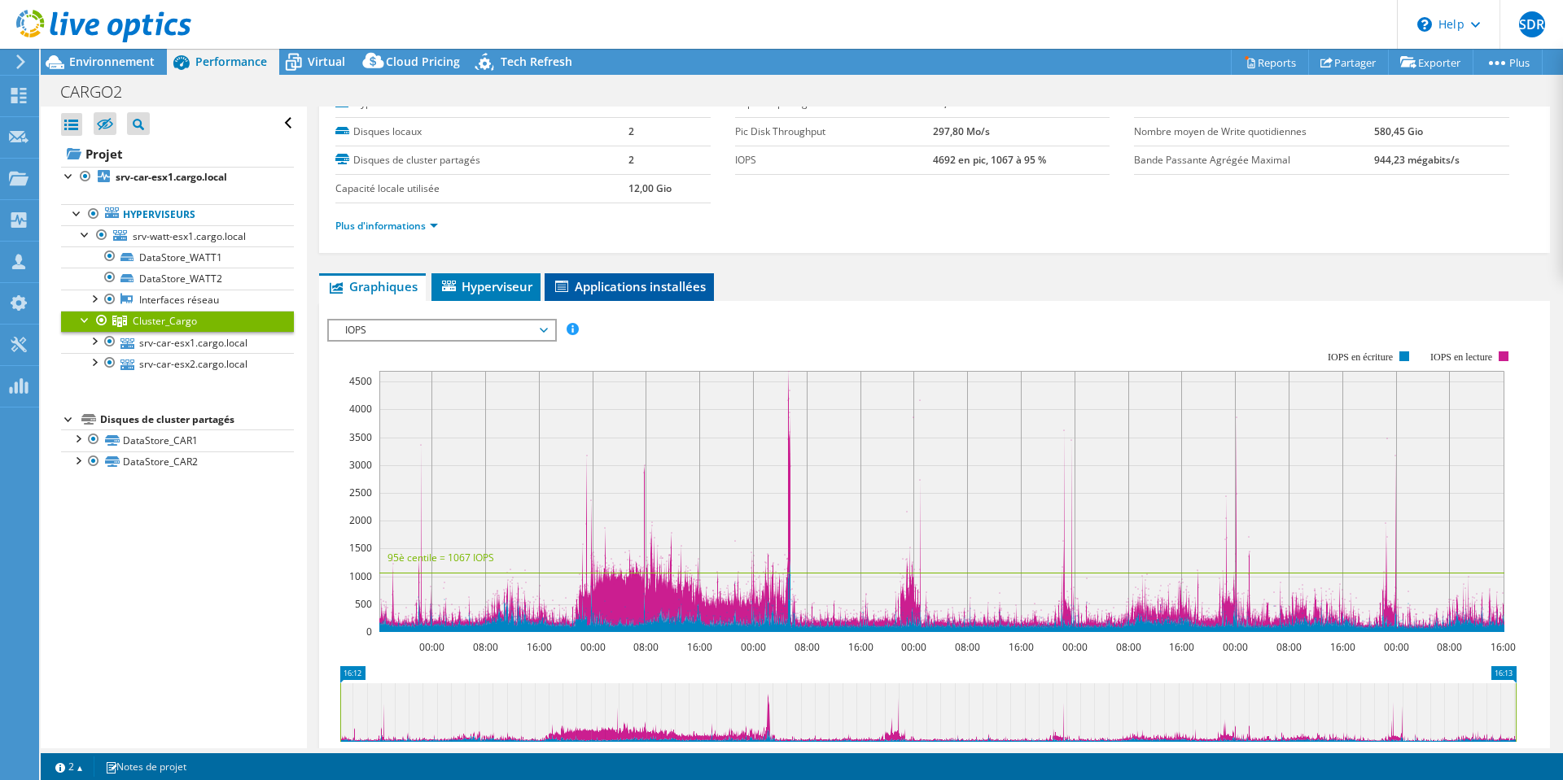
click at [614, 286] on span "Applications installées" at bounding box center [629, 286] width 153 height 16
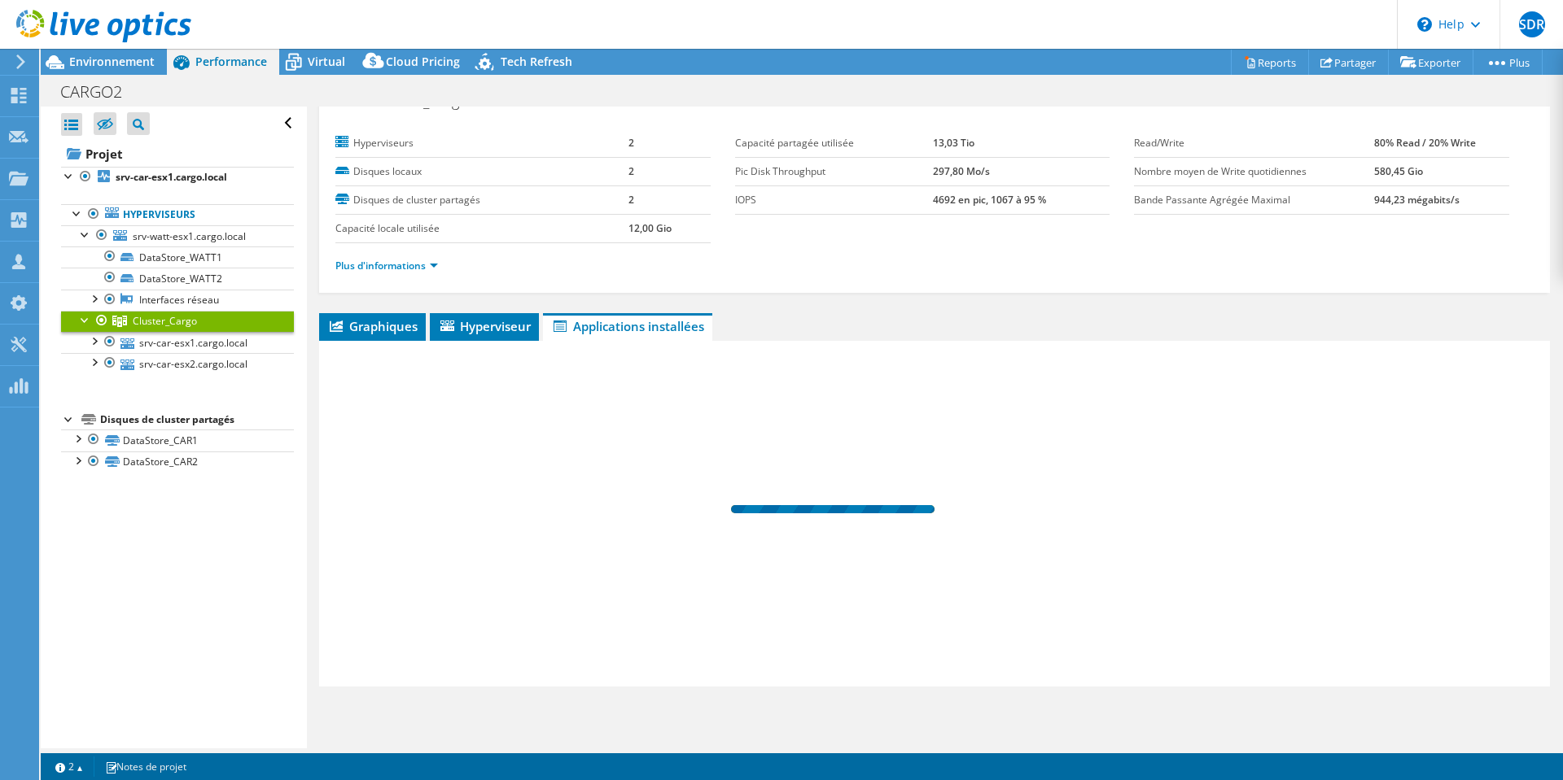
scroll to position [26, 0]
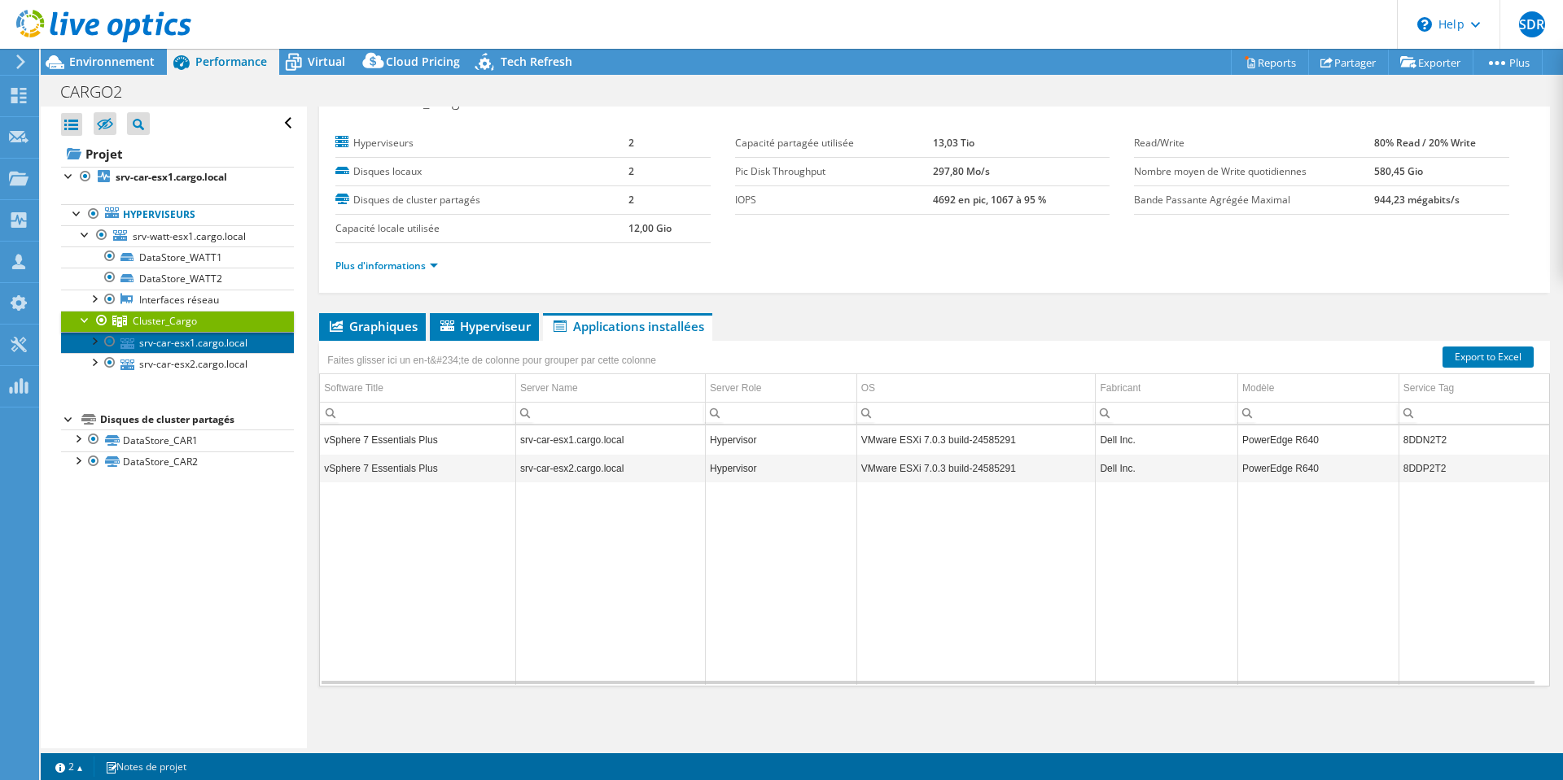
click at [216, 344] on link "srv-car-esx1.cargo.local" at bounding box center [177, 342] width 233 height 21
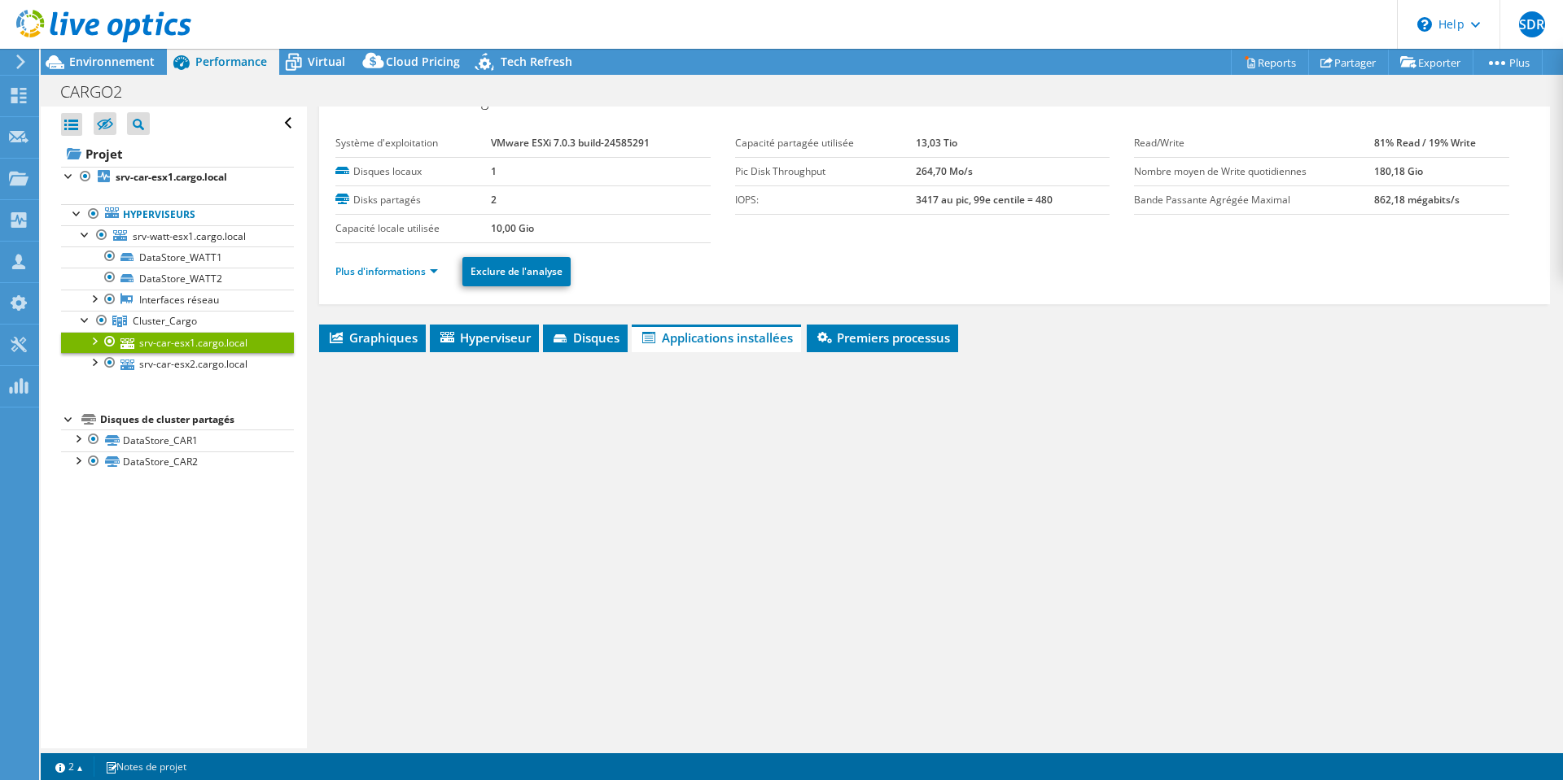
scroll to position [37, 0]
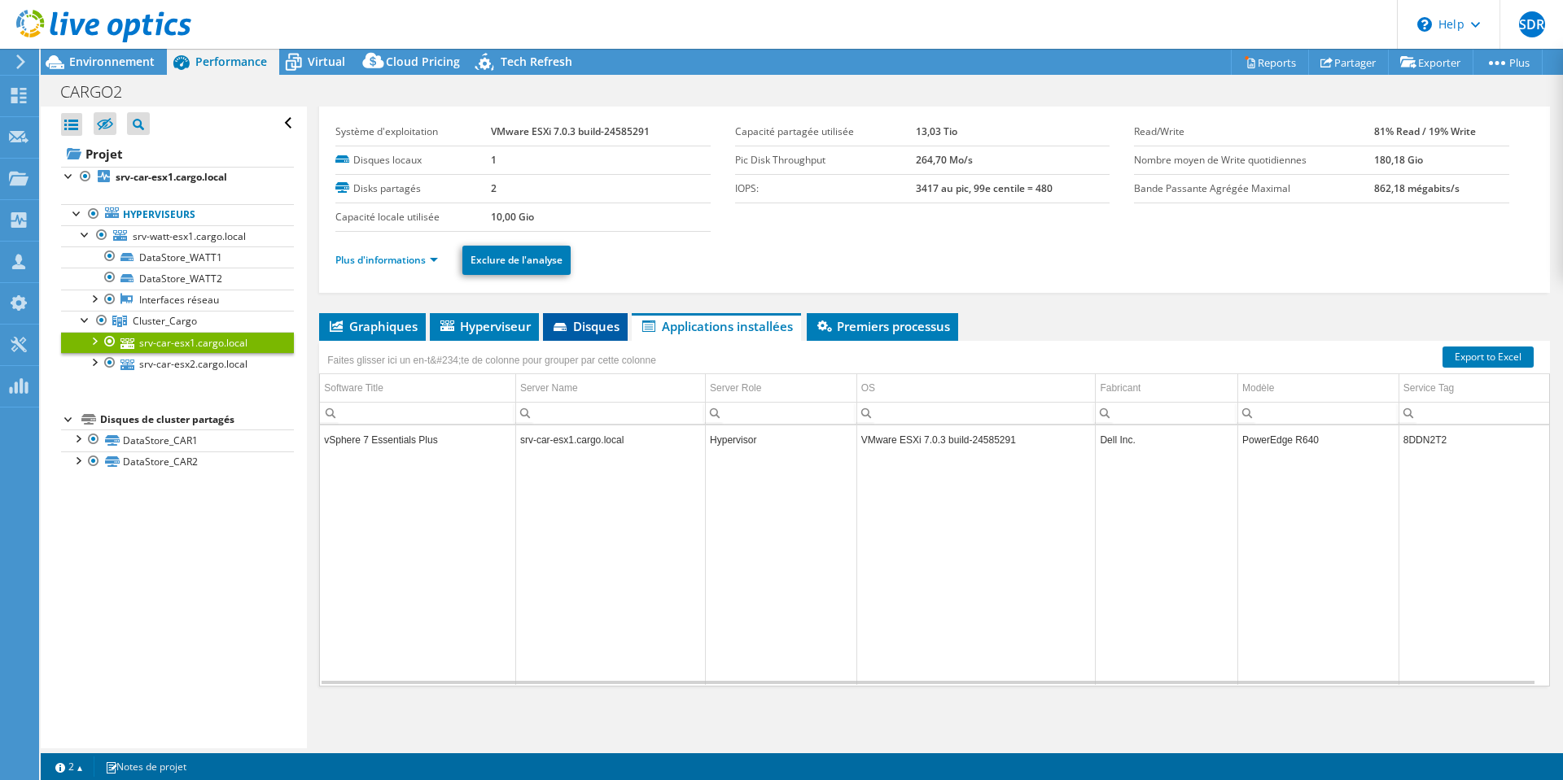
click at [589, 333] on span "Disques" at bounding box center [585, 326] width 68 height 16
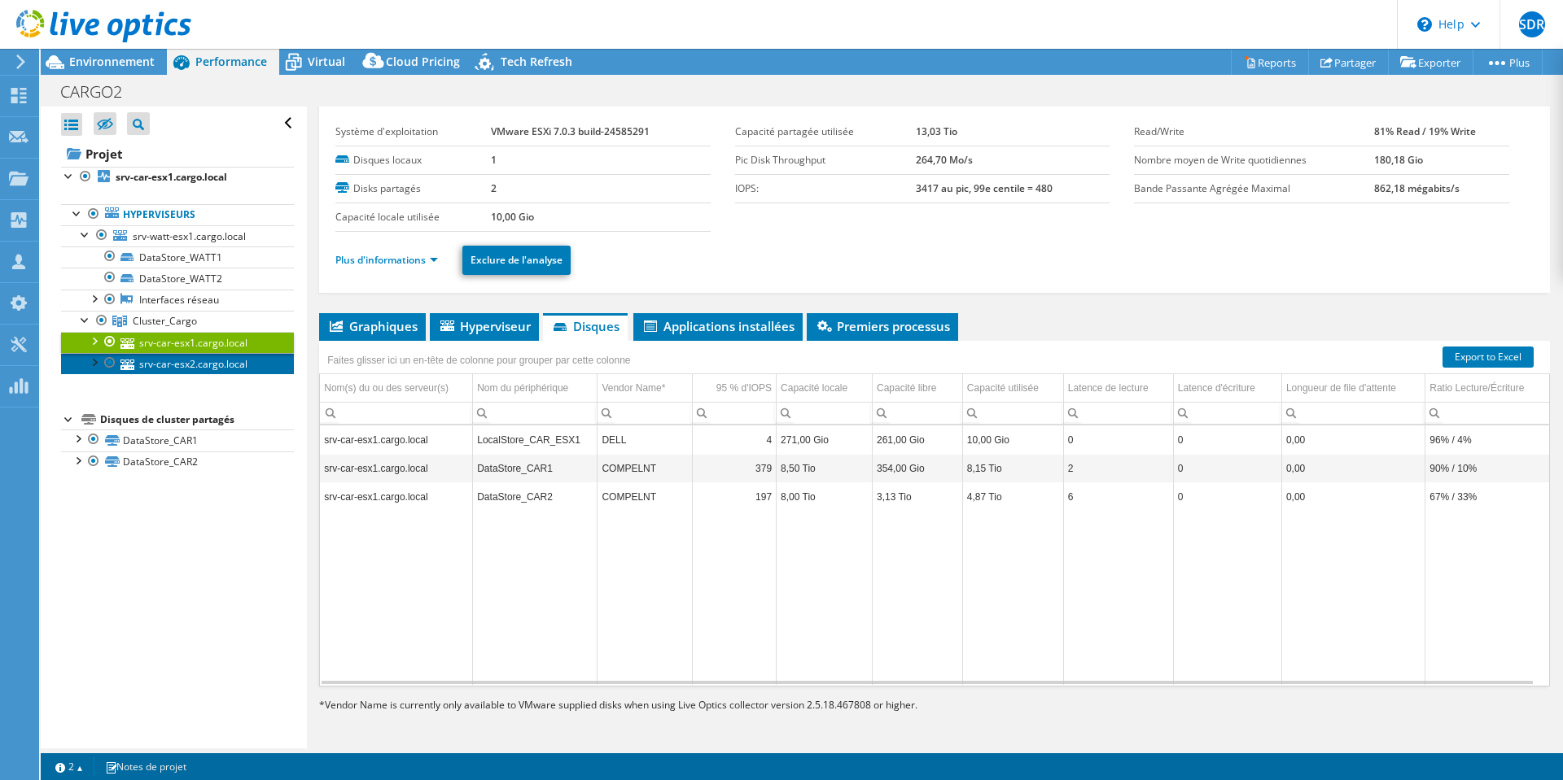
click at [200, 364] on link "srv-car-esx2.cargo.local" at bounding box center [177, 363] width 233 height 21
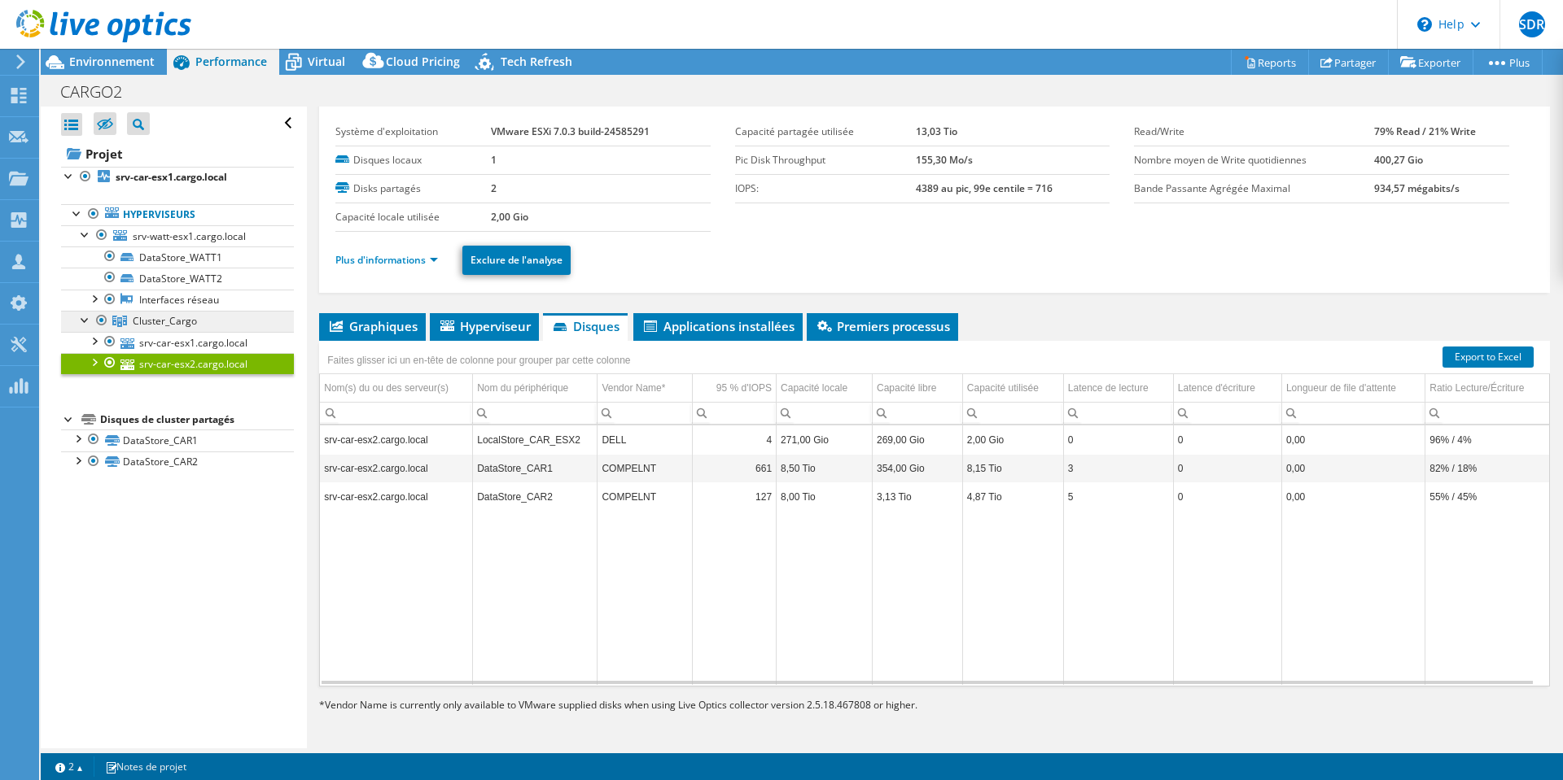
click at [155, 324] on span "Cluster_Cargo" at bounding box center [165, 321] width 64 height 14
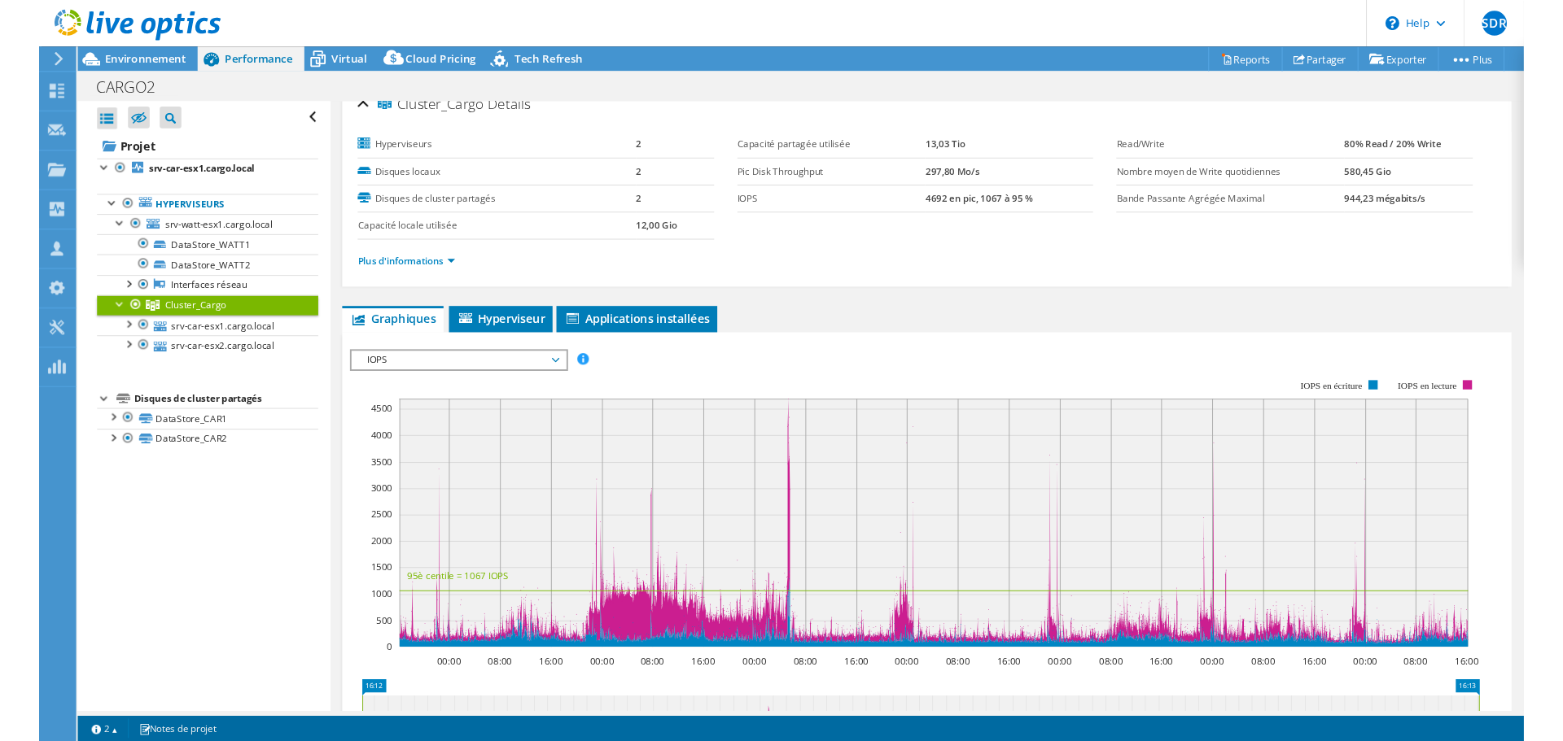
scroll to position [0, 0]
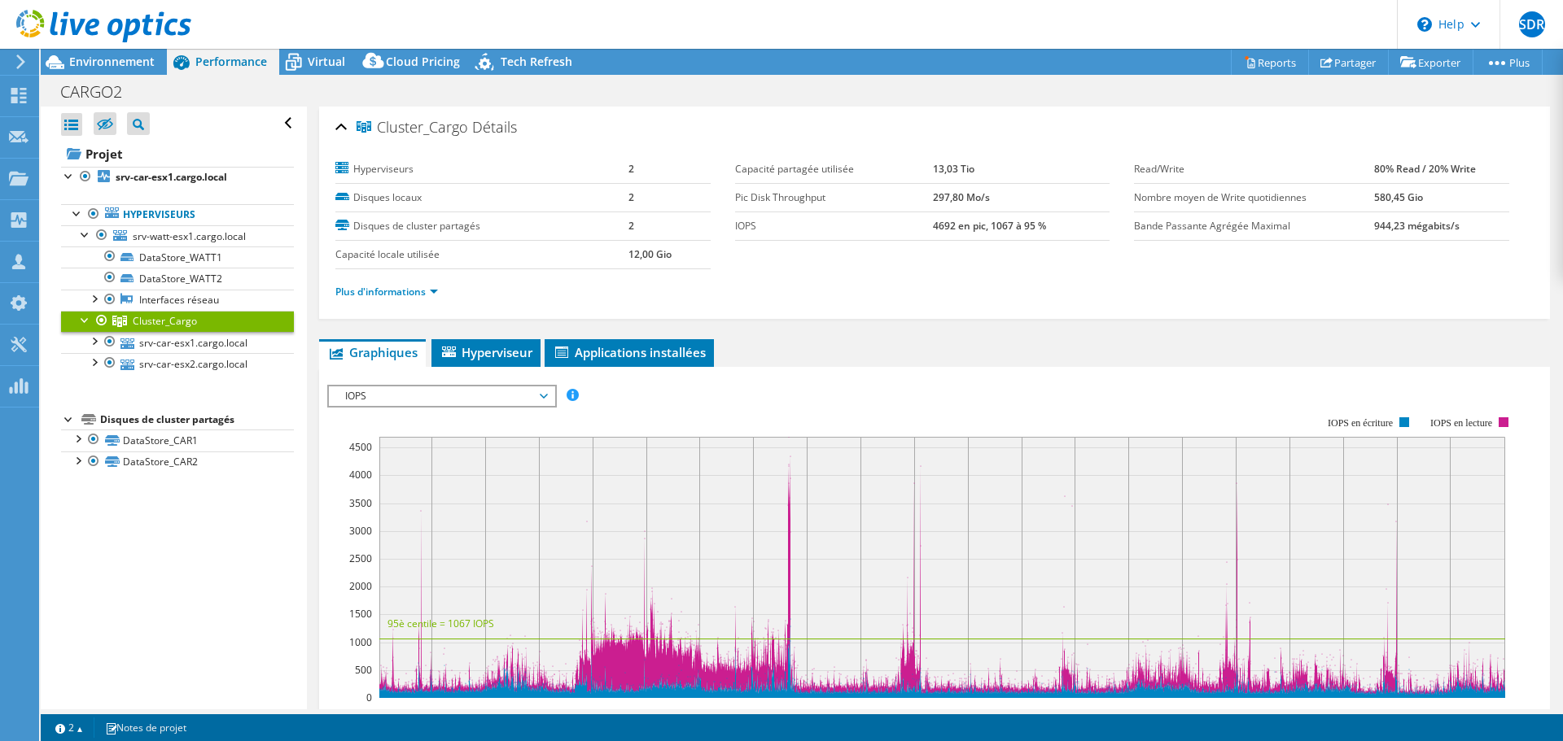
select select "USD"
